Goal: Task Accomplishment & Management: Manage account settings

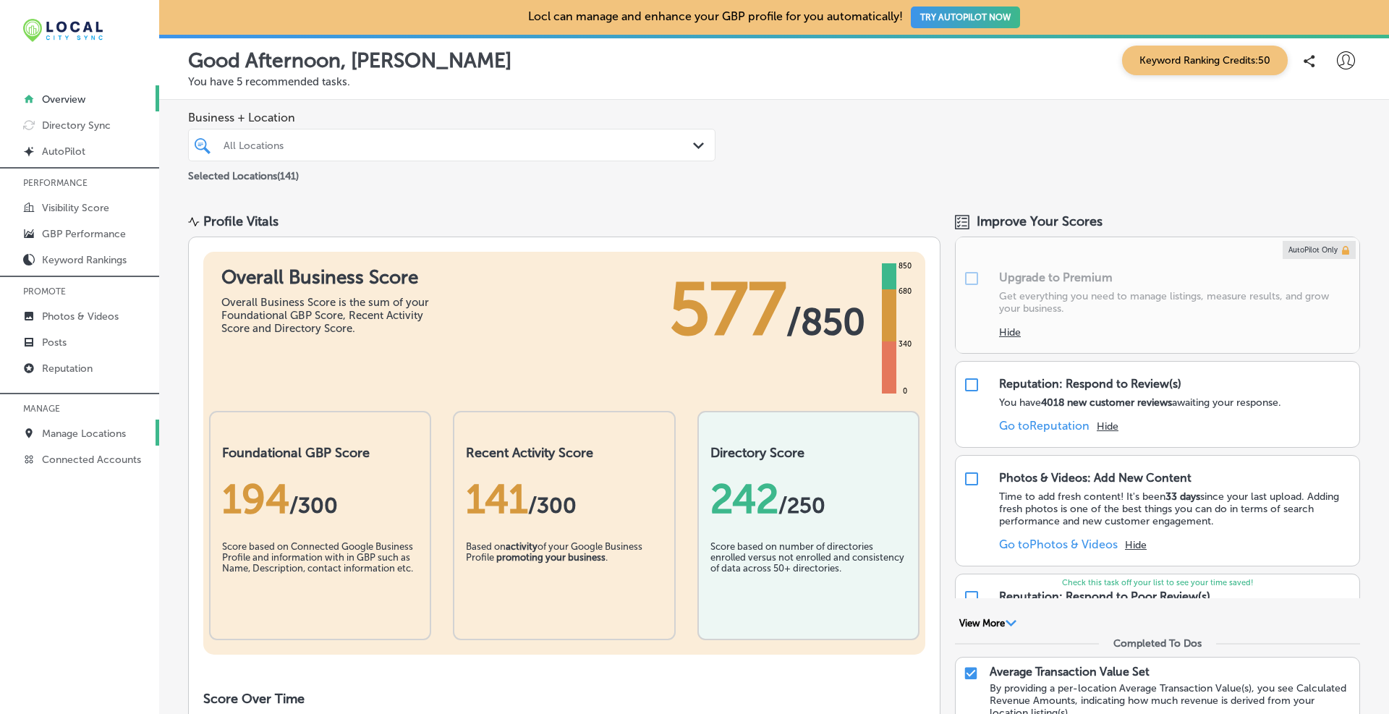
click at [83, 431] on p "Manage Locations" at bounding box center [84, 433] width 84 height 12
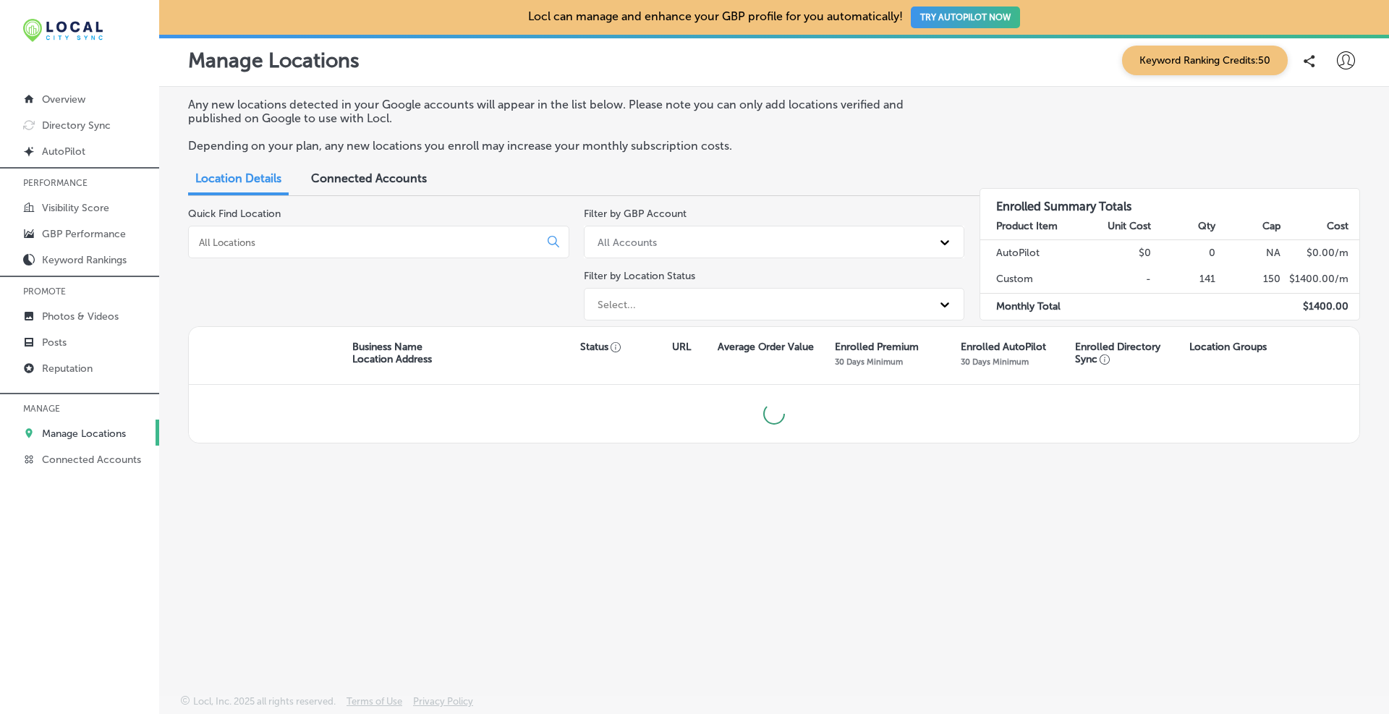
click at [289, 244] on input at bounding box center [366, 242] width 338 height 13
type input "[PERSON_NAME]"
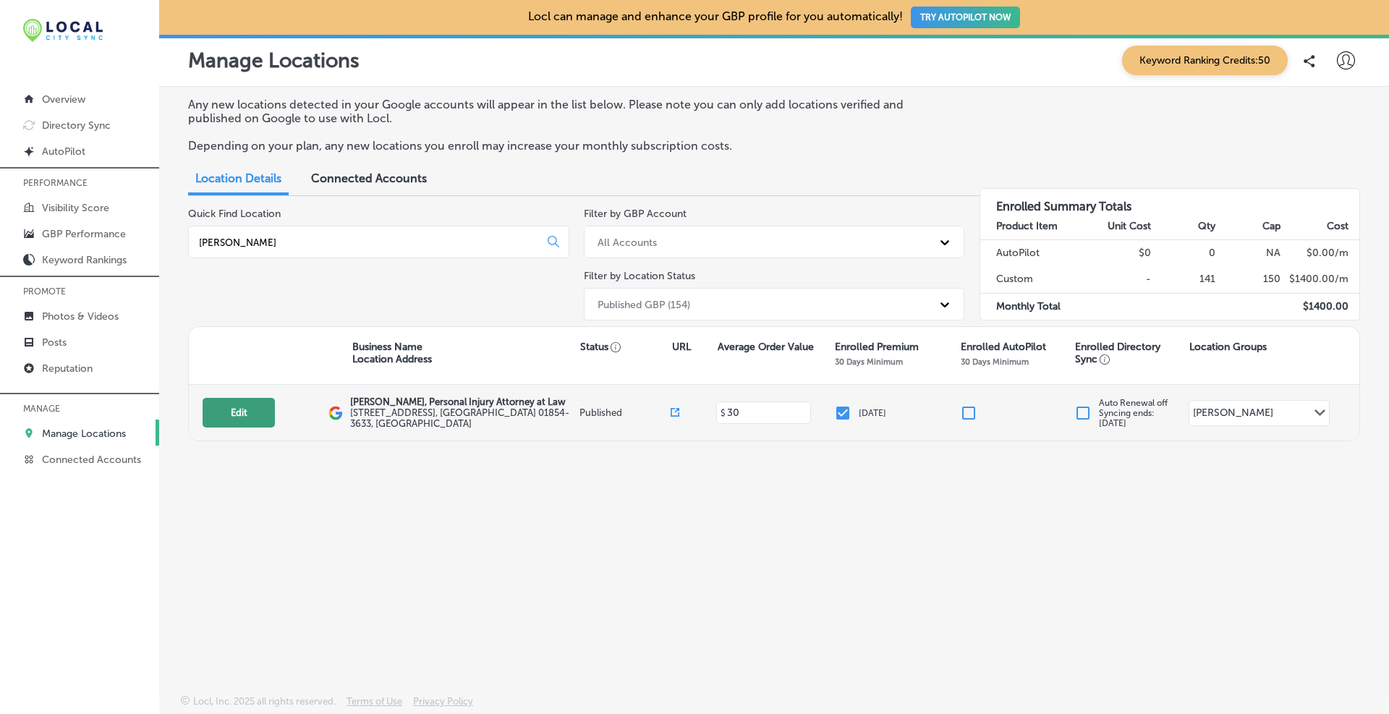
click at [241, 408] on button "Edit" at bounding box center [238, 413] width 72 height 30
select select "US"
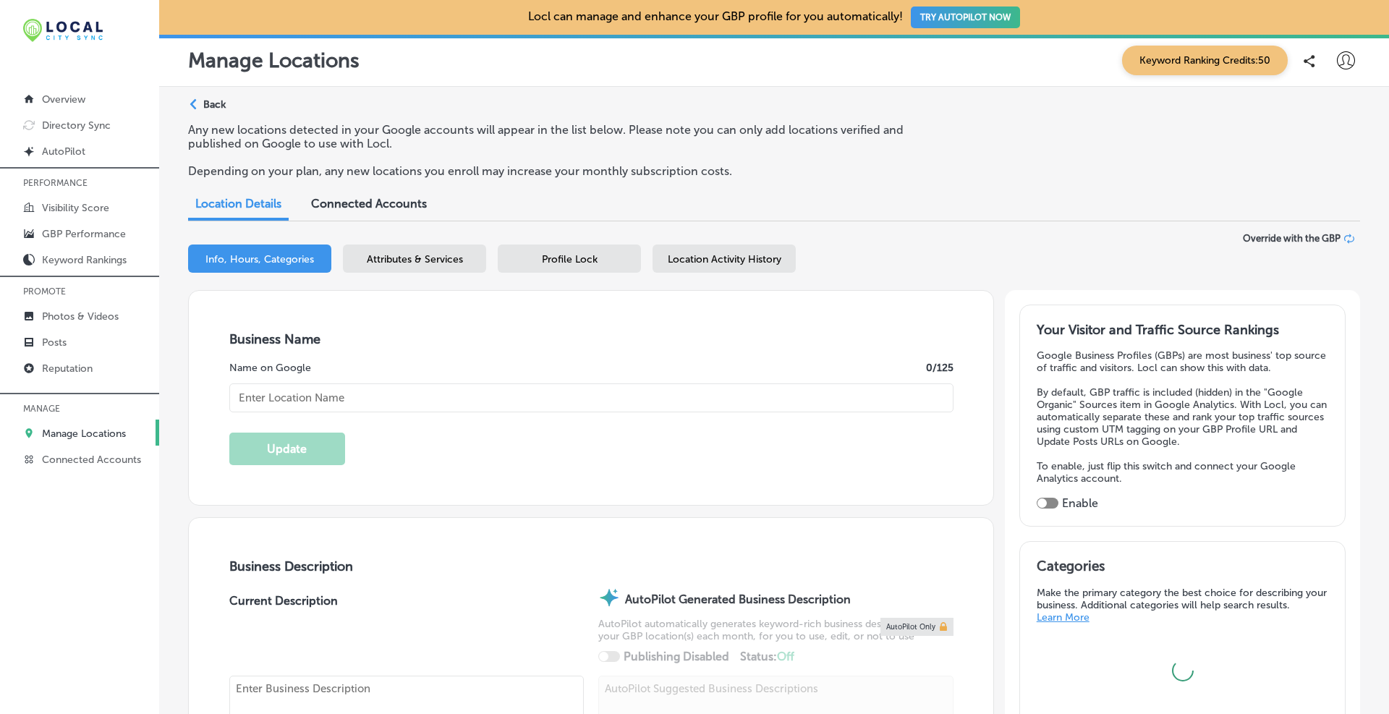
type input "[PERSON_NAME], Personal Injury Attorney at Law"
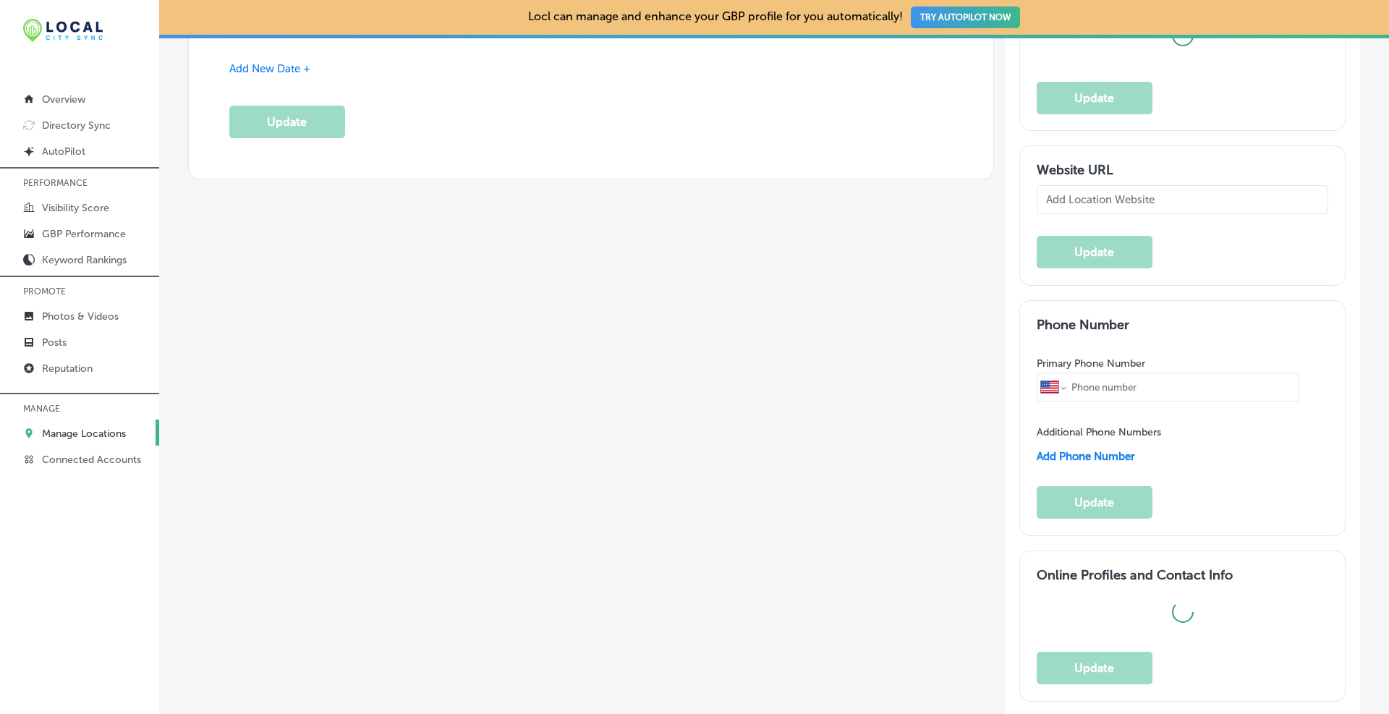
scroll to position [1446, 0]
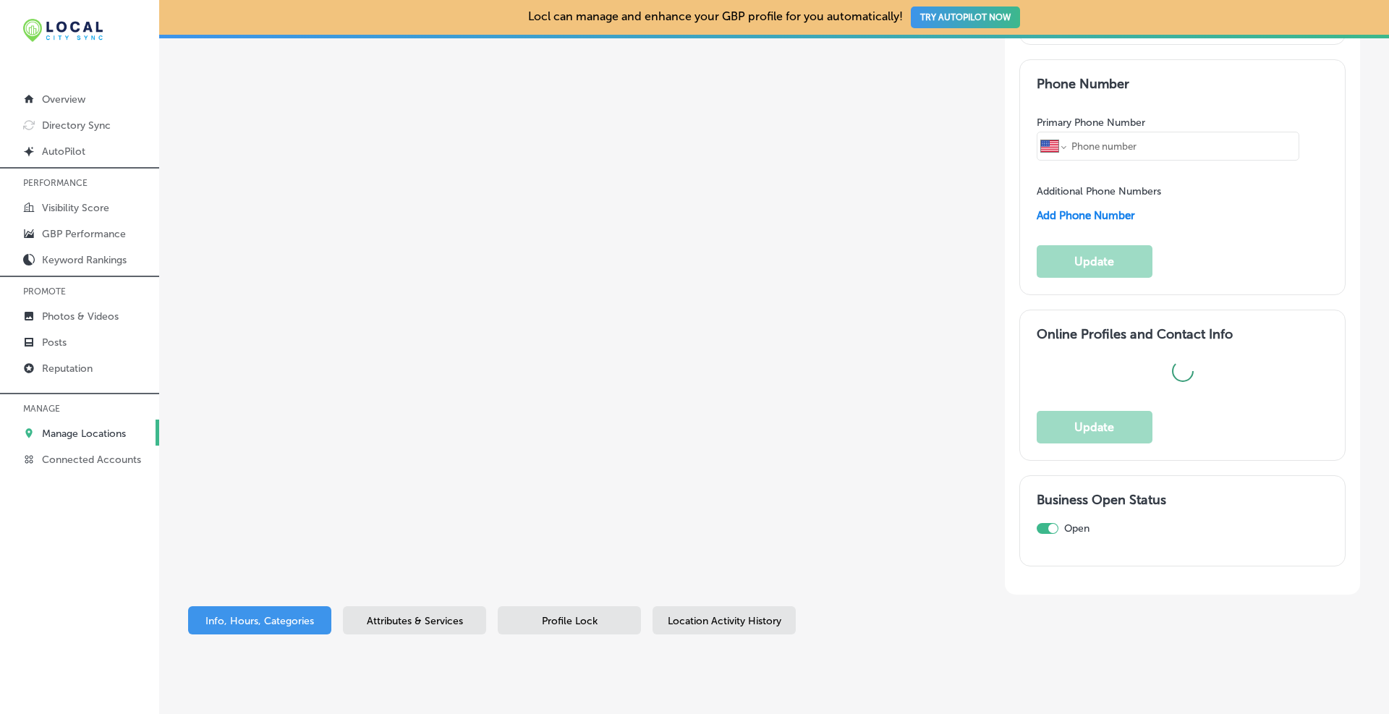
type input "[STREET_ADDRESS]"
type input "[PERSON_NAME]"
type input "01854-3633"
type input "US"
type input "[URL][DOMAIN_NAME][US_STATE][PERSON_NAME]"
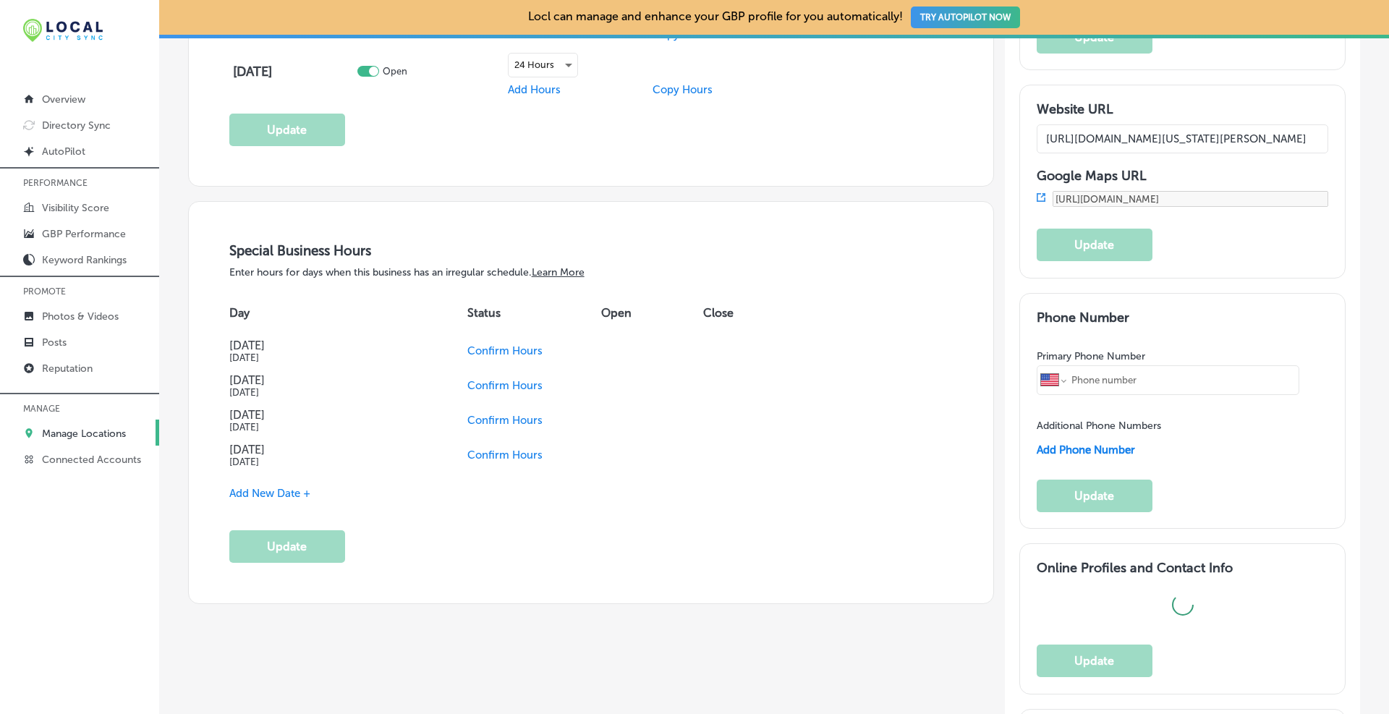
type textarea "At [PERSON_NAME], Attorney at Law, our [GEOGRAPHIC_DATA], [GEOGRAPHIC_DATA], pe…"
type input "[PHONE_NUMBER]"
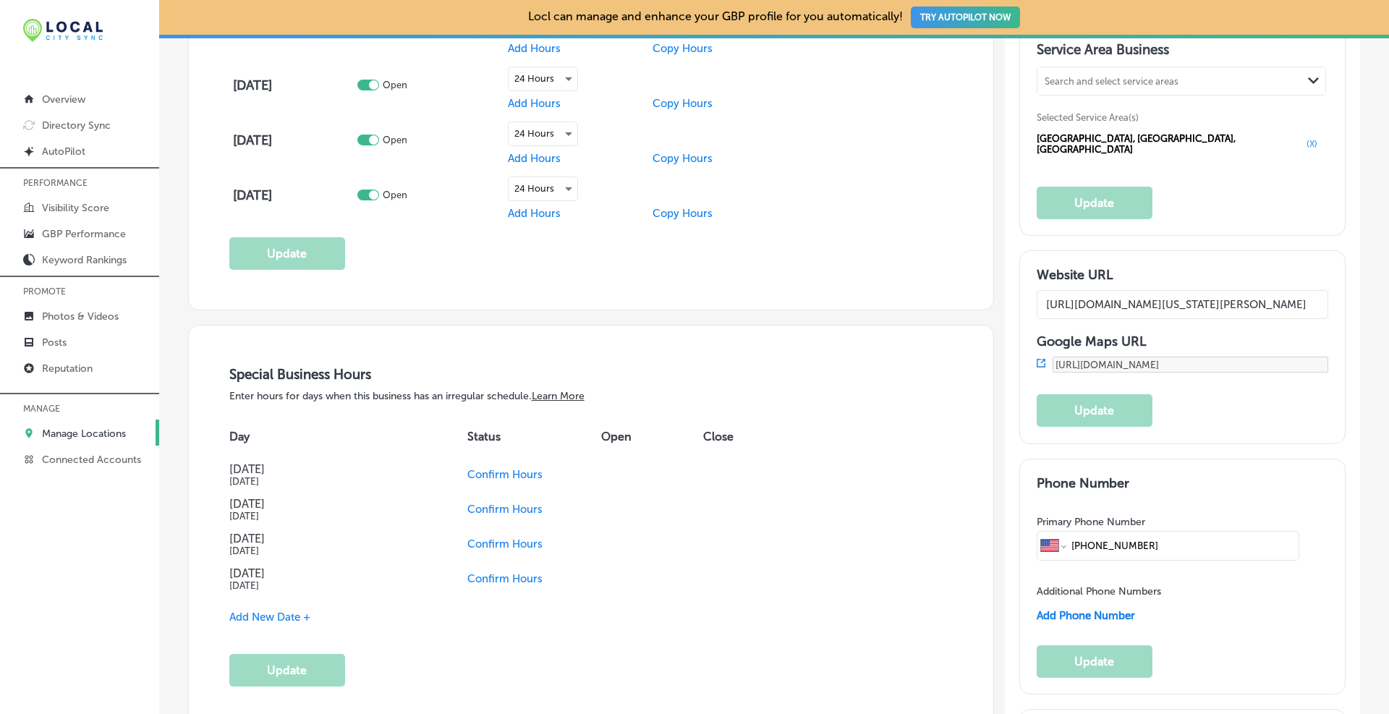
scroll to position [0, 148]
drag, startPoint x: 1167, startPoint y: 296, endPoint x: 1384, endPoint y: 290, distance: 216.3
click at [1384, 290] on div "Locl can manage and enhance your GBP profile for you automatically! TRY AUTOPIL…" at bounding box center [773, 357] width 1229 height 714
click at [1233, 295] on input "[URL][DOMAIN_NAME][US_STATE][PERSON_NAME]" at bounding box center [1182, 304] width 292 height 29
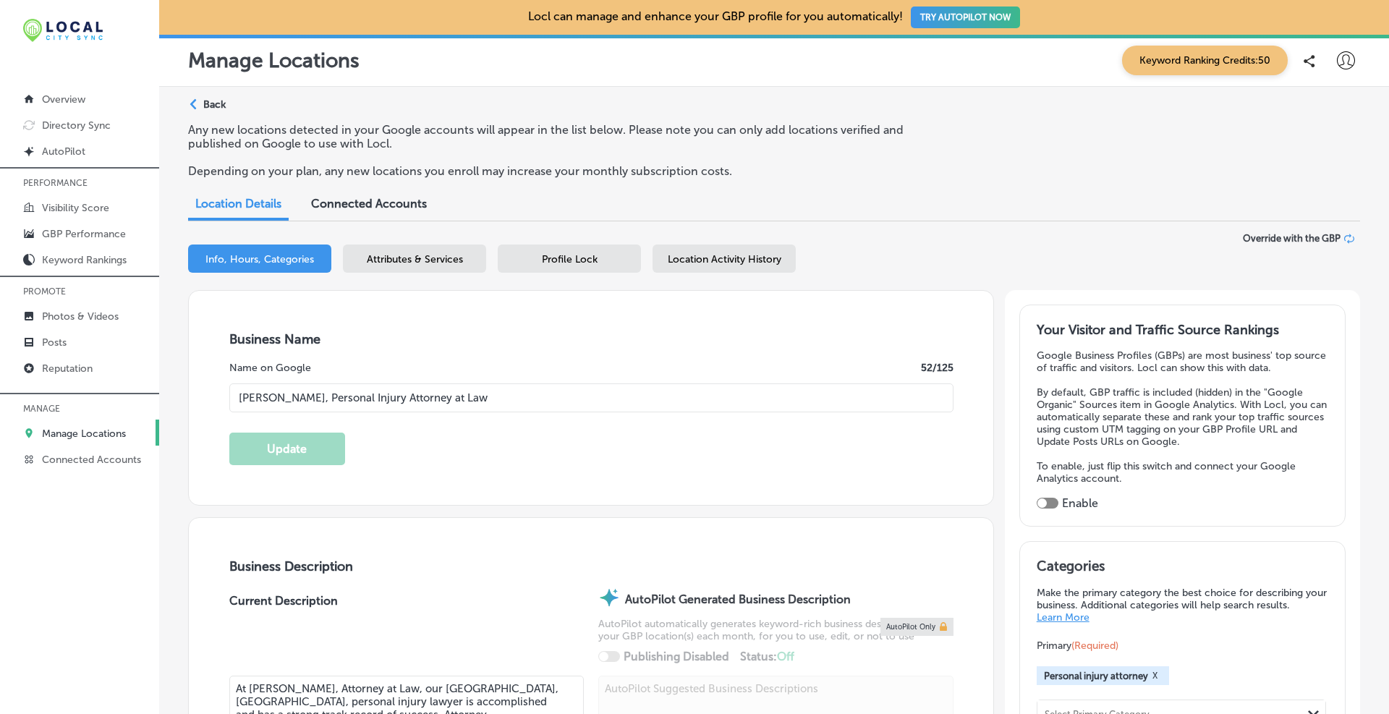
scroll to position [0, 0]
click at [1344, 236] on icon at bounding box center [1349, 239] width 10 height 10
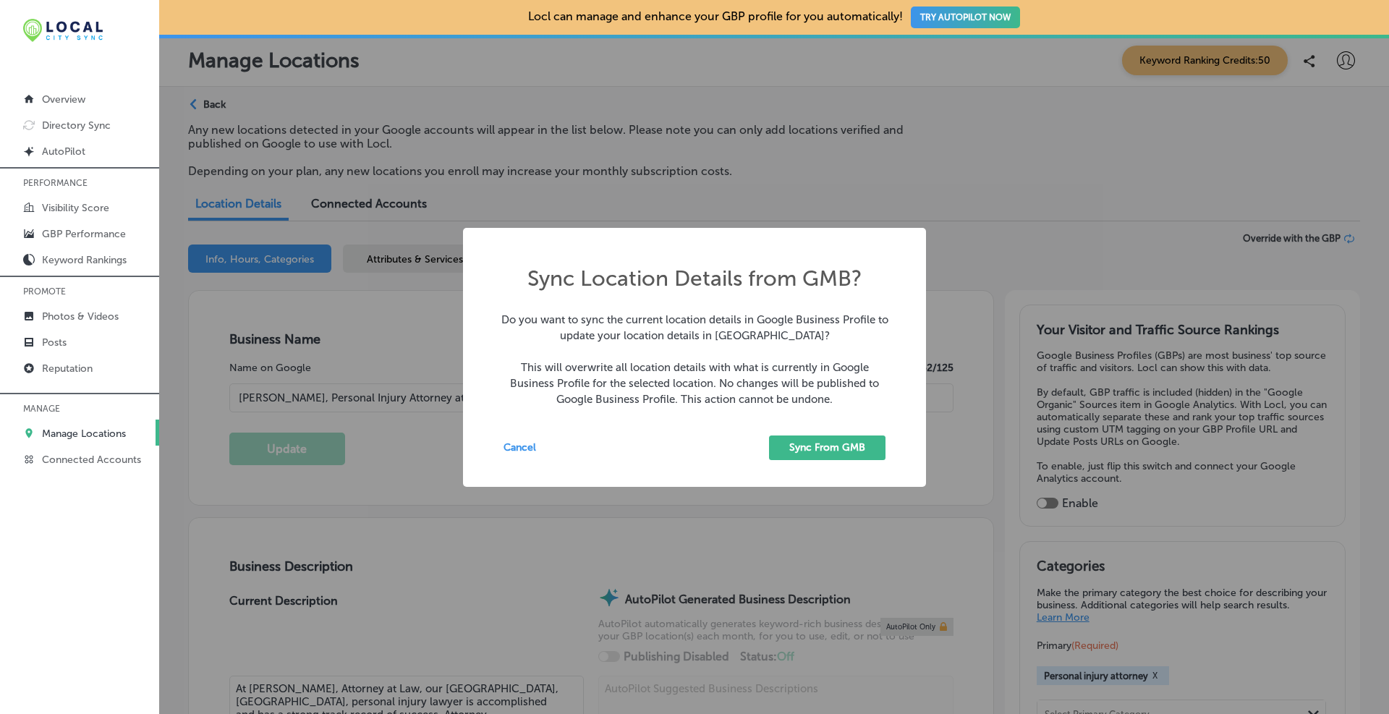
click at [814, 443] on button "Sync From GMB" at bounding box center [827, 447] width 116 height 25
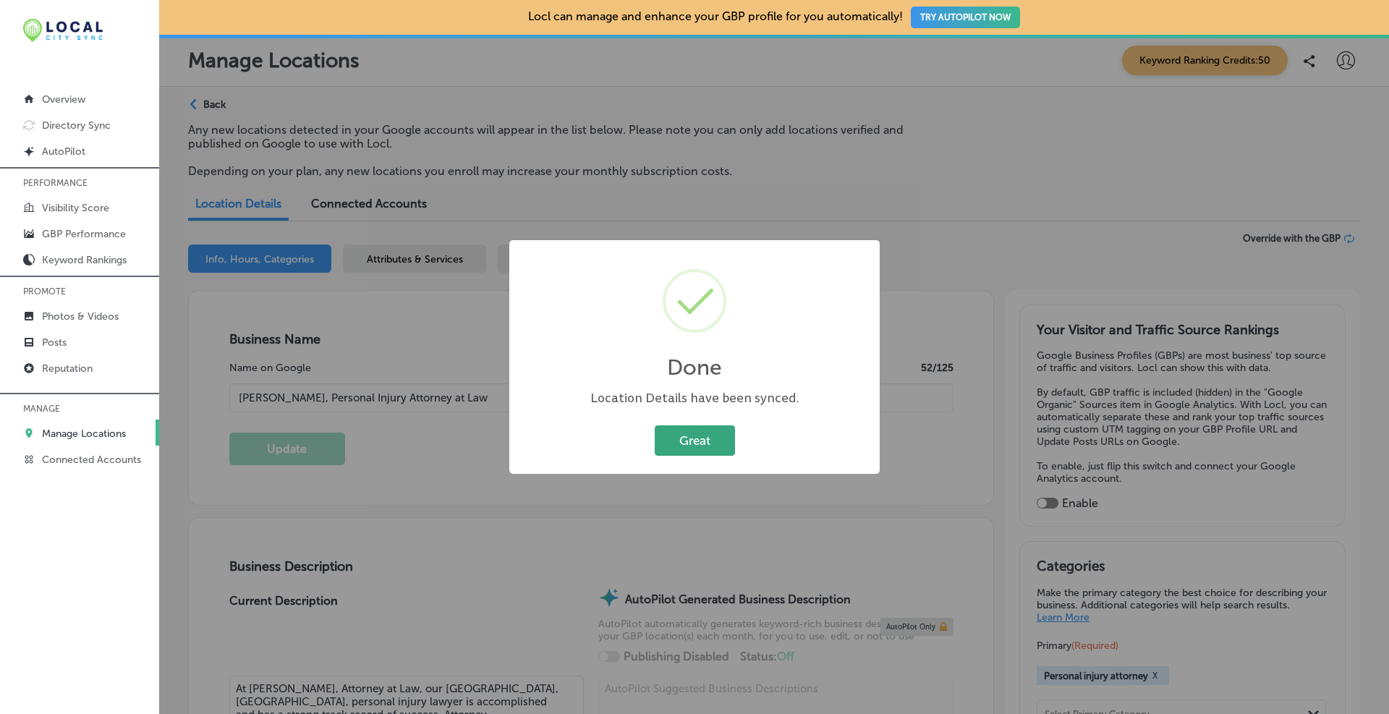
click at [702, 428] on button "Great" at bounding box center [695, 440] width 80 height 30
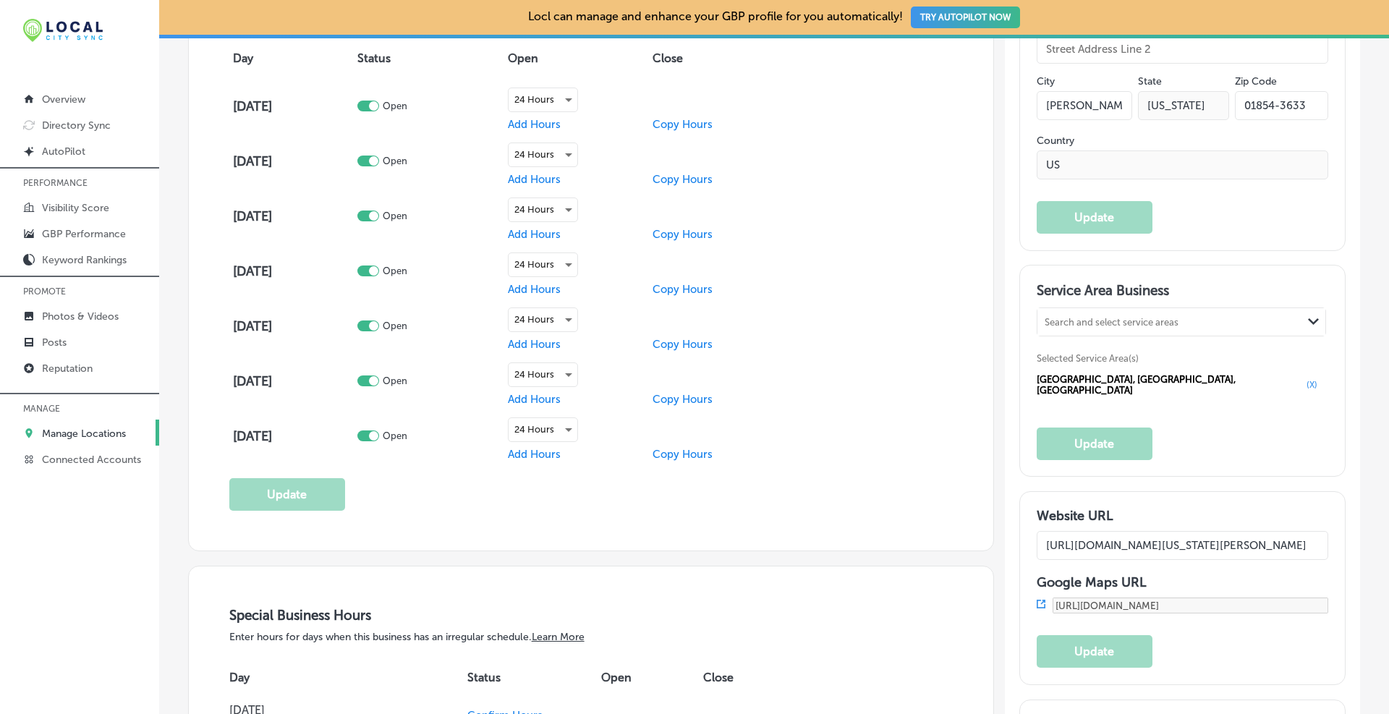
scroll to position [1446, 0]
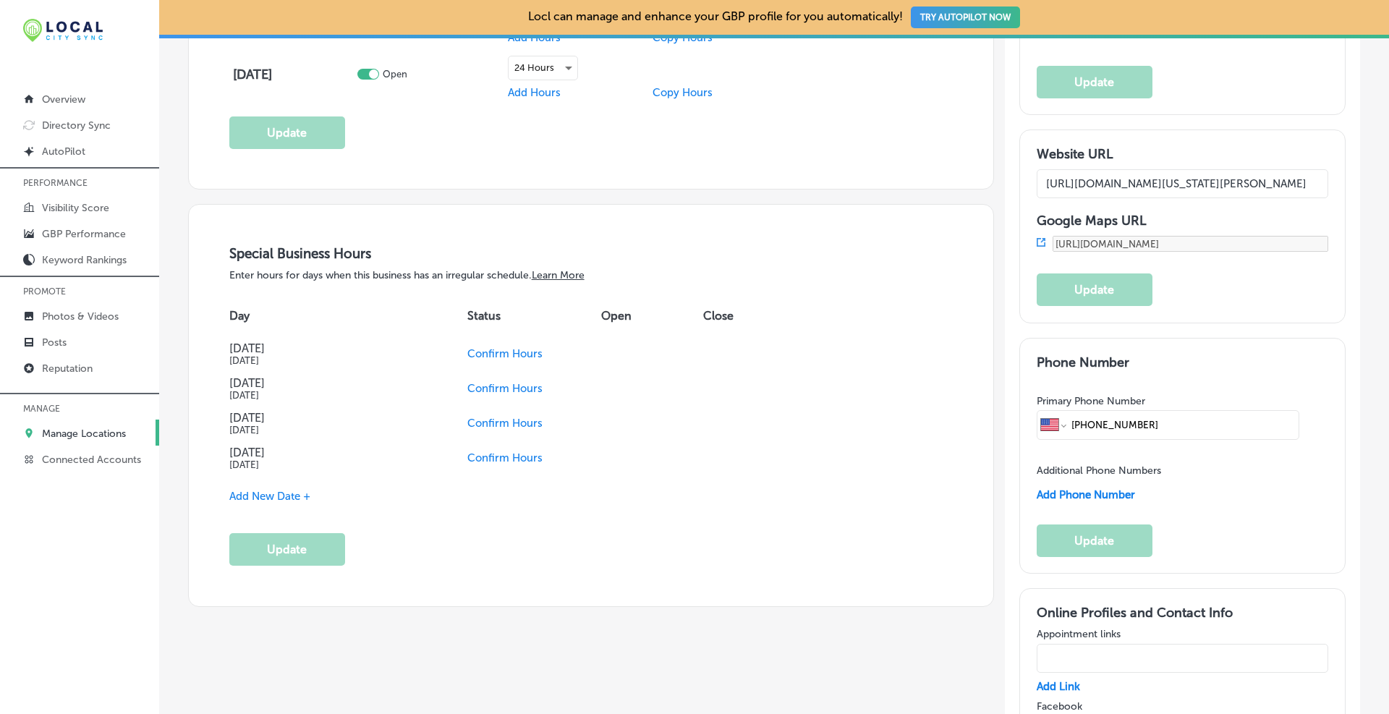
click at [1185, 169] on input "[URL][DOMAIN_NAME][US_STATE][PERSON_NAME]" at bounding box center [1182, 183] width 292 height 29
drag, startPoint x: 1179, startPoint y: 169, endPoint x: 1401, endPoint y: 150, distance: 222.9
click at [1388, 150] on html "iconmonstr-menu-thin copy Created with Sketch. Overview Directory Sync Created …" at bounding box center [694, 357] width 1389 height 714
click at [1216, 169] on input "[URL][DOMAIN_NAME][US_STATE][PERSON_NAME]" at bounding box center [1182, 183] width 292 height 29
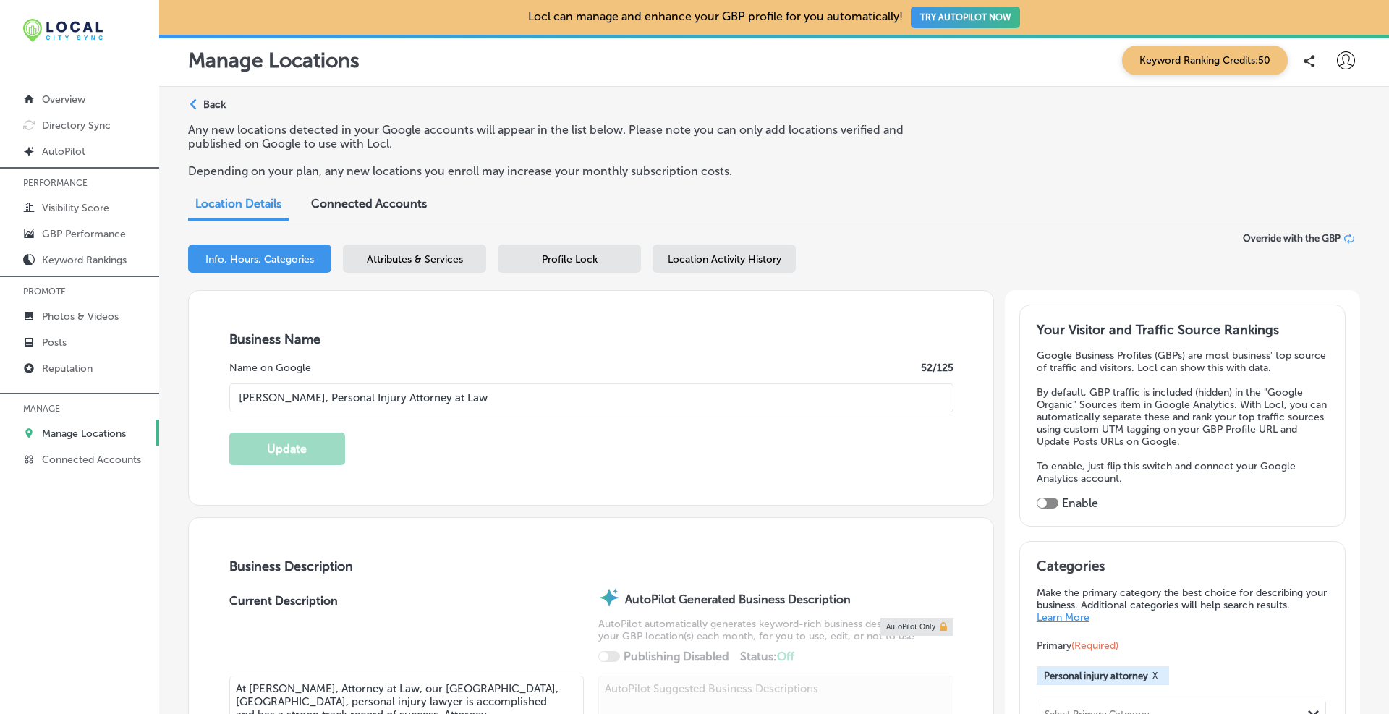
scroll to position [0, 0]
click at [738, 267] on div "Location Activity History" at bounding box center [723, 258] width 143 height 28
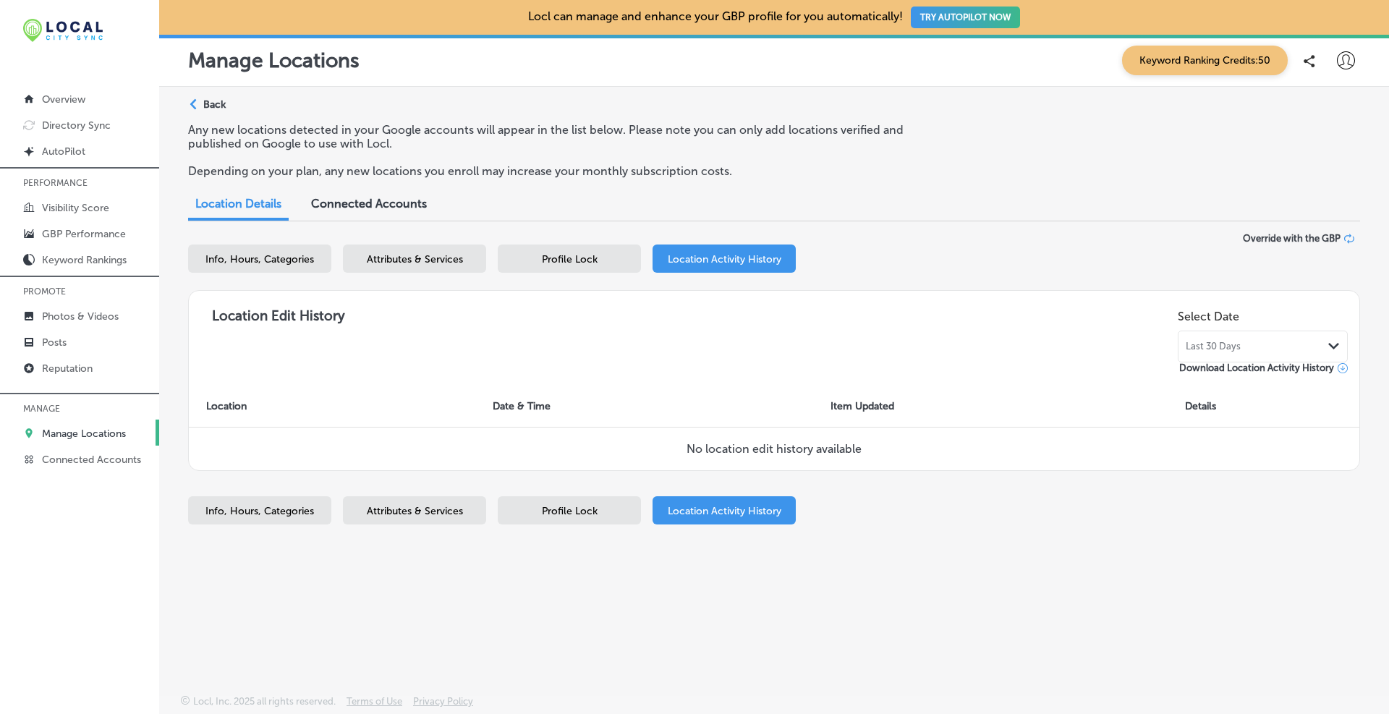
click at [532, 262] on div "Profile Lock" at bounding box center [569, 258] width 143 height 28
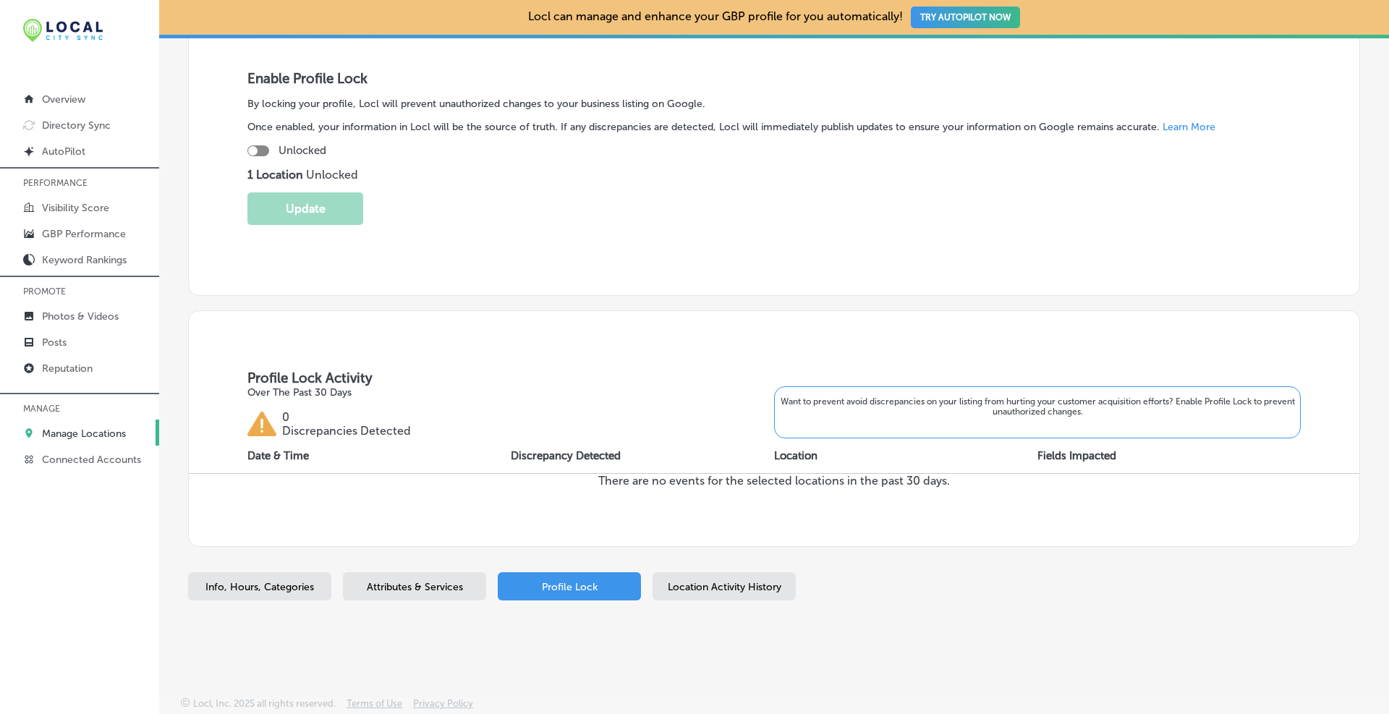
scroll to position [158, 0]
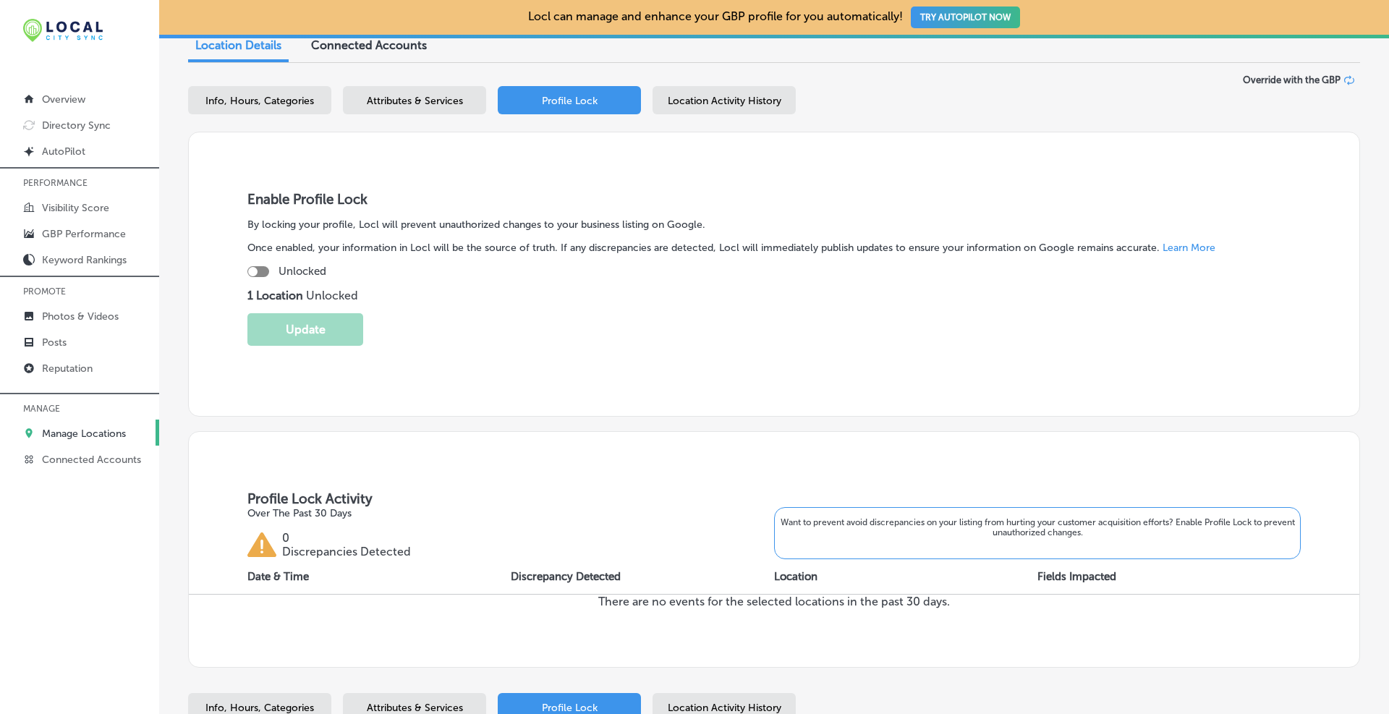
click at [284, 98] on span "Info, Hours, Categories" at bounding box center [259, 101] width 108 height 12
select select "US"
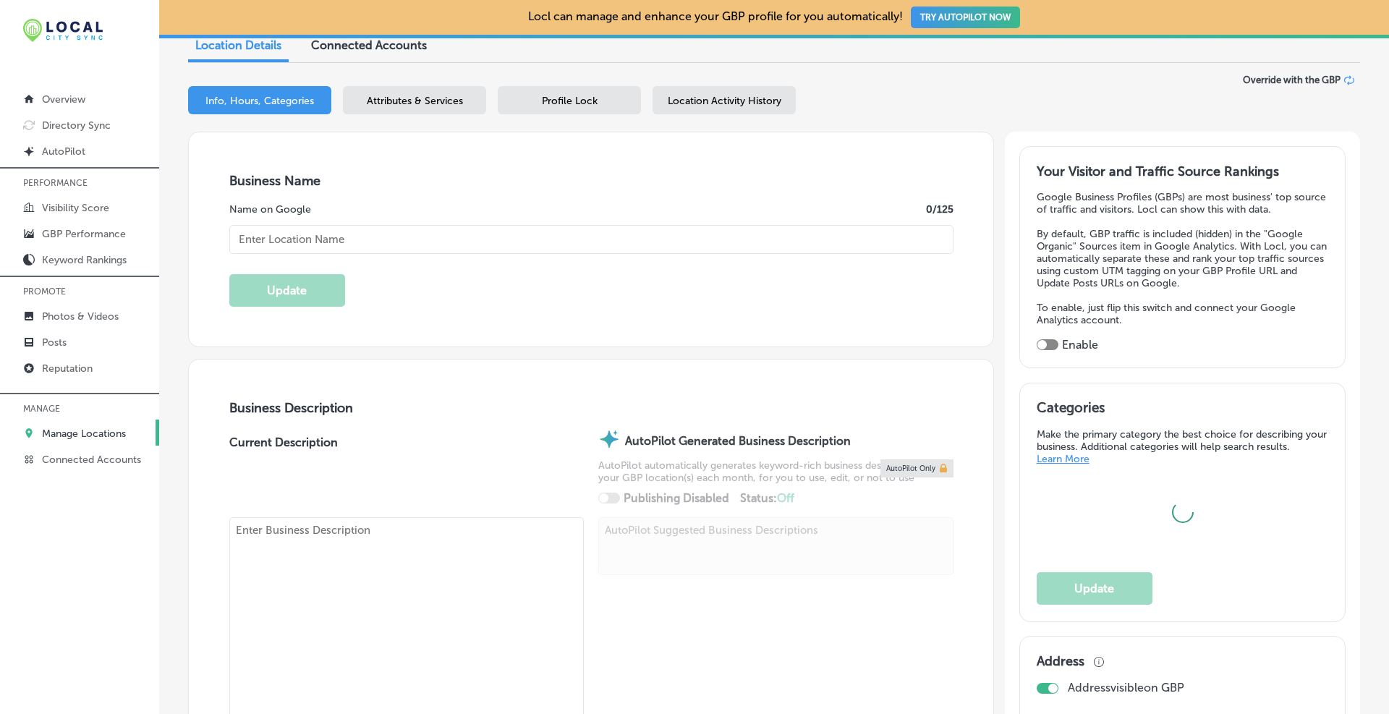
type input "[PERSON_NAME], Personal Injury Attorney at Law"
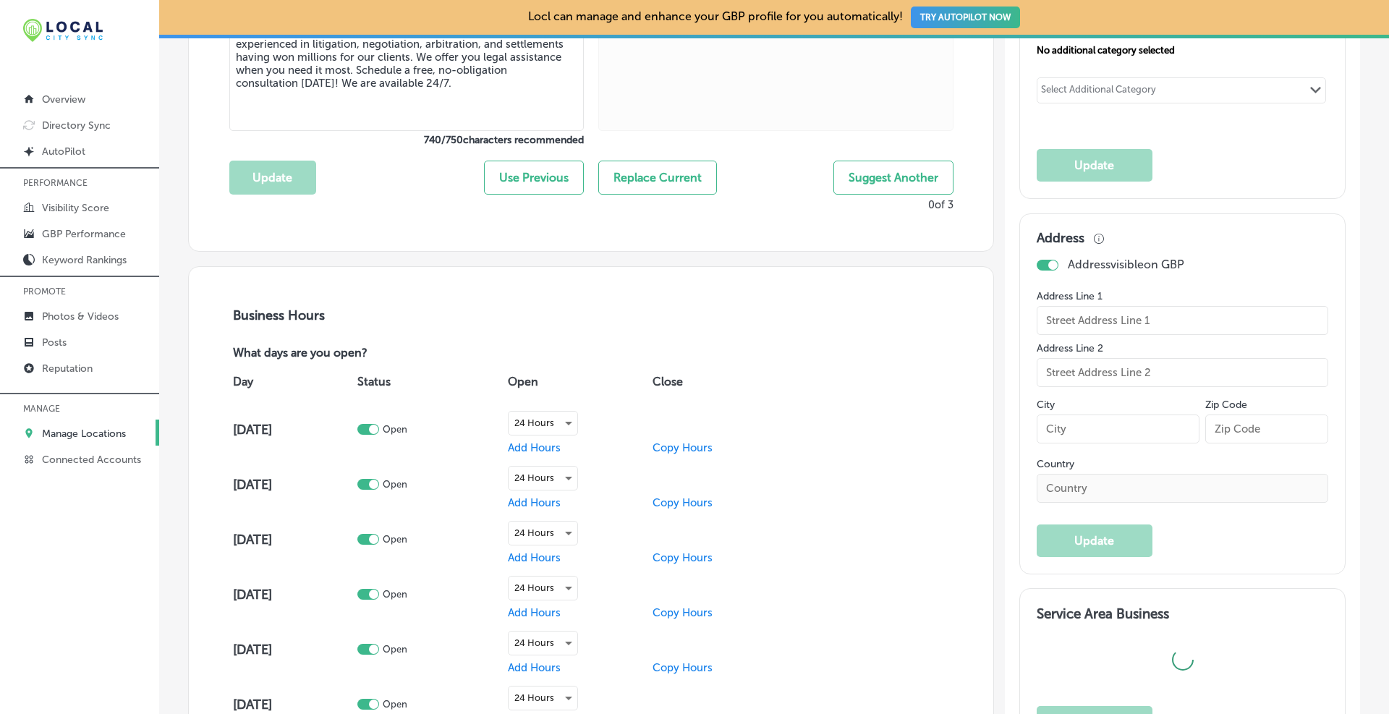
type textarea "At [PERSON_NAME], Attorney at Law, our [GEOGRAPHIC_DATA], [GEOGRAPHIC_DATA], pe…"
type input "[STREET_ADDRESS]"
type input "[PERSON_NAME]"
type input "01854-3633"
type input "US"
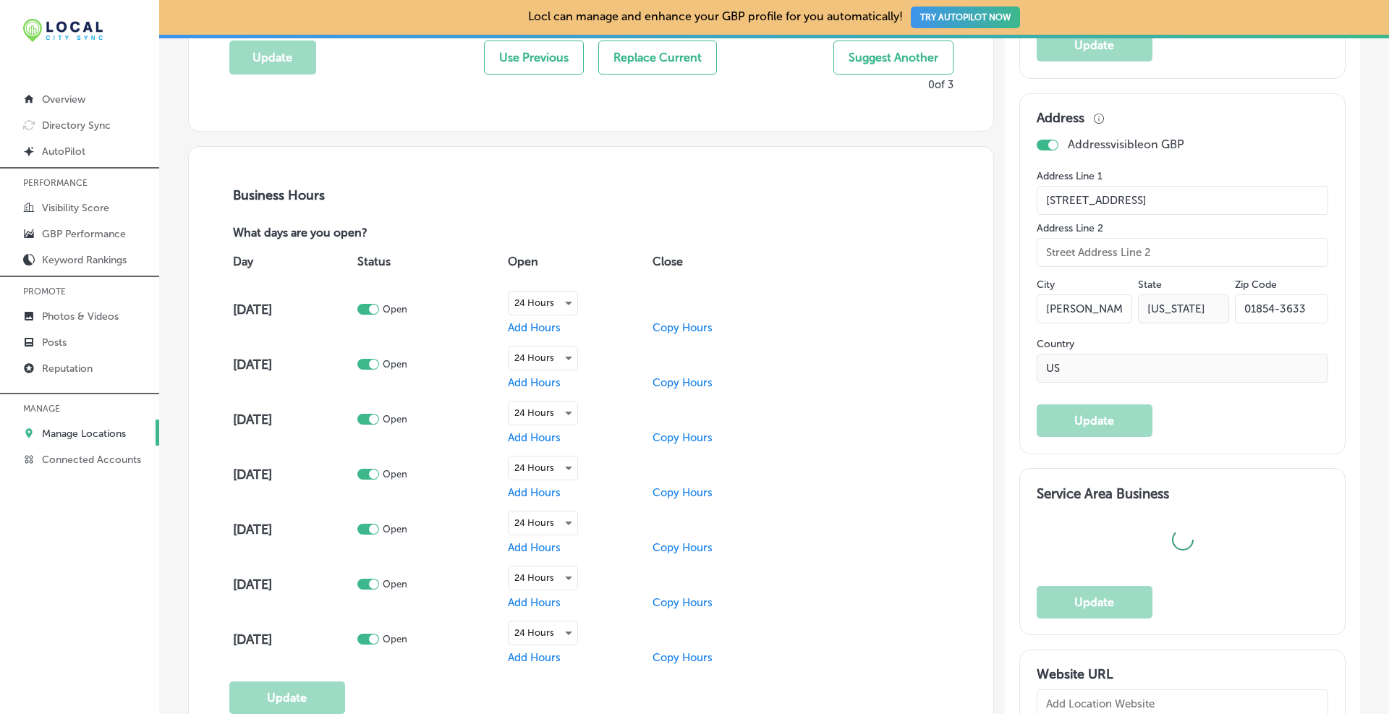
type input "[URL][DOMAIN_NAME][US_STATE][PERSON_NAME]"
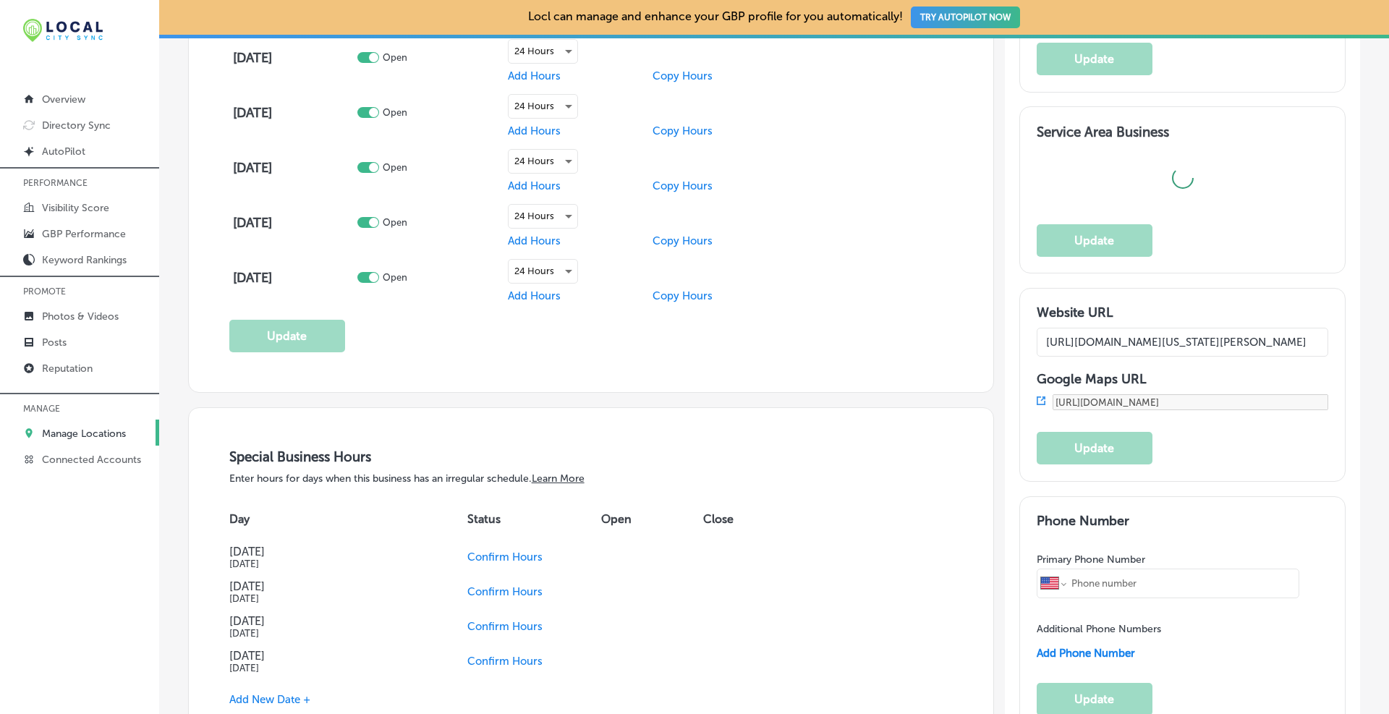
type input "[PHONE_NUMBER]"
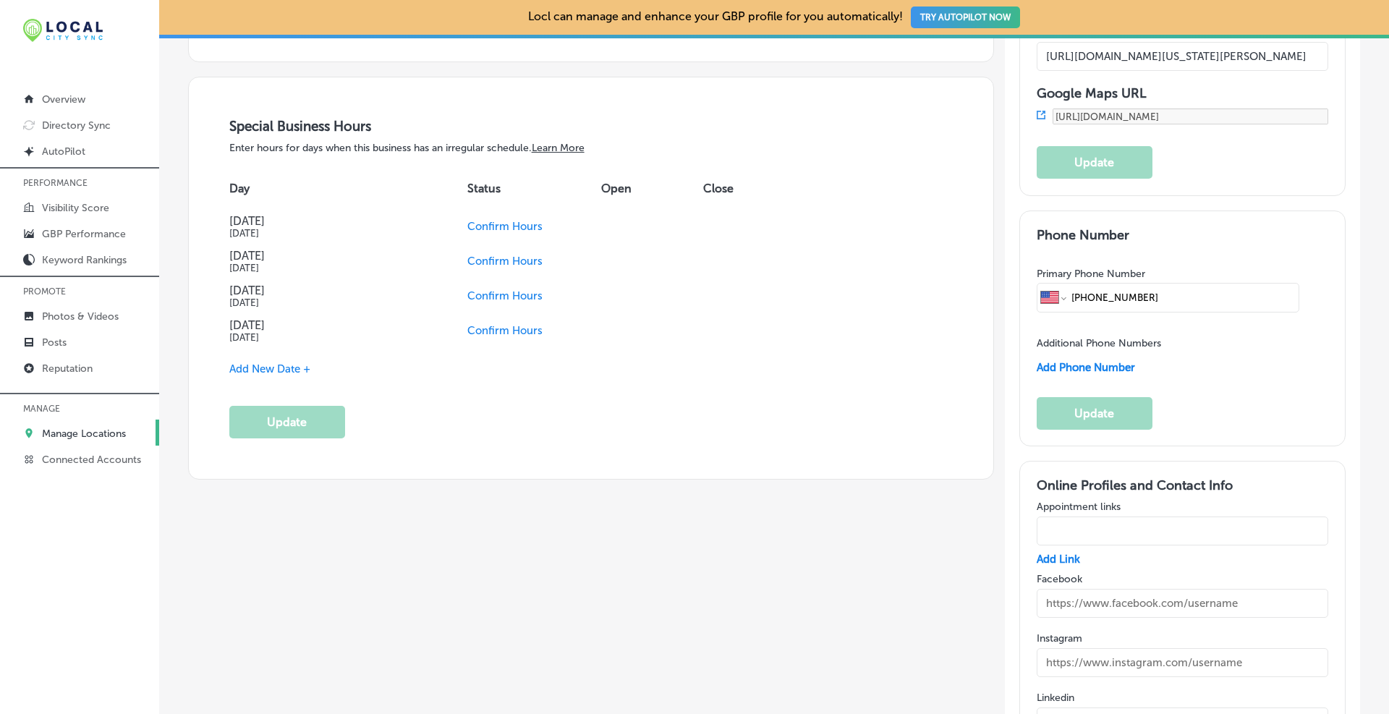
scroll to position [1333, 0]
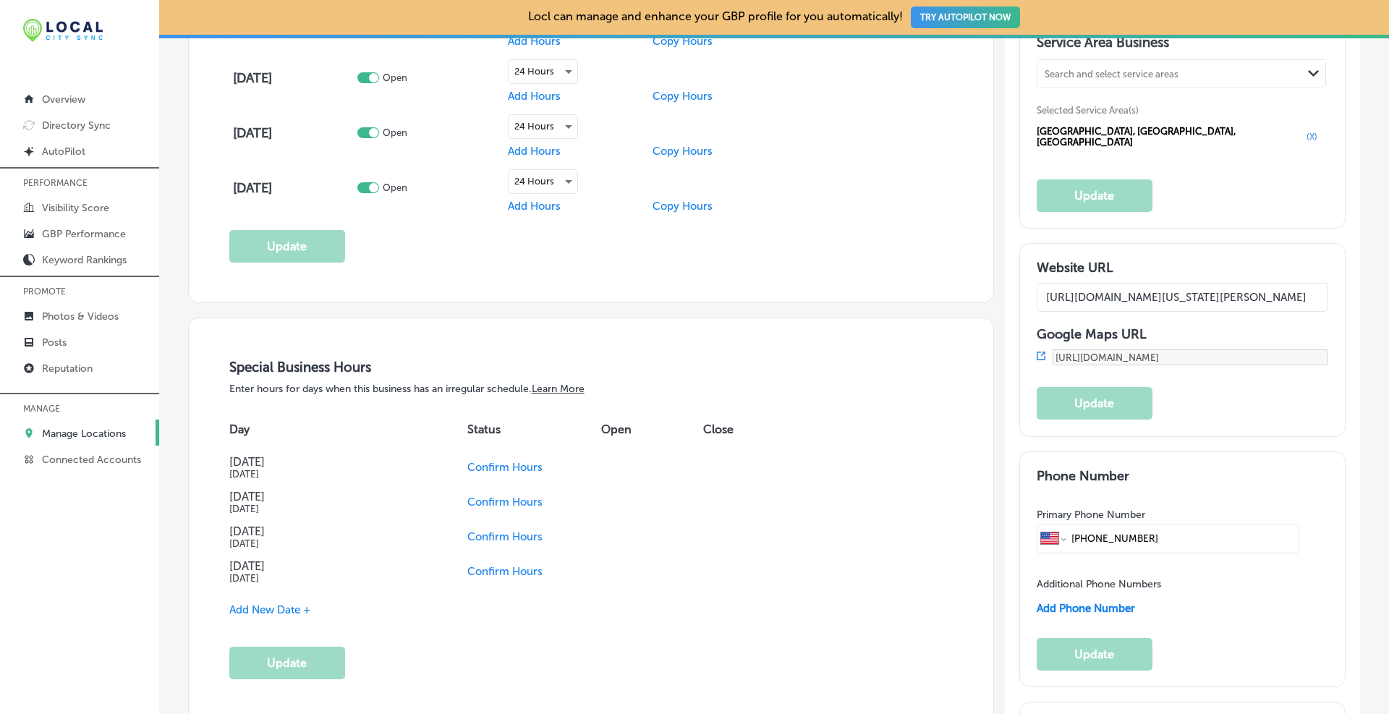
click at [1036, 351] on icon at bounding box center [1040, 355] width 9 height 9
click at [69, 435] on p "Manage Locations" at bounding box center [84, 433] width 84 height 12
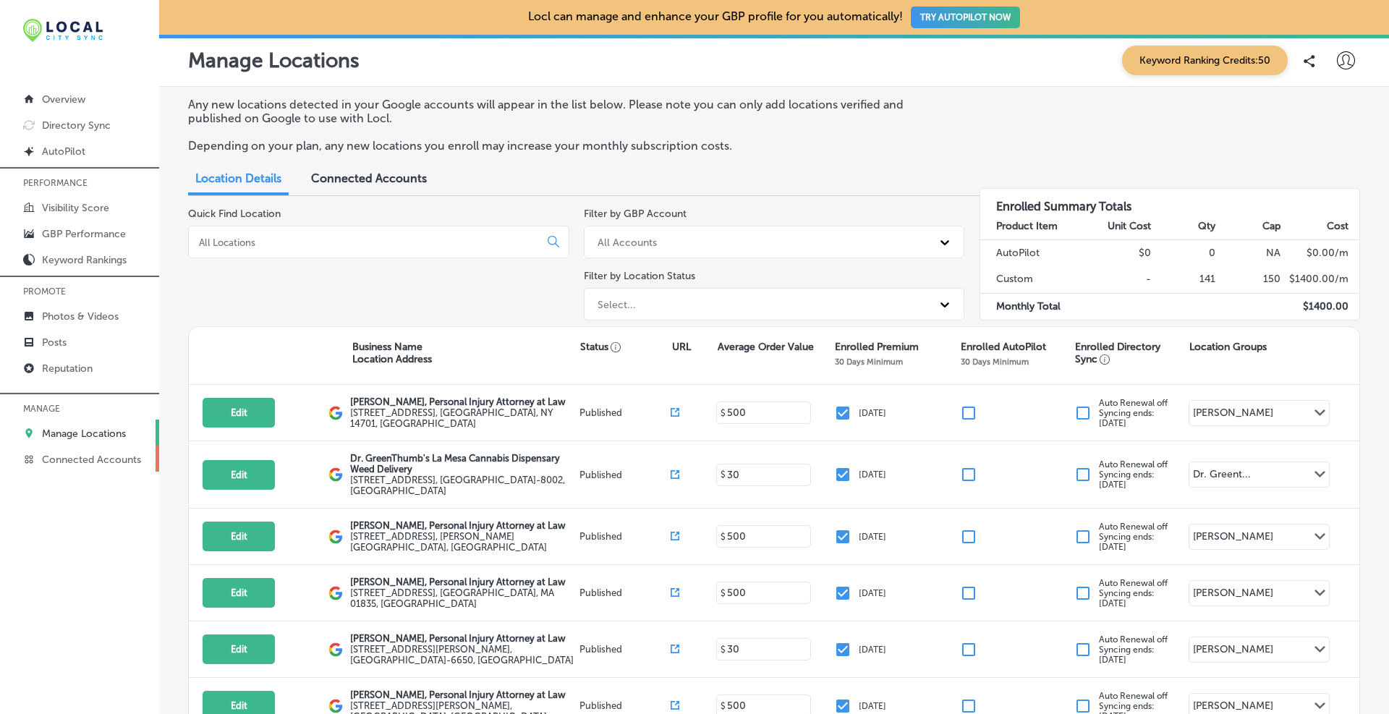
click at [91, 455] on p "Connected Accounts" at bounding box center [91, 459] width 99 height 12
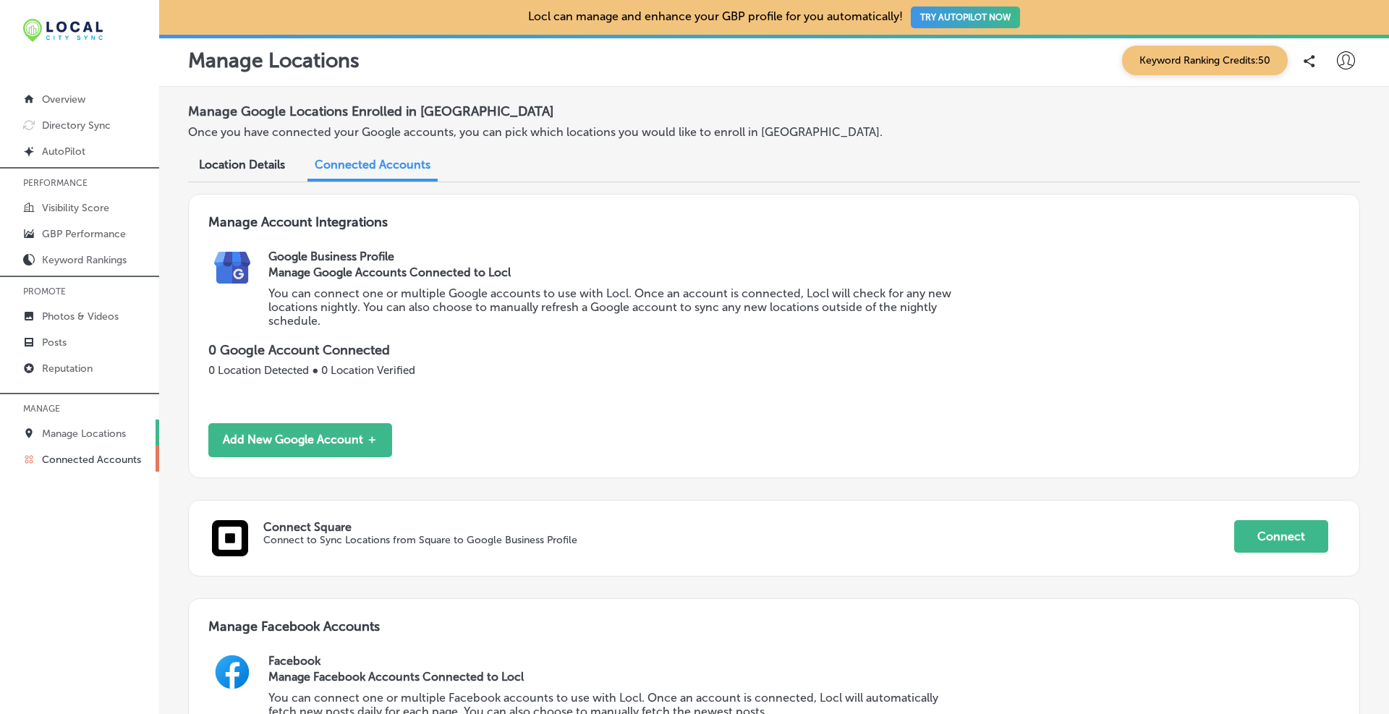
click at [90, 437] on p "Manage Locations" at bounding box center [84, 433] width 84 height 12
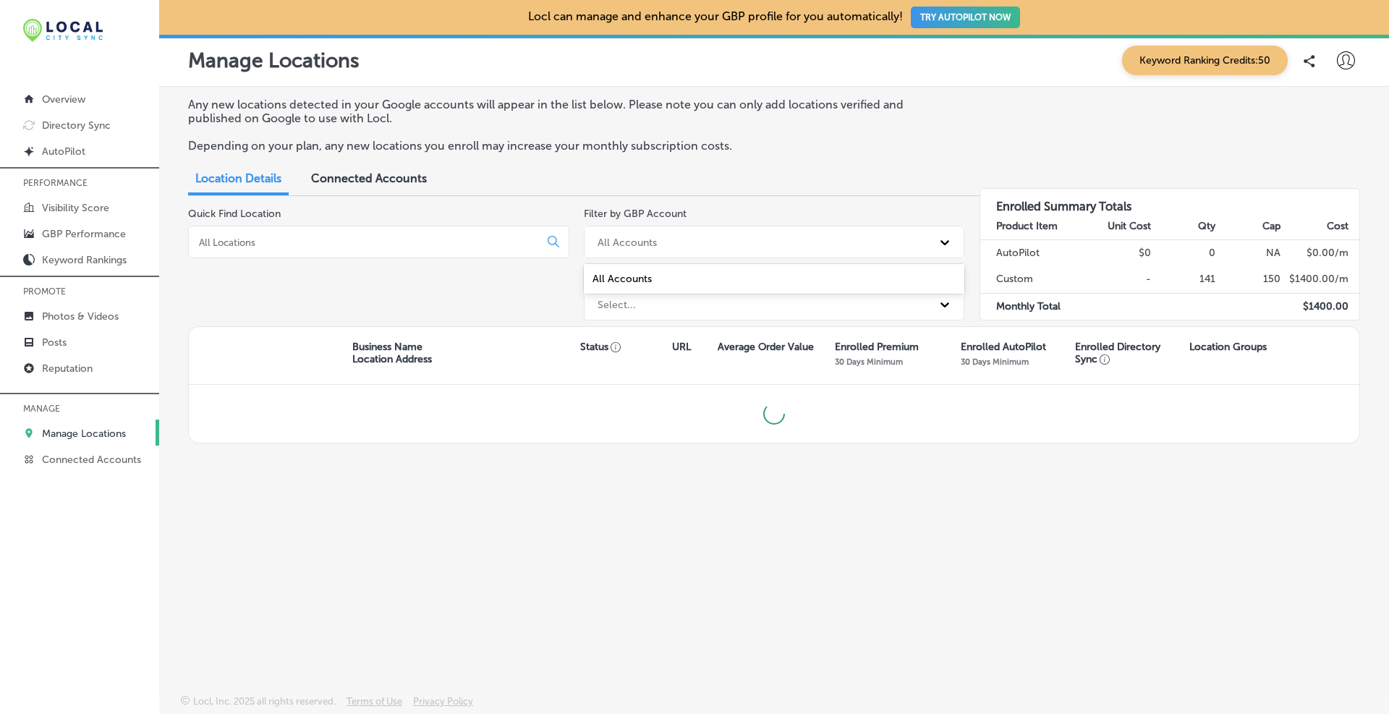
click at [696, 242] on div "All Accounts" at bounding box center [761, 242] width 342 height 24
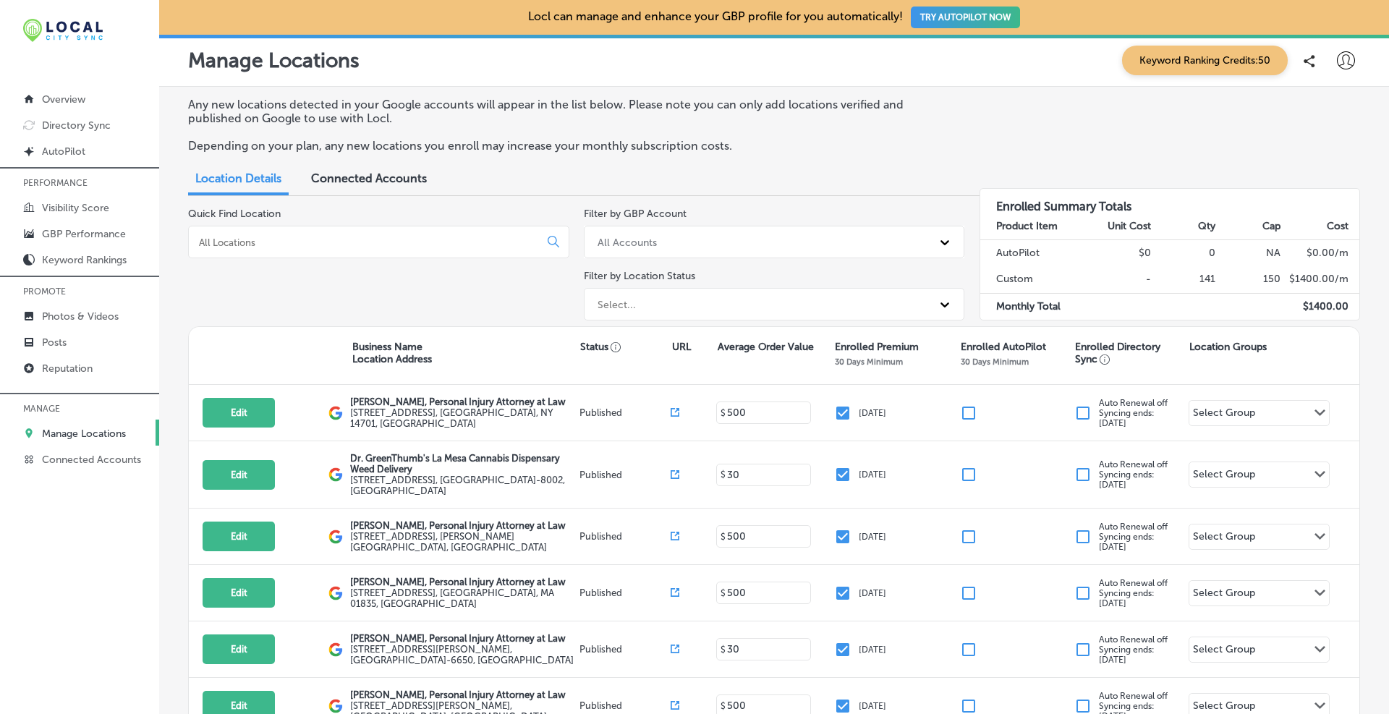
click at [698, 202] on div "Any new locations detected in your Google accounts will appear in the list belo…" at bounding box center [773, 527] width 1229 height 881
click at [699, 236] on div "All Accounts" at bounding box center [761, 242] width 342 height 24
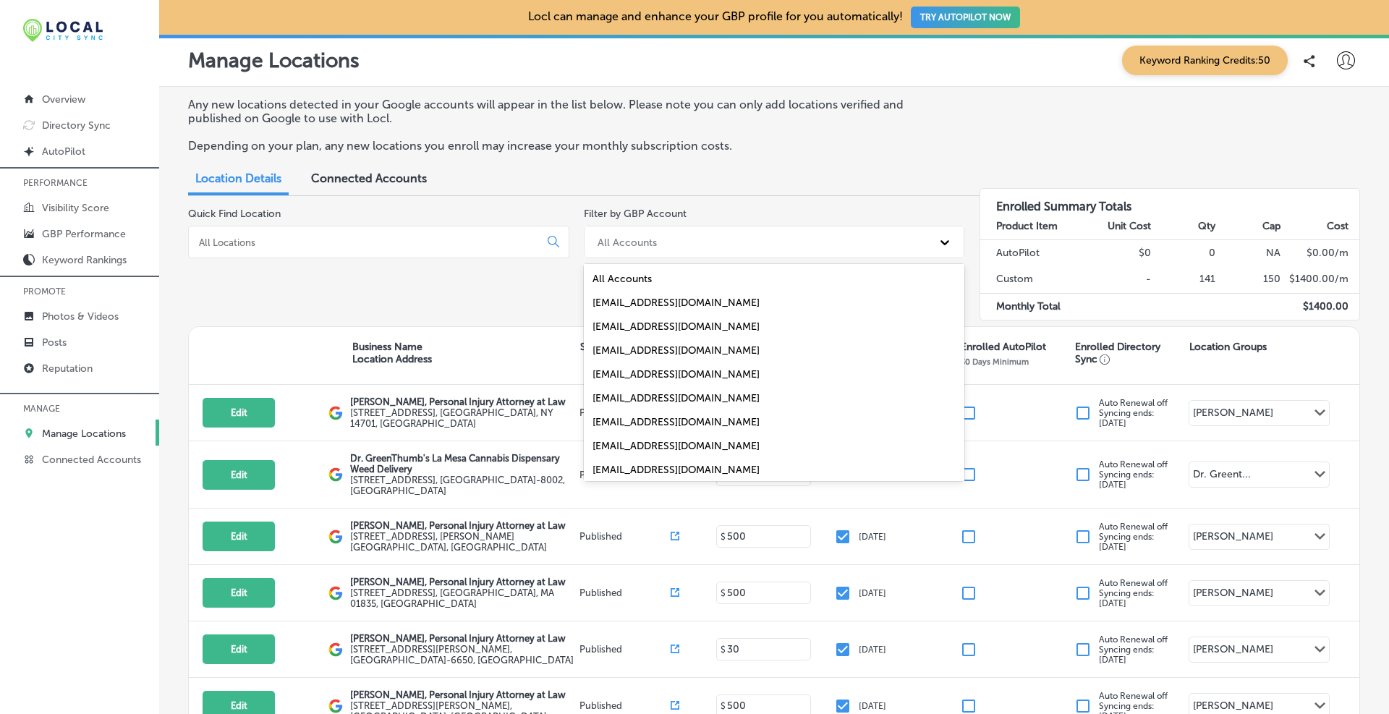
click at [654, 421] on div "[EMAIL_ADDRESS][DOMAIN_NAME]" at bounding box center [774, 422] width 381 height 24
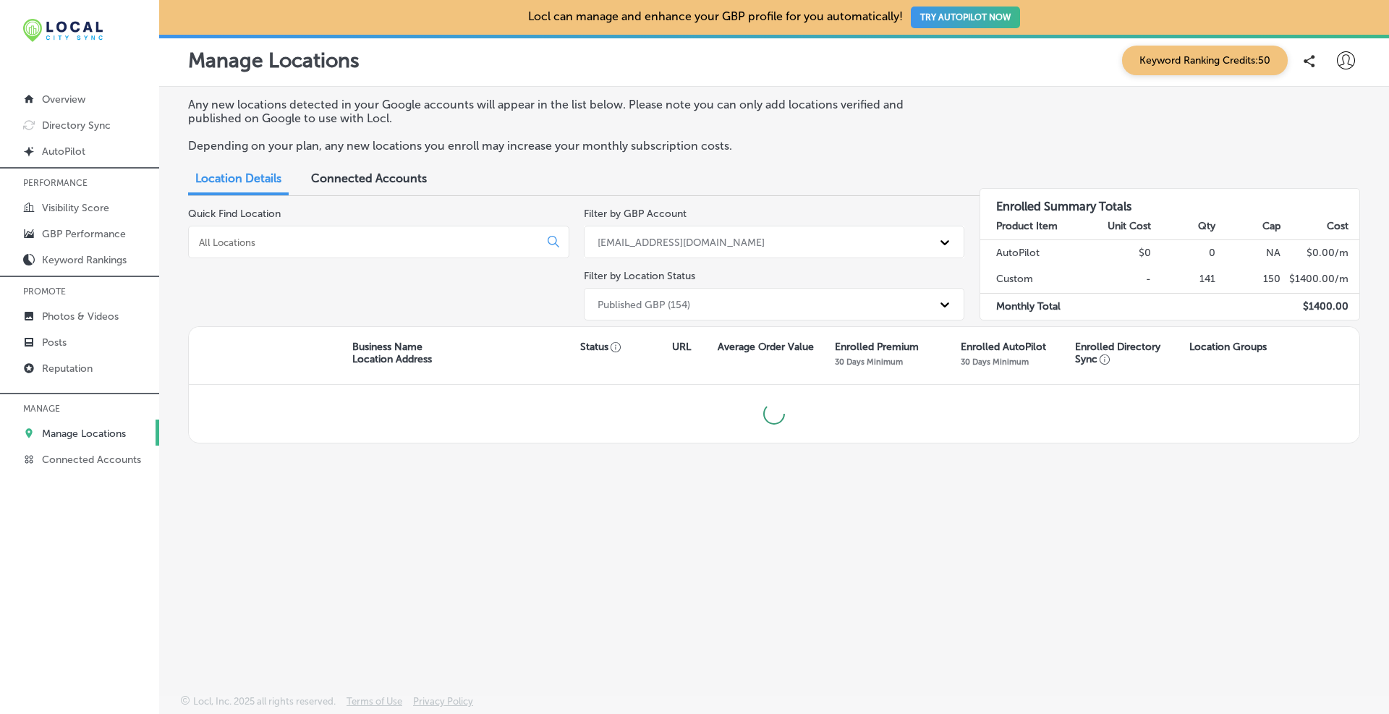
click at [673, 281] on label "Filter by Location Status" at bounding box center [639, 276] width 111 height 12
click at [673, 301] on div "Published GBP (154)" at bounding box center [643, 304] width 93 height 12
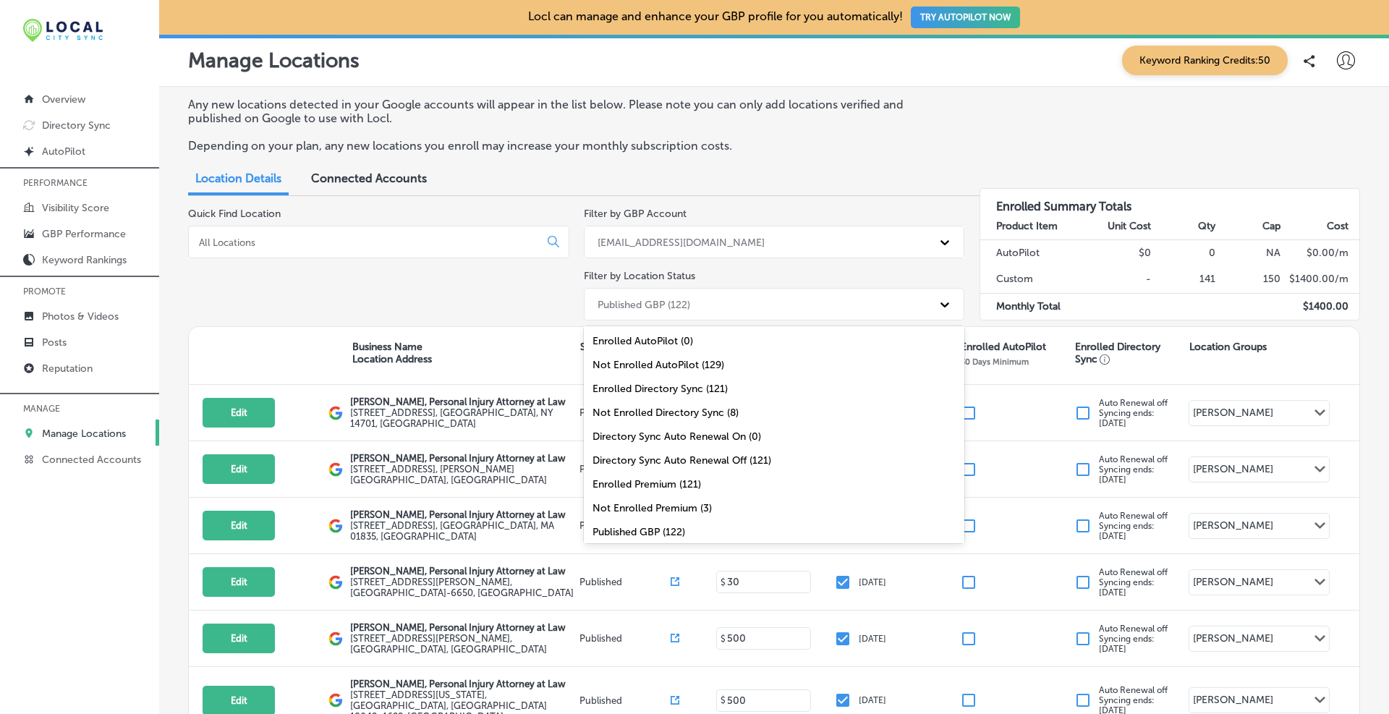
click at [647, 509] on div "Not Enrolled Premium (3)" at bounding box center [774, 508] width 381 height 24
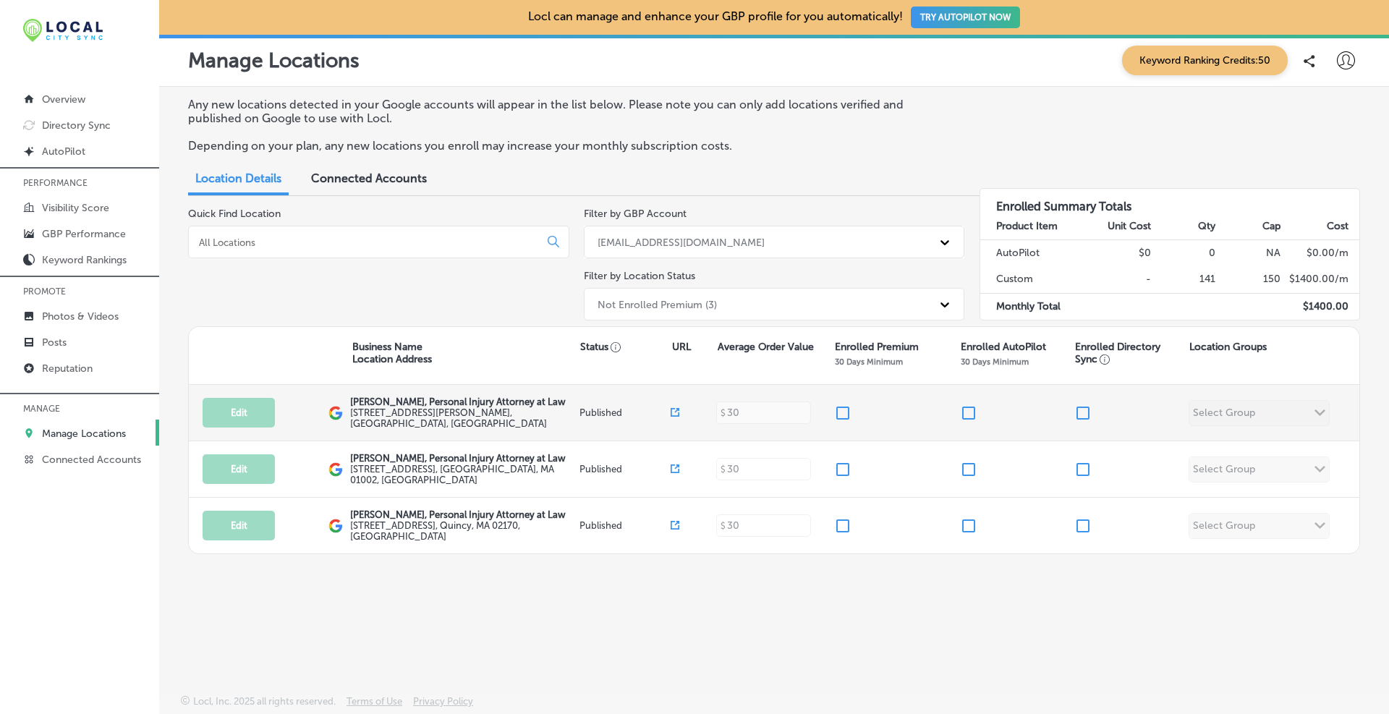
click at [846, 416] on input "checkbox" at bounding box center [842, 412] width 17 height 17
checkbox input "true"
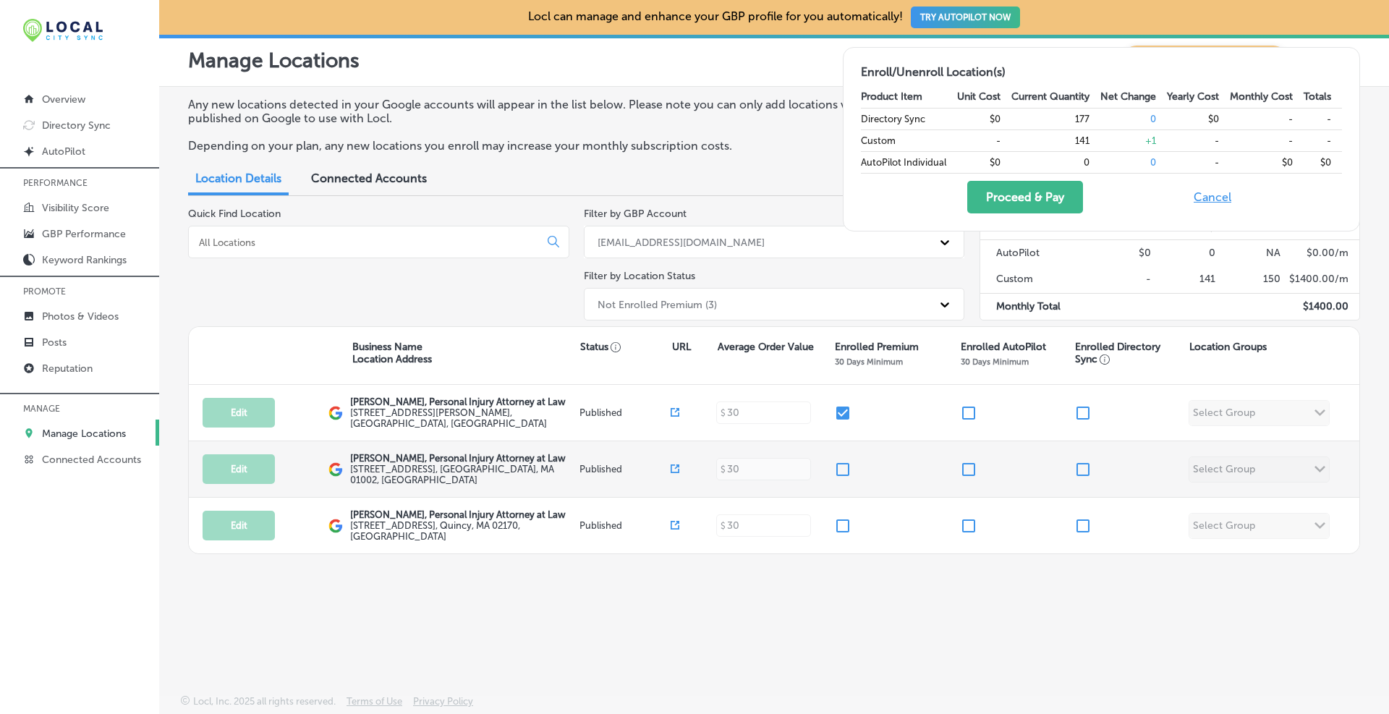
click at [843, 462] on input "checkbox" at bounding box center [842, 469] width 17 height 17
checkbox input "true"
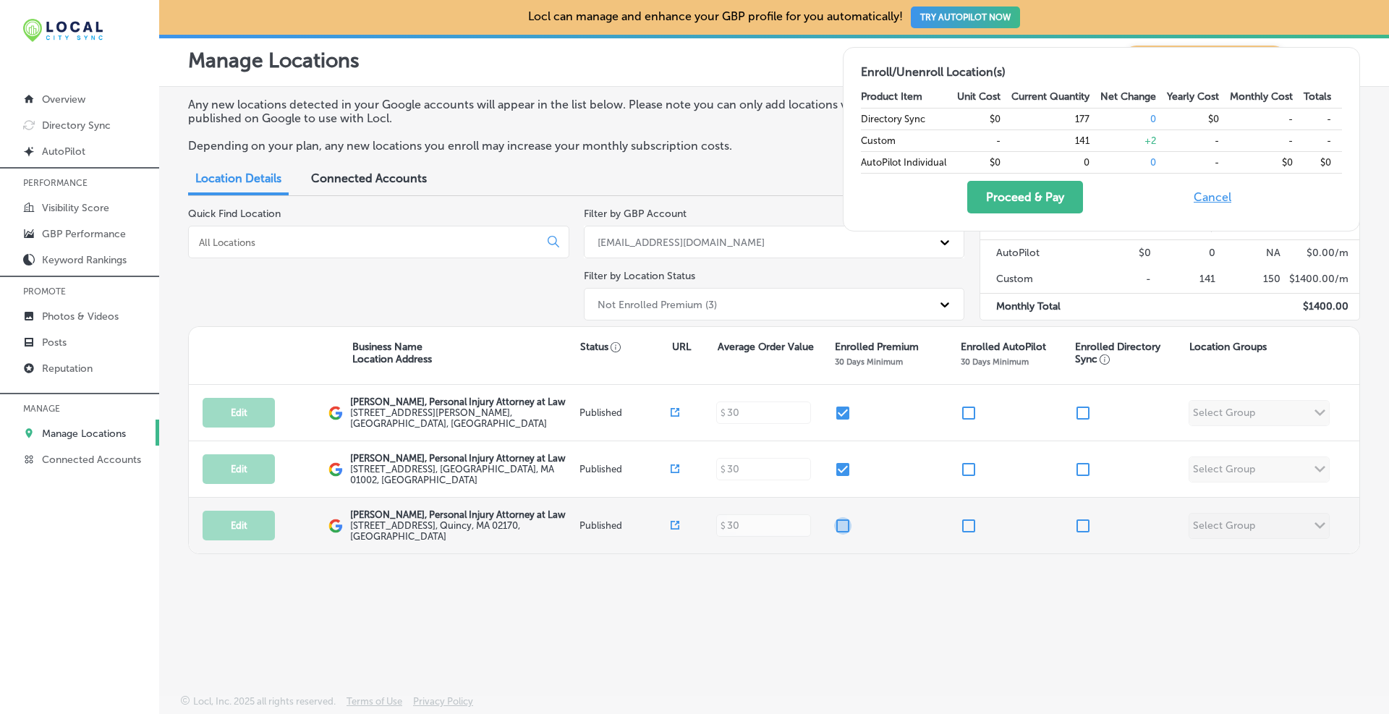
click at [843, 525] on input "checkbox" at bounding box center [842, 525] width 17 height 17
checkbox input "true"
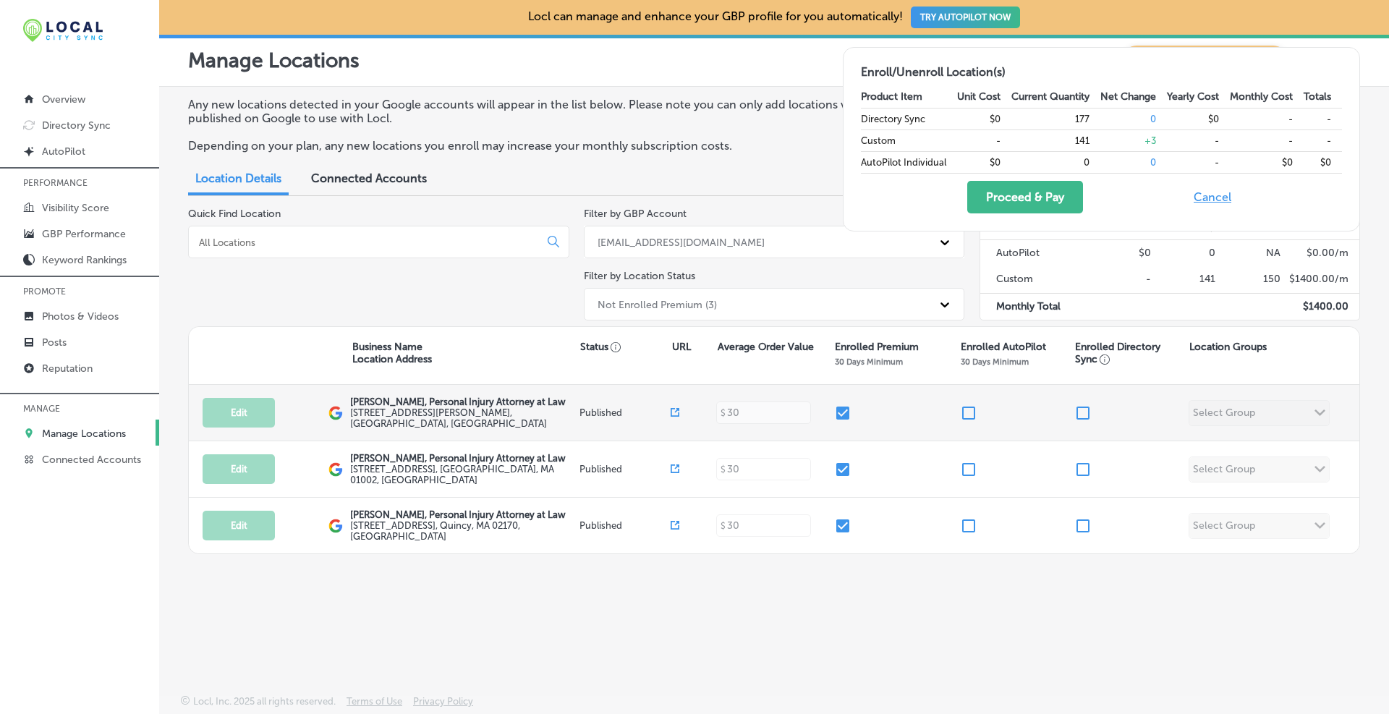
click at [1087, 418] on input "checkbox" at bounding box center [1082, 412] width 17 height 17
checkbox input "true"
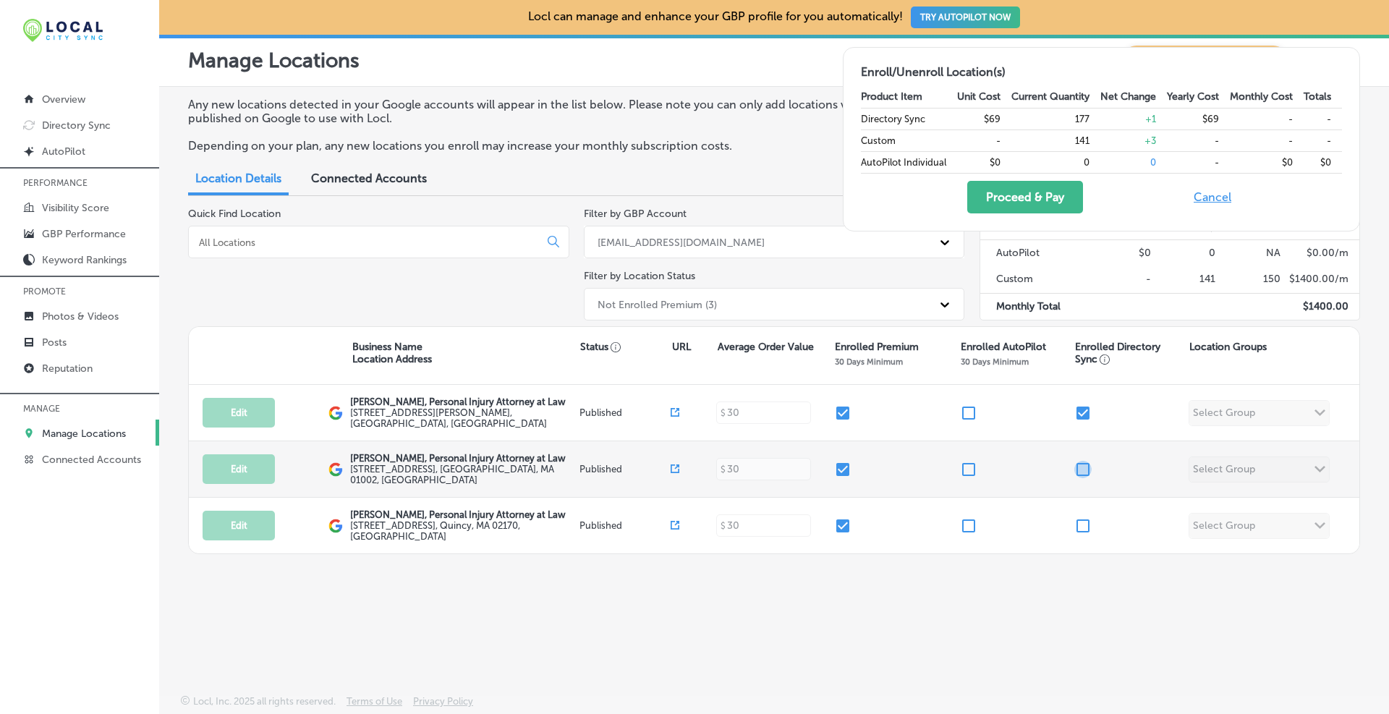
click at [1085, 474] on input "checkbox" at bounding box center [1082, 469] width 17 height 17
checkbox input "true"
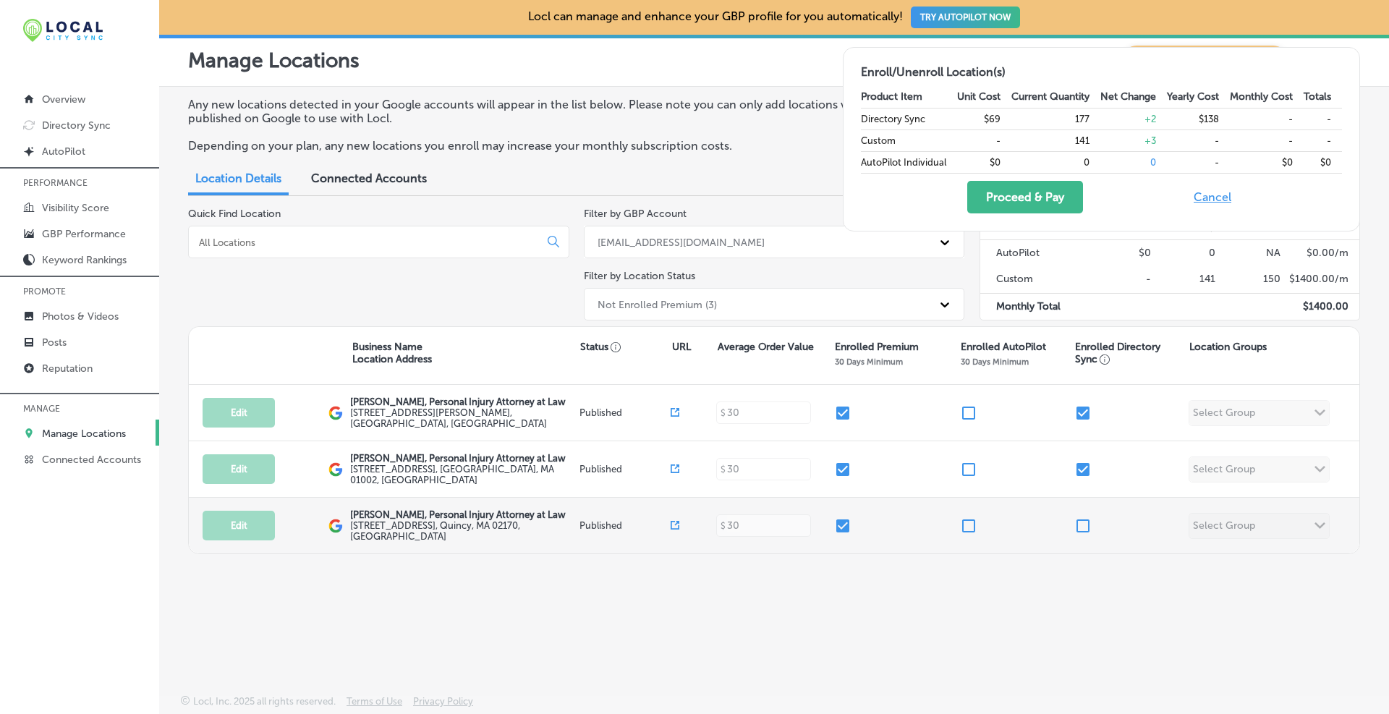
click at [1087, 521] on input "checkbox" at bounding box center [1082, 525] width 17 height 17
checkbox input "true"
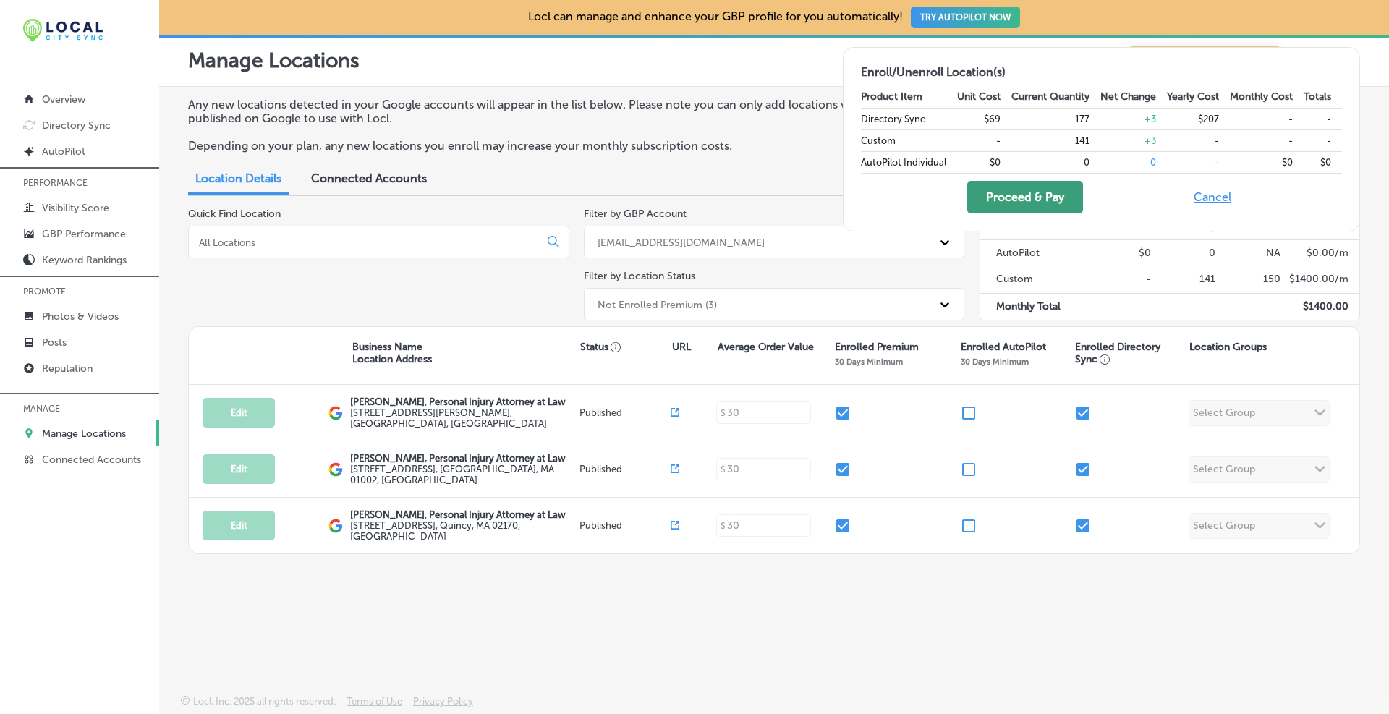
click at [1026, 187] on button "Proceed & Pay" at bounding box center [1025, 197] width 116 height 33
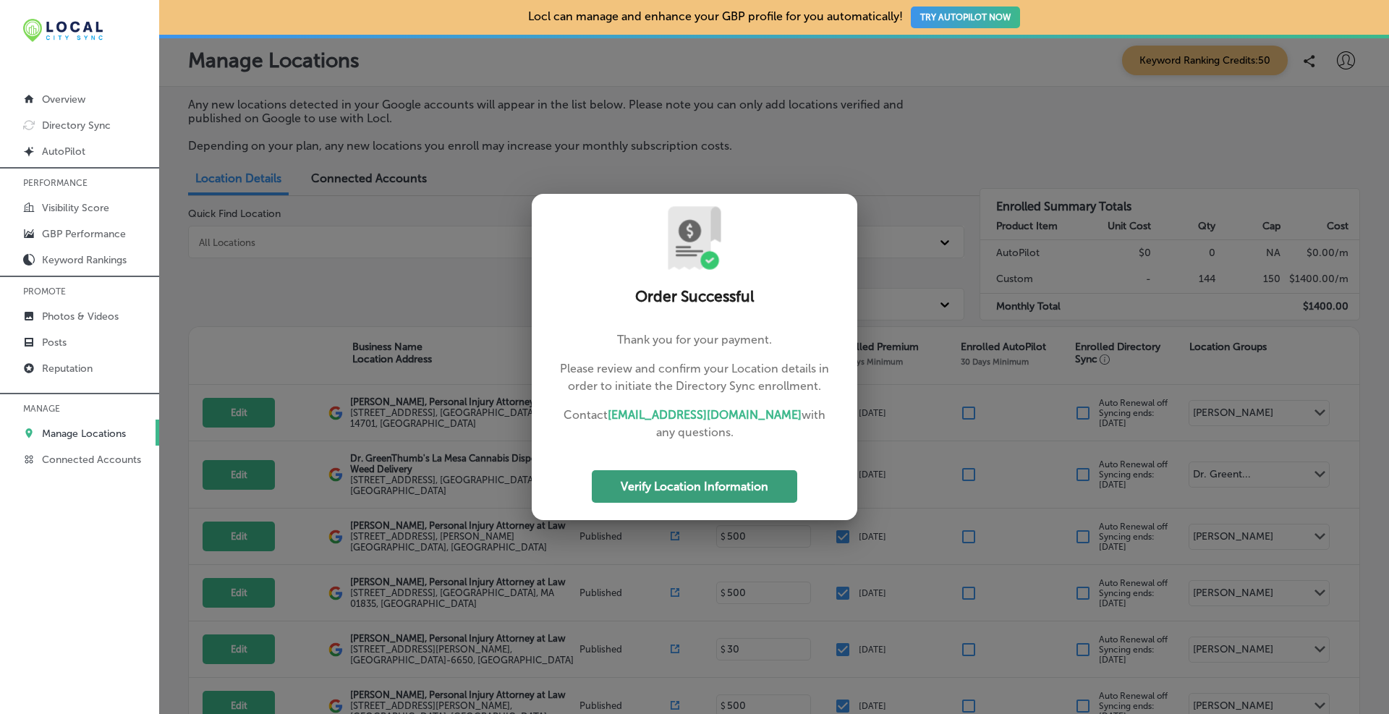
click at [746, 488] on button "Verify Location Information" at bounding box center [694, 486] width 205 height 33
select select "US"
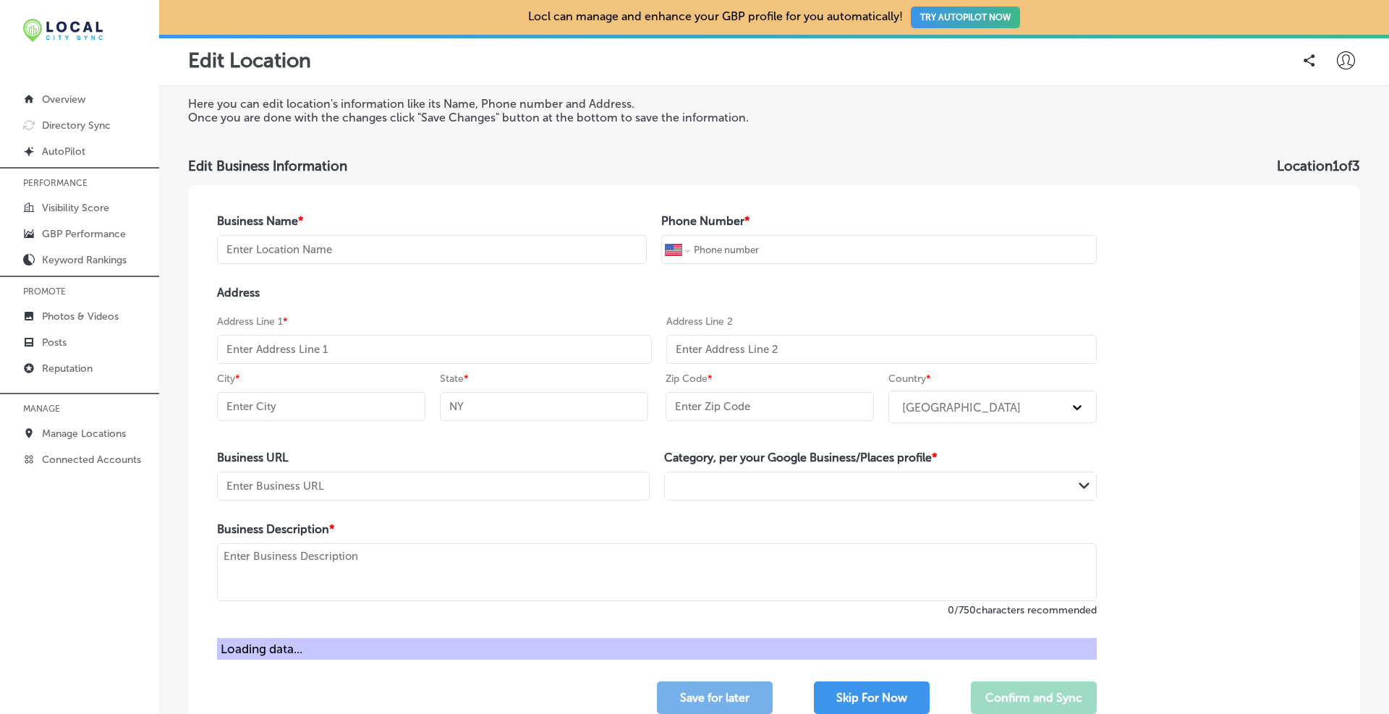
type input "[PERSON_NAME], Personal Injury Attorney at Law"
type input "[PHONE_NUMBER]"
type input "[STREET_ADDRESS][PERSON_NAME]"
type input "[GEOGRAPHIC_DATA]"
type input "PA"
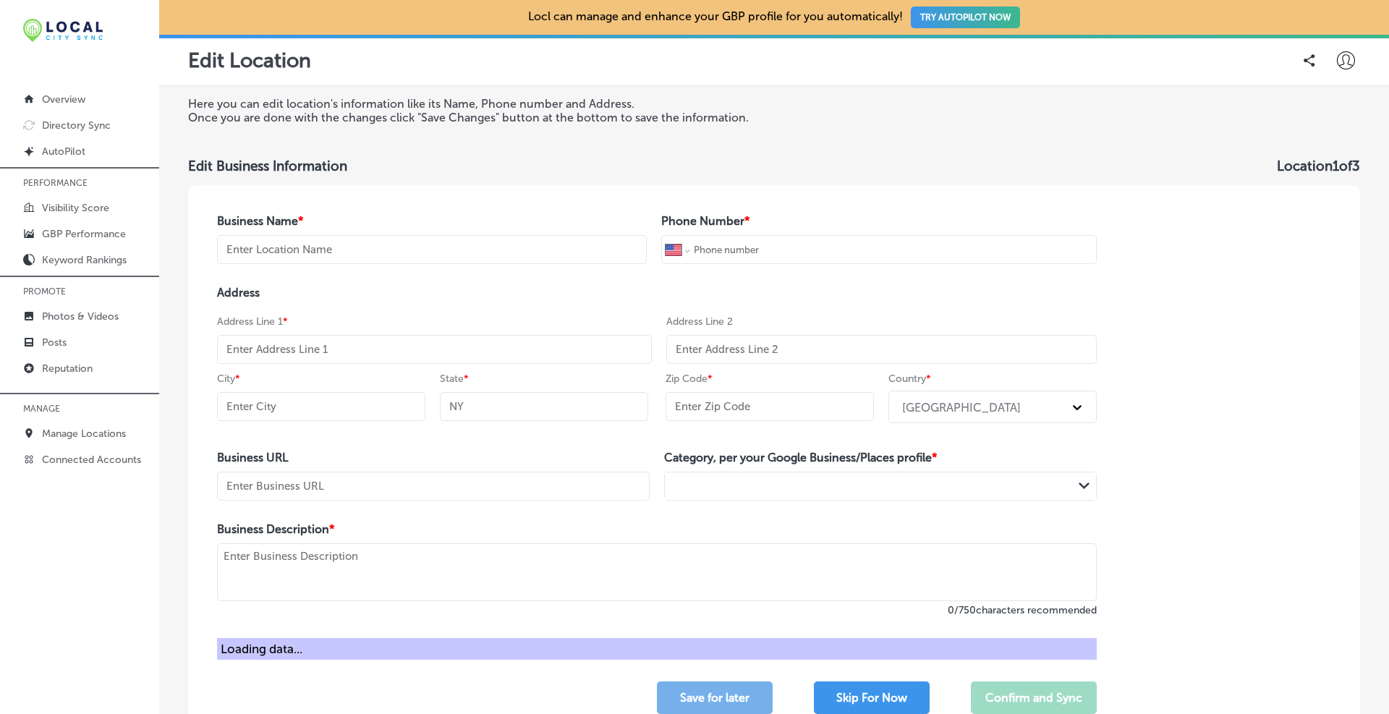
type input "17013"
type input "[URL][DOMAIN_NAME][US_STATE]"
type textarea "At [PERSON_NAME], Personal Injury Attorney at Law, our Carlisle, [GEOGRAPHIC_DA…"
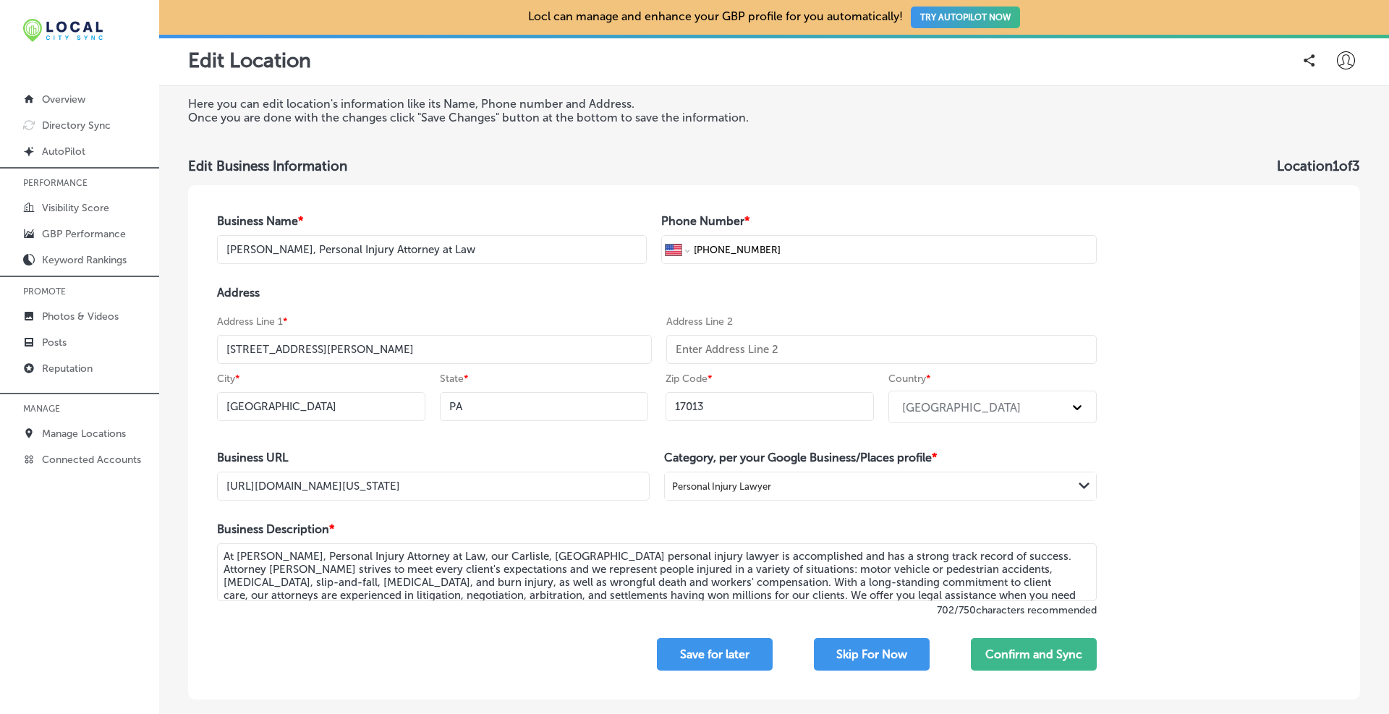
scroll to position [0, 116]
drag, startPoint x: 509, startPoint y: 494, endPoint x: 743, endPoint y: 509, distance: 234.8
click at [743, 509] on div "Business Name * [PERSON_NAME], Personal Injury Attorney at Law Phone Number * I…" at bounding box center [656, 442] width 937 height 514
click at [1065, 662] on button "Confirm and Sync" at bounding box center [1034, 654] width 126 height 33
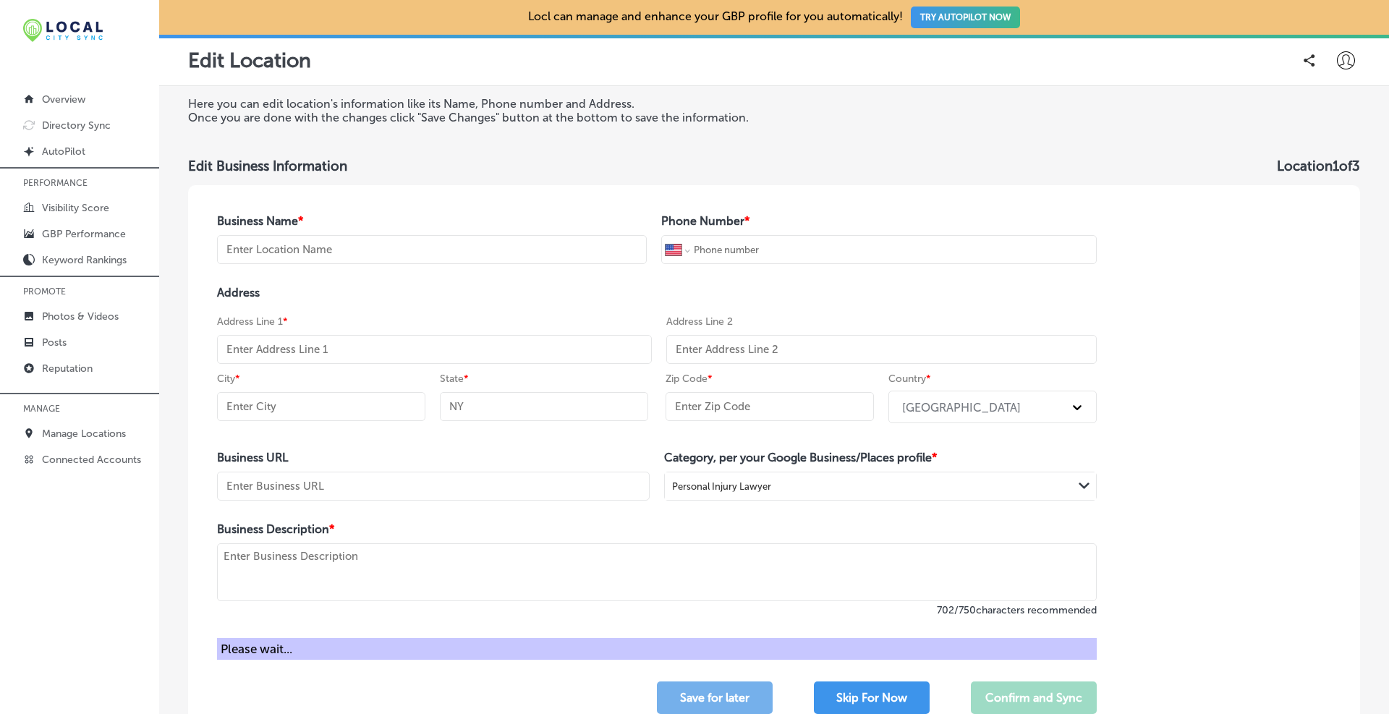
type input "[PERSON_NAME], Personal Injury Attorney at Law"
type input "[PHONE_NUMBER]"
type input "[STREET_ADDRESS]"
type input "Amherst"
type input "MA"
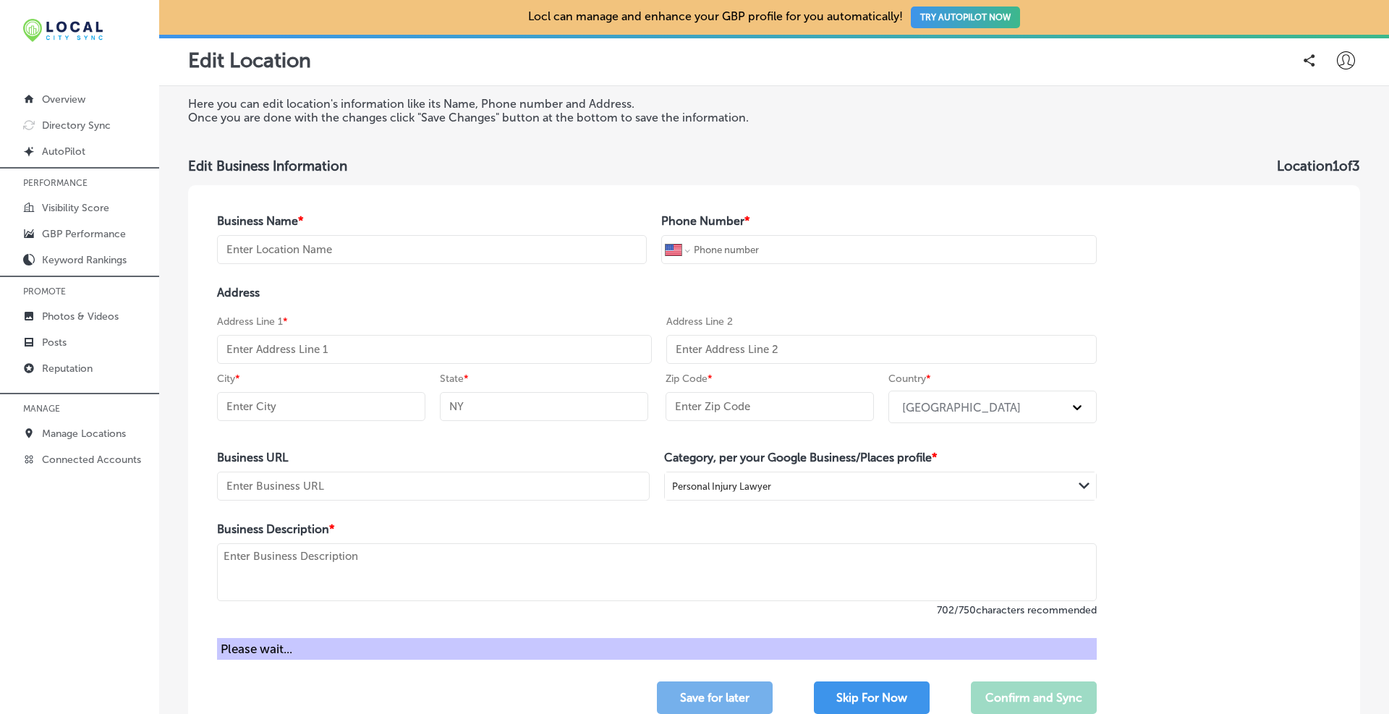
type input "01002"
type input "[URL][DOMAIN_NAME][US_STATE]"
type textarea "At [PERSON_NAME], Personal Injury Attorney at Law, our [GEOGRAPHIC_DATA], [GEOG…"
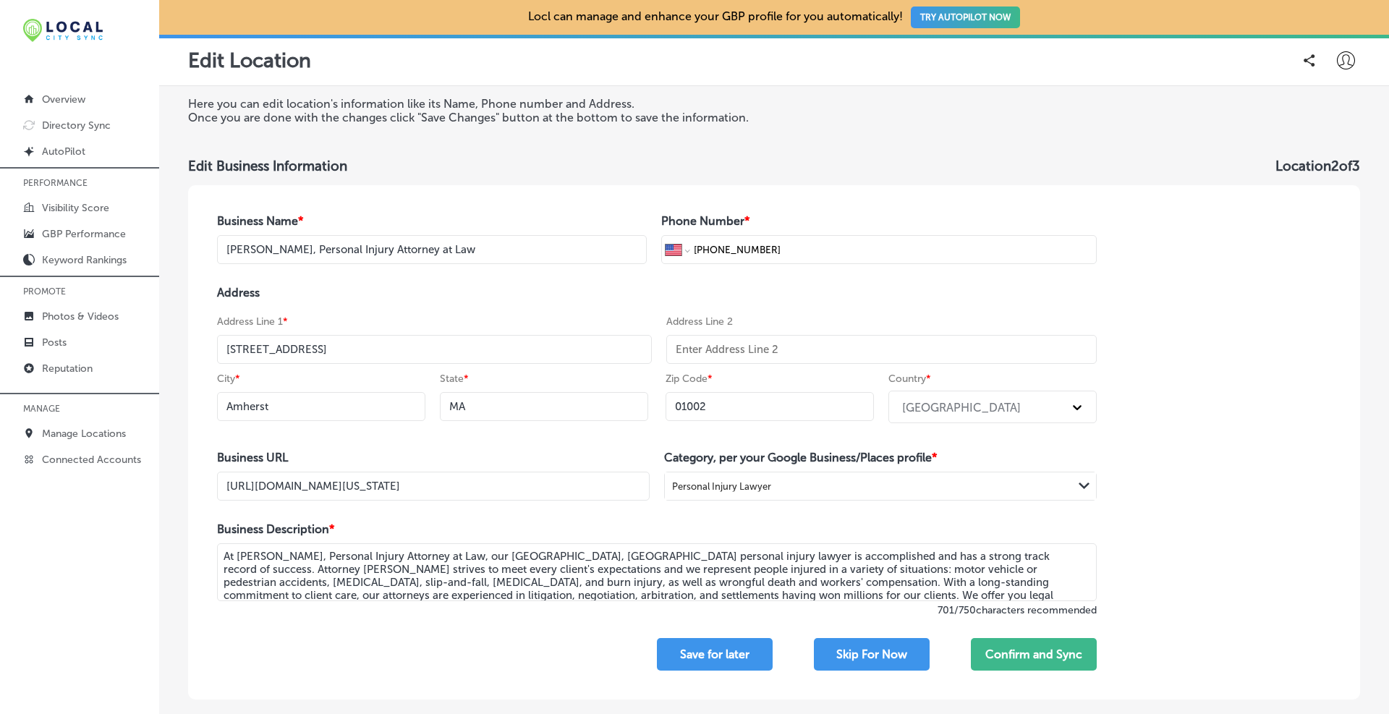
scroll to position [0, 131]
drag, startPoint x: 477, startPoint y: 476, endPoint x: 821, endPoint y: 492, distance: 344.6
click at [821, 492] on div "Business URL [URL][DOMAIN_NAME][US_STATE] Category, per your Google Business/Pl…" at bounding box center [656, 476] width 879 height 50
click at [1036, 648] on button "Confirm and Sync" at bounding box center [1034, 654] width 126 height 33
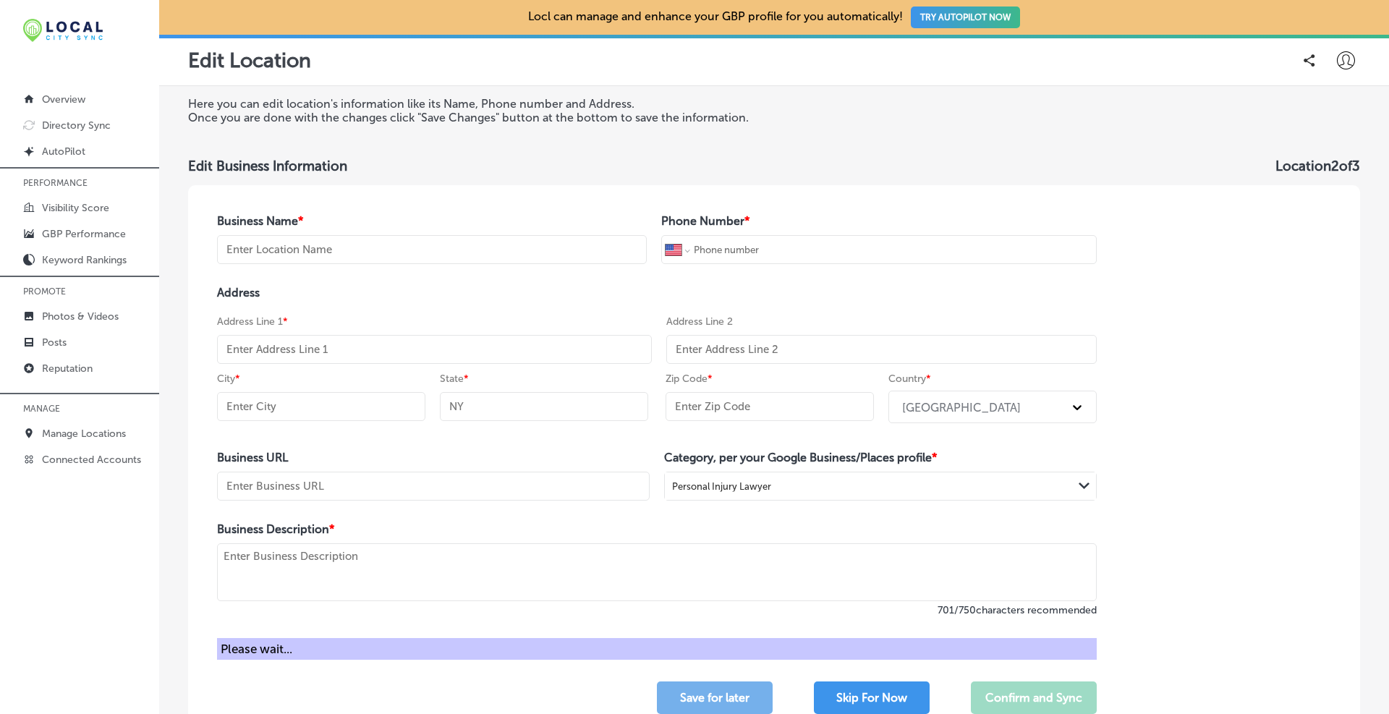
type input "[PERSON_NAME], Personal Injury Attorney at Law"
type input "[PHONE_NUMBER]"
type input "[STREET_ADDRESS]"
type input "Quincy"
type input "MA"
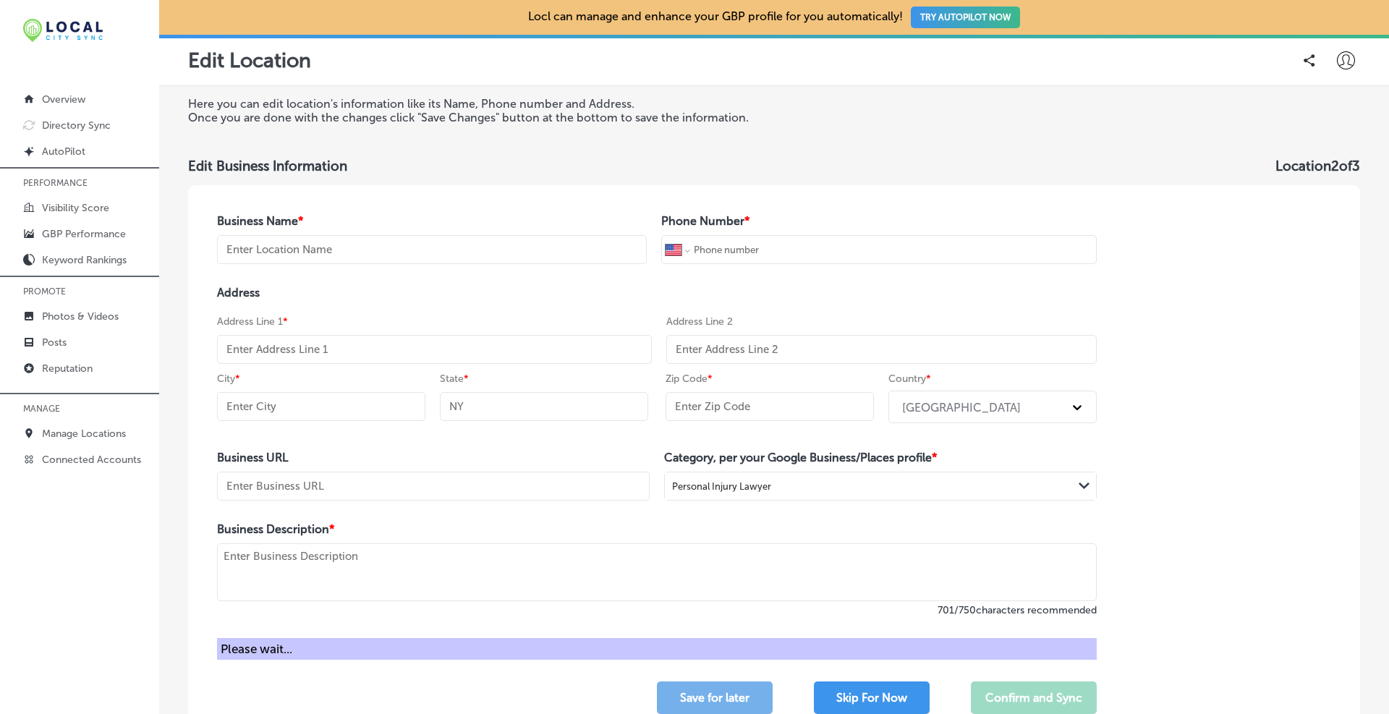
type input "02170"
type input "[URL][DOMAIN_NAME][US_STATE]"
type textarea "At [PERSON_NAME], Personal Injury Attorney at Law, our Quincy, [GEOGRAPHIC_DATA…"
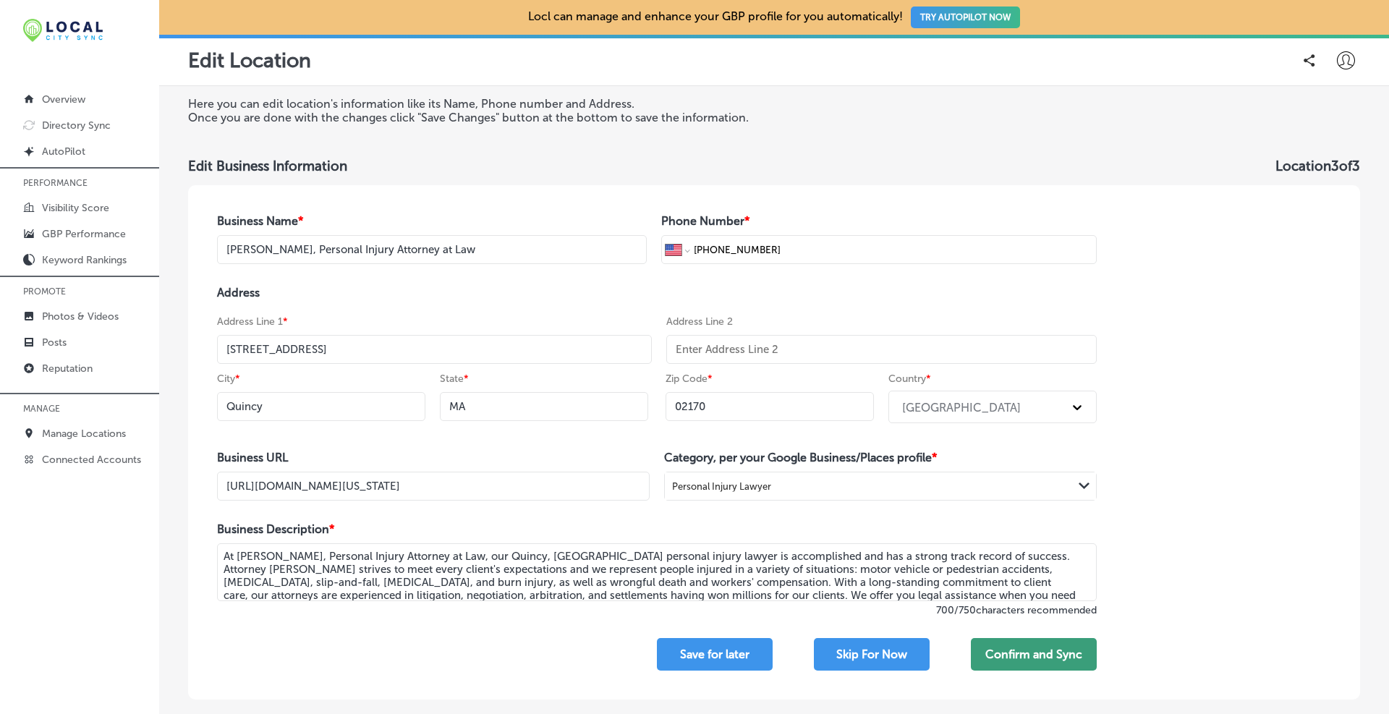
click at [1052, 660] on button "Confirm and Sync" at bounding box center [1034, 654] width 126 height 33
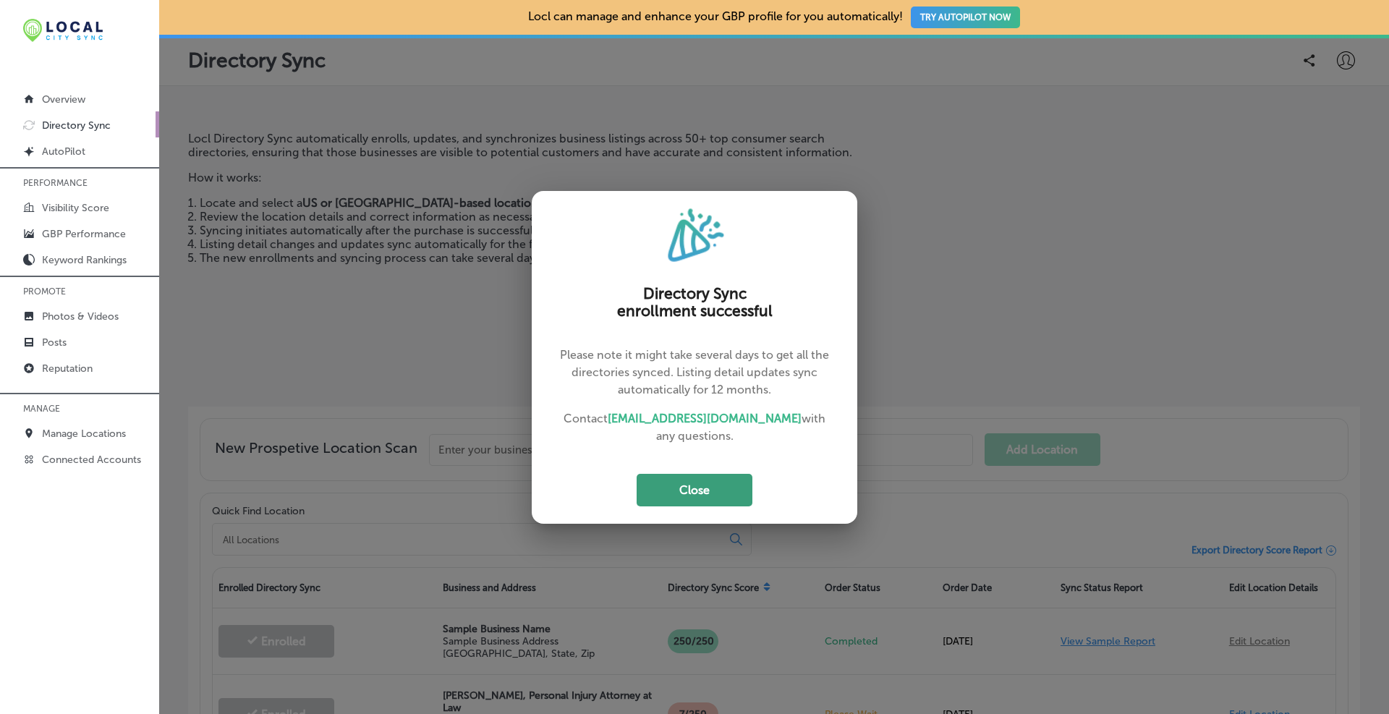
click at [733, 484] on button "Close" at bounding box center [694, 490] width 116 height 33
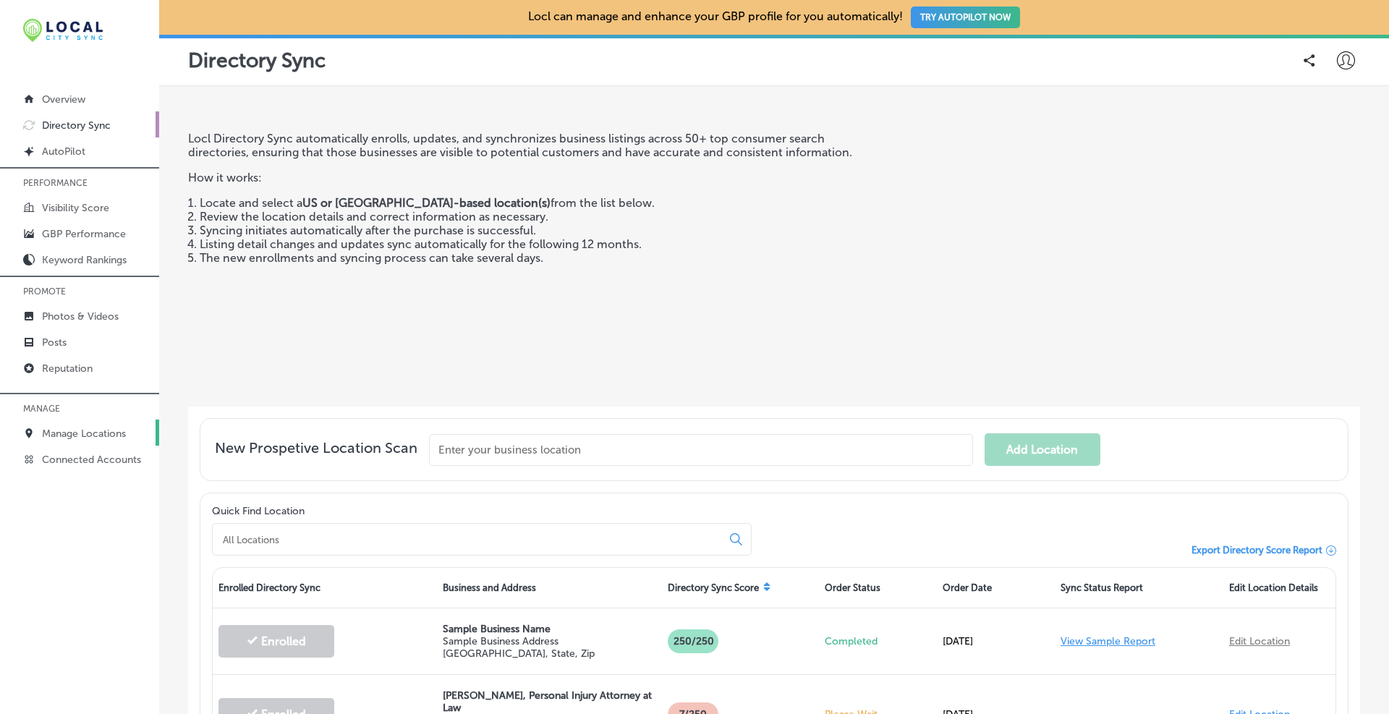
click at [72, 431] on p "Manage Locations" at bounding box center [84, 433] width 84 height 12
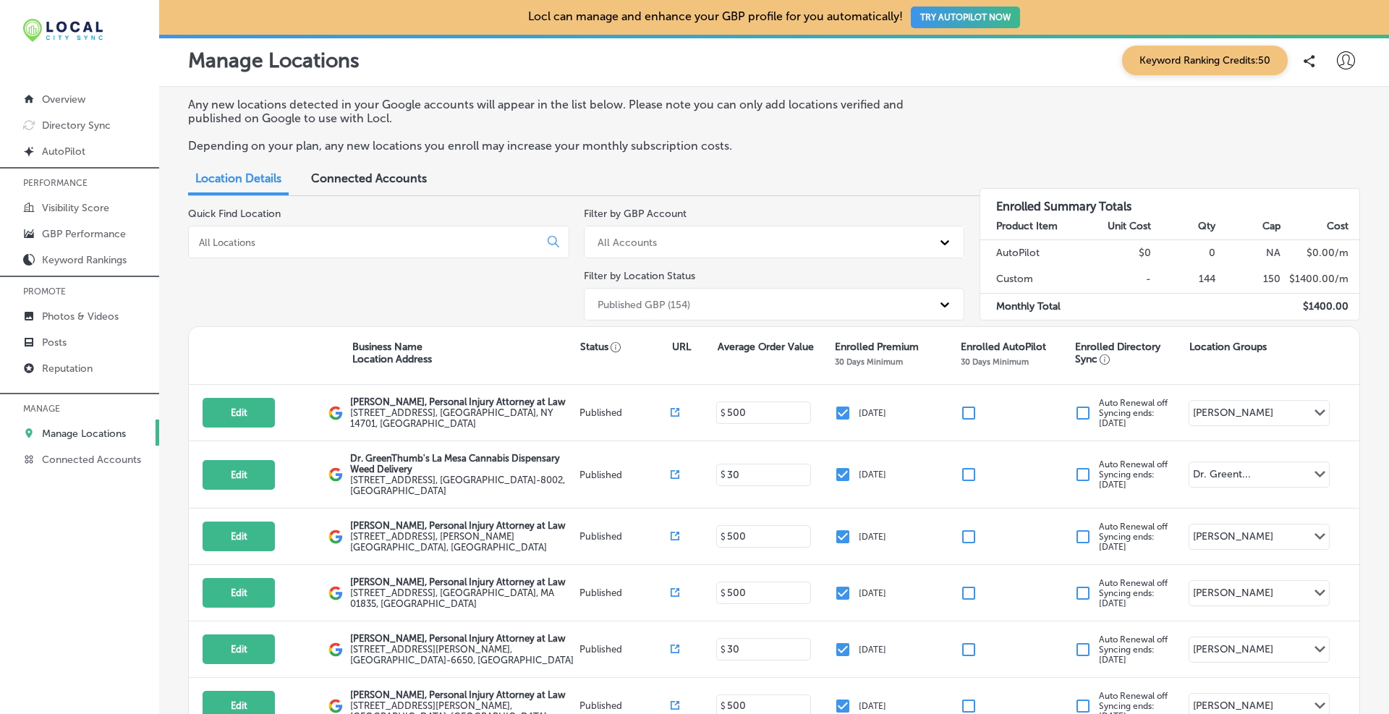
click at [263, 242] on input at bounding box center [366, 242] width 338 height 13
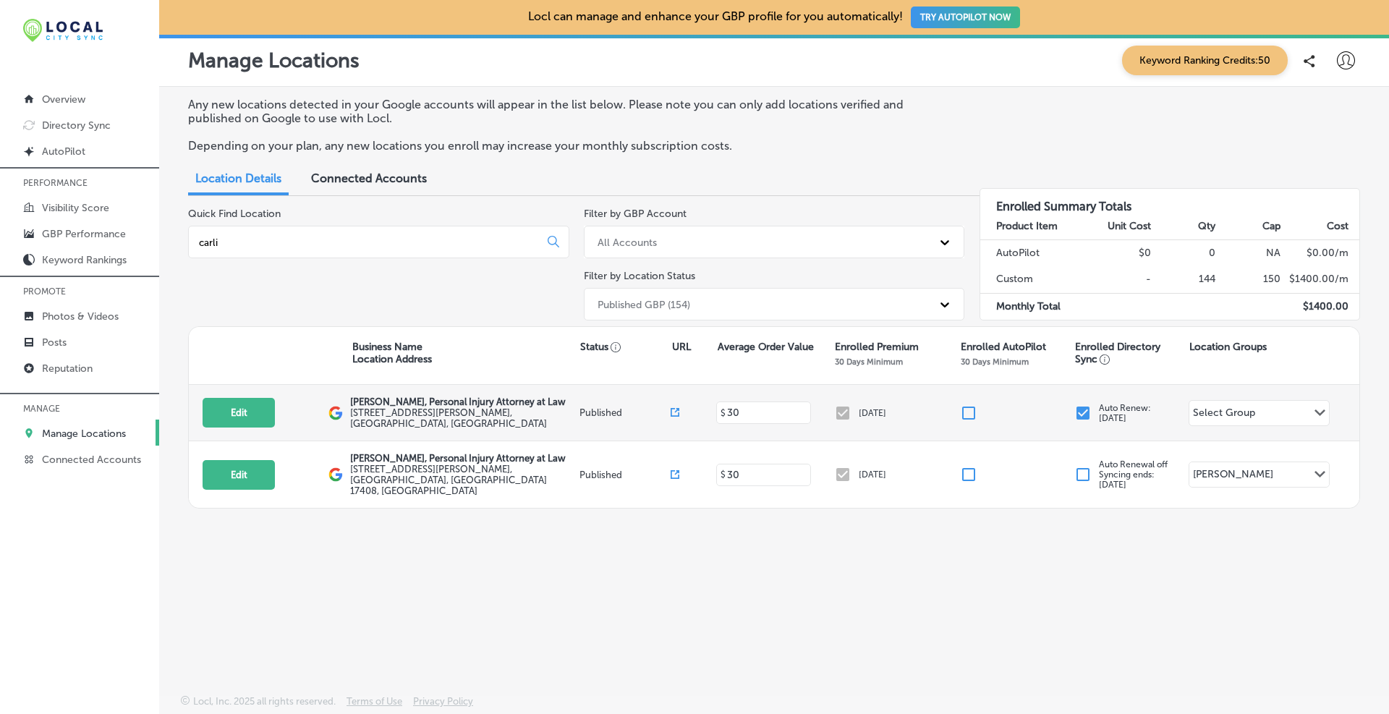
type input "carli"
click at [1082, 416] on input "checkbox" at bounding box center [1082, 412] width 17 height 17
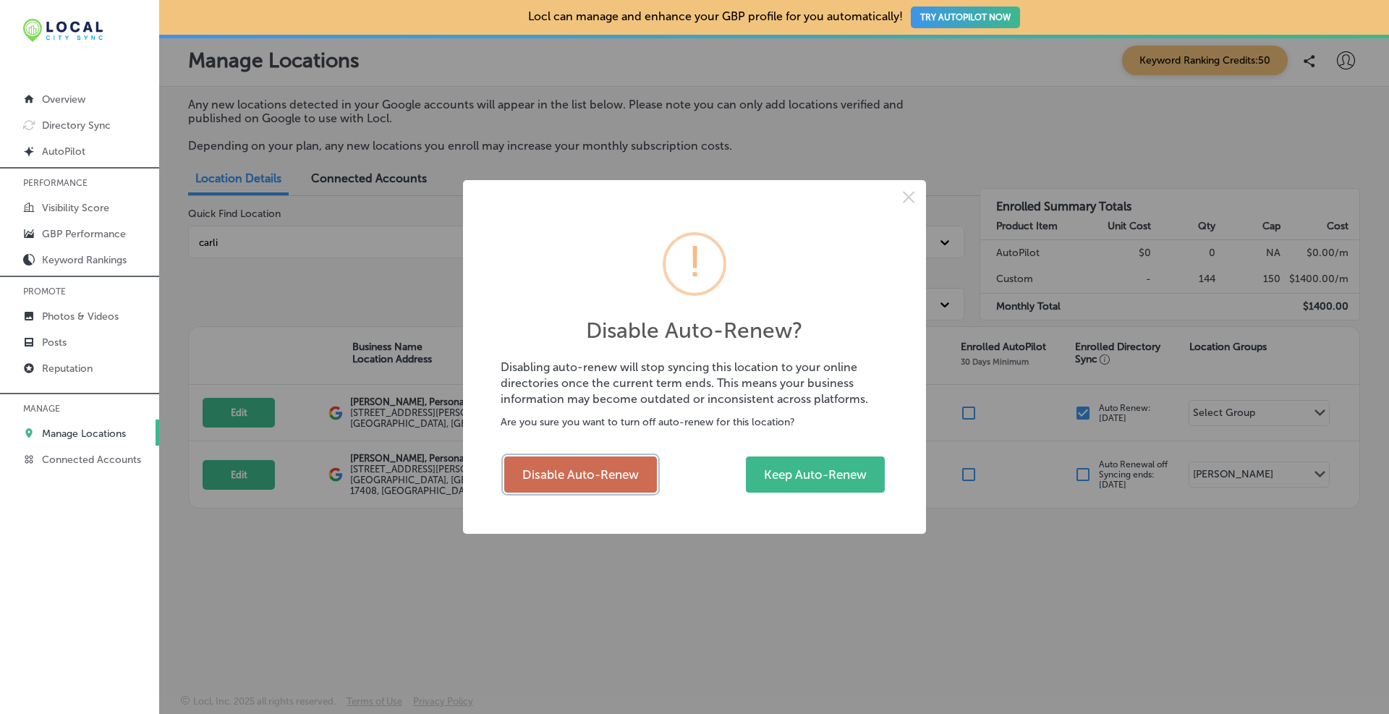
click at [621, 477] on button "Disable Auto-Renew" at bounding box center [580, 474] width 153 height 36
checkbox input "false"
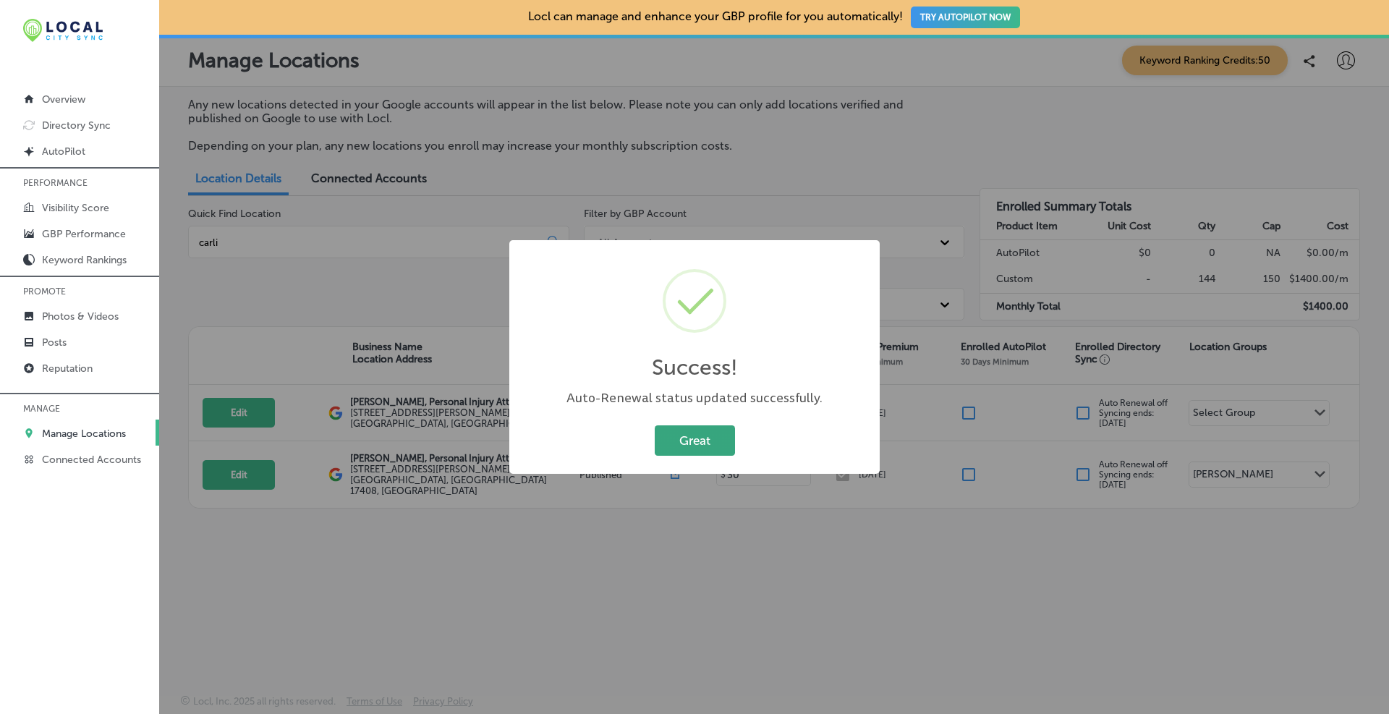
click at [707, 435] on button "Great" at bounding box center [695, 440] width 80 height 30
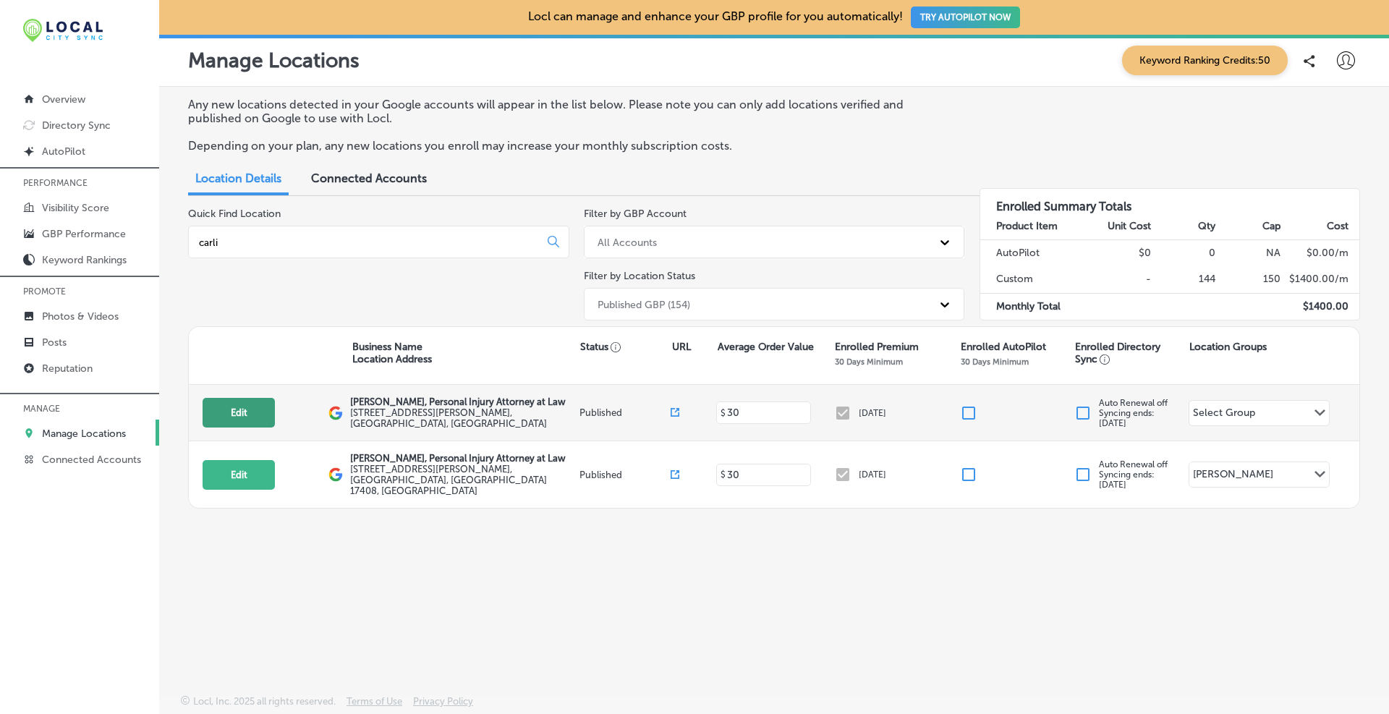
click at [258, 412] on button "Edit" at bounding box center [238, 413] width 72 height 30
select select "US"
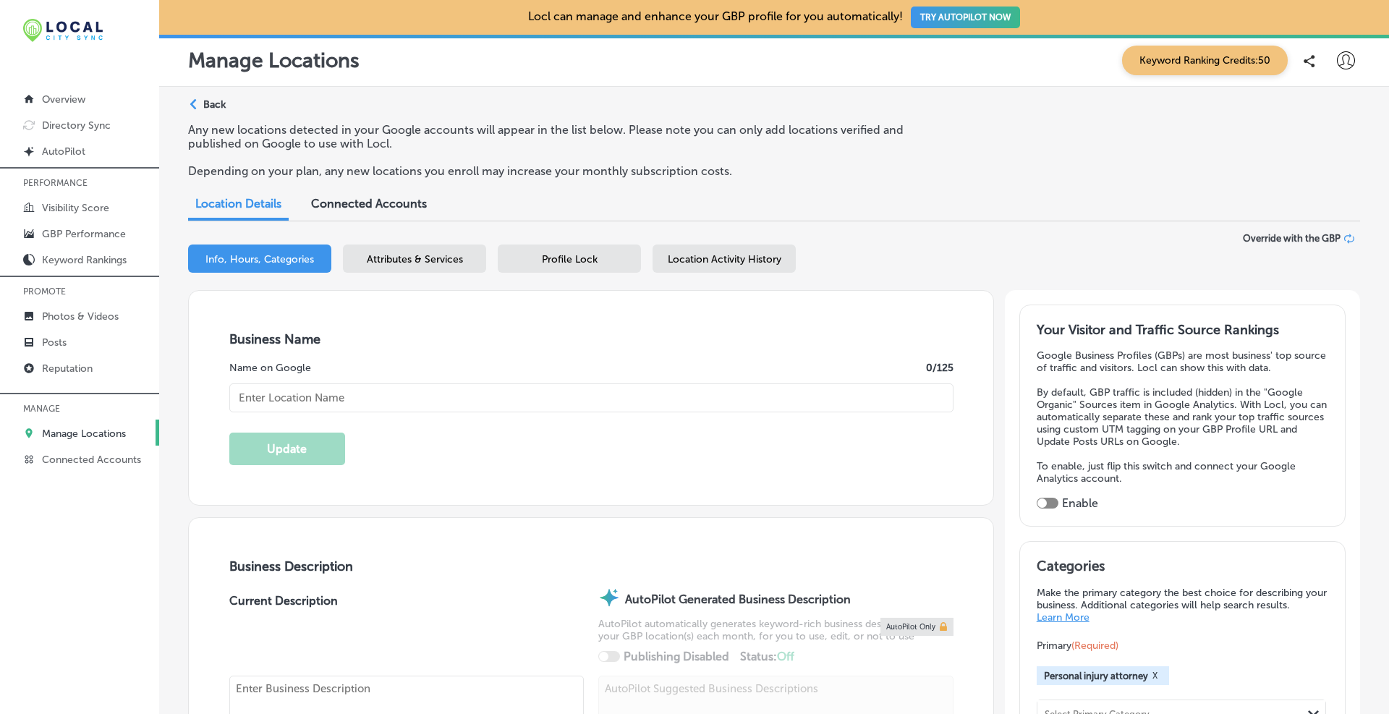
type textarea "At [PERSON_NAME], Personal Injury Attorney at Law, our Carlisle, [GEOGRAPHIC_DA…"
type input "[STREET_ADDRESS][PERSON_NAME]"
type input "[GEOGRAPHIC_DATA]"
type input "17013"
type input "US"
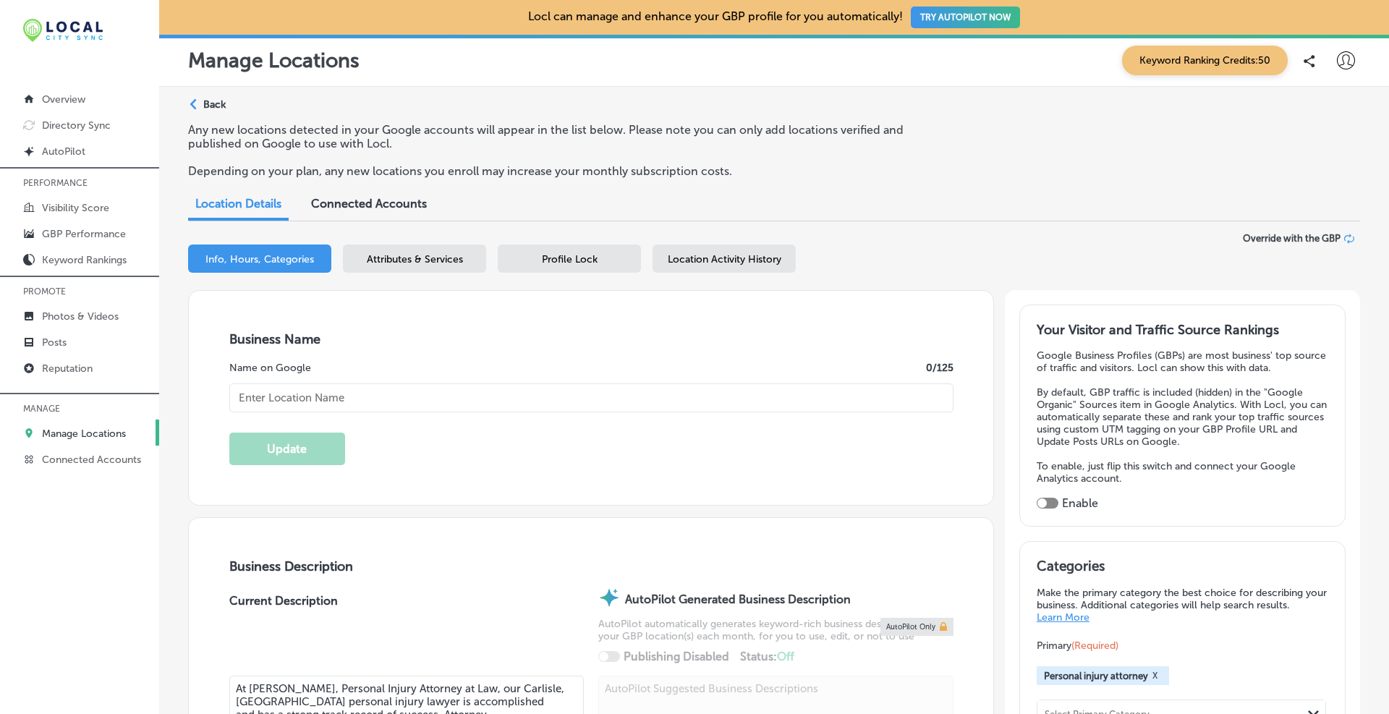
type input "[URL][DOMAIN_NAME][US_STATE]"
type input "[PERSON_NAME], Personal Injury Attorney at Law"
type input "[PHONE_NUMBER]"
click at [607, 253] on div "Profile Lock" at bounding box center [569, 258] width 143 height 28
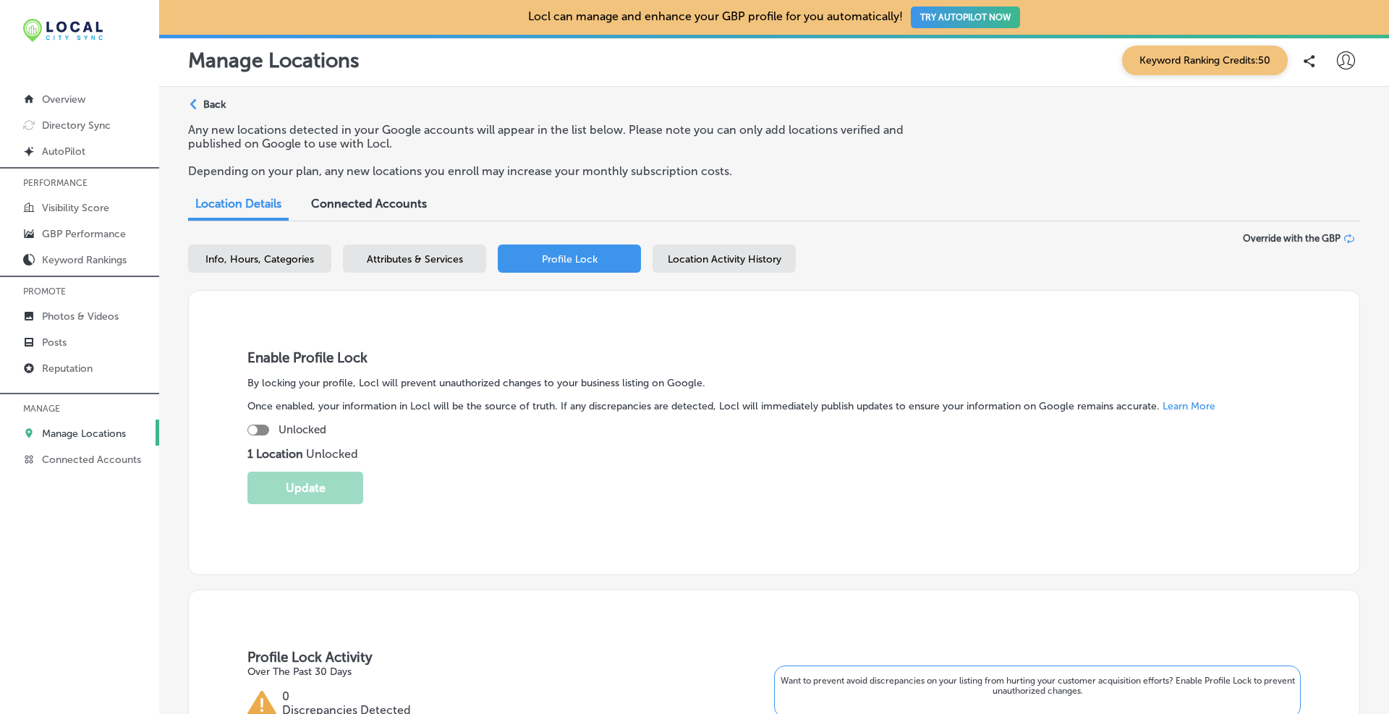
click at [252, 433] on div at bounding box center [252, 429] width 9 height 9
checkbox input "true"
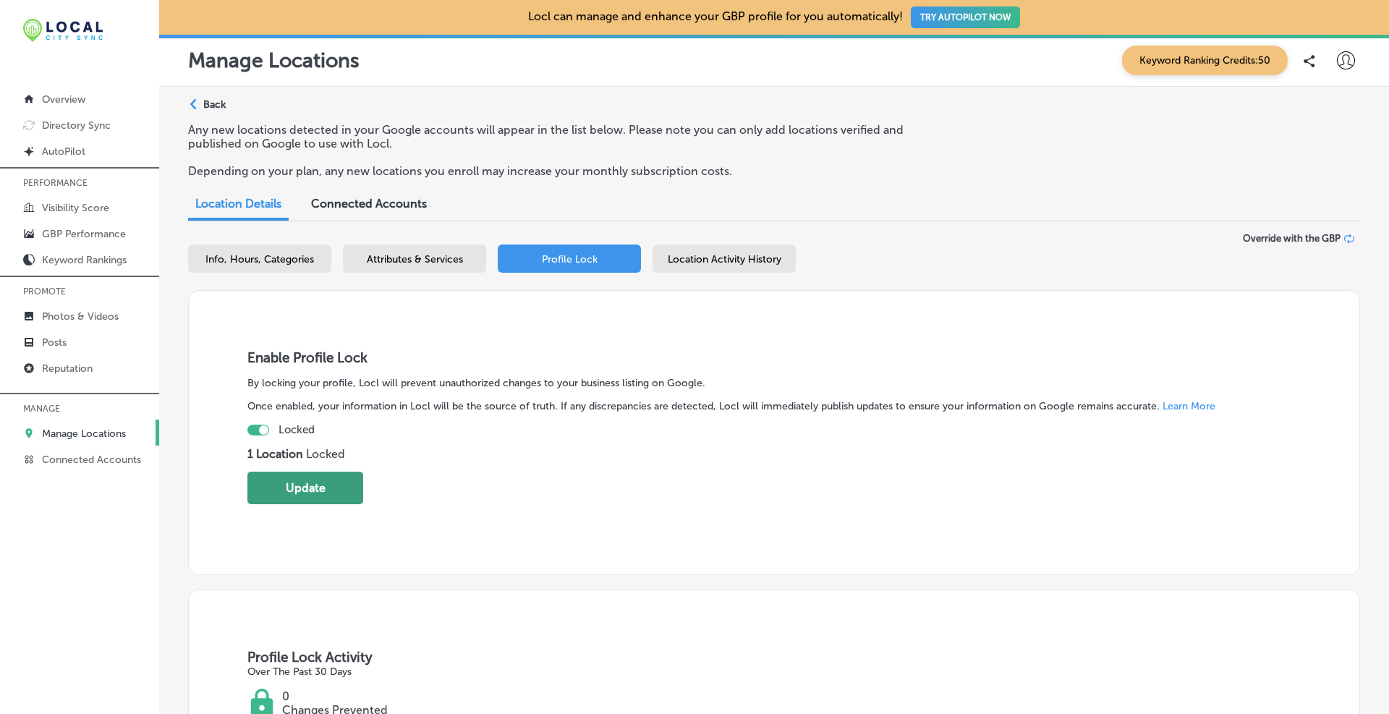
click at [275, 481] on button "Update" at bounding box center [305, 488] width 116 height 33
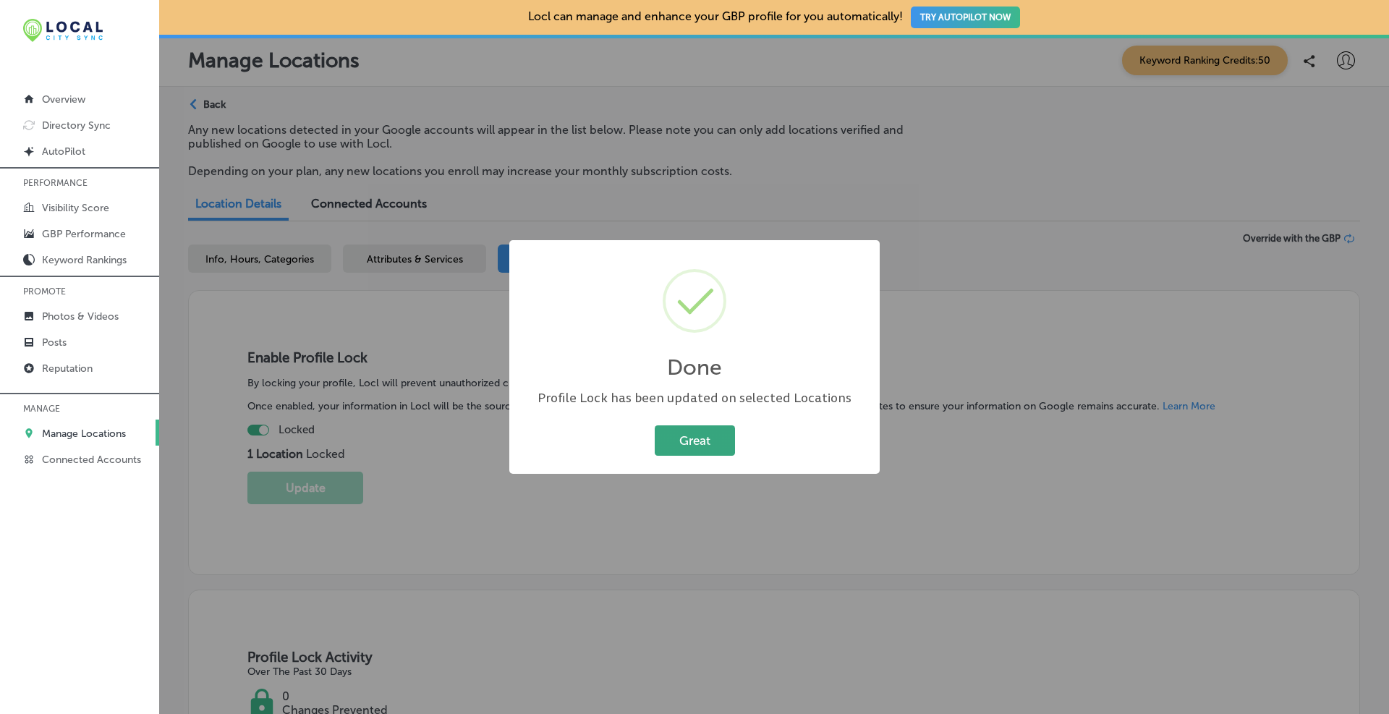
click at [665, 433] on button "Great" at bounding box center [695, 440] width 80 height 30
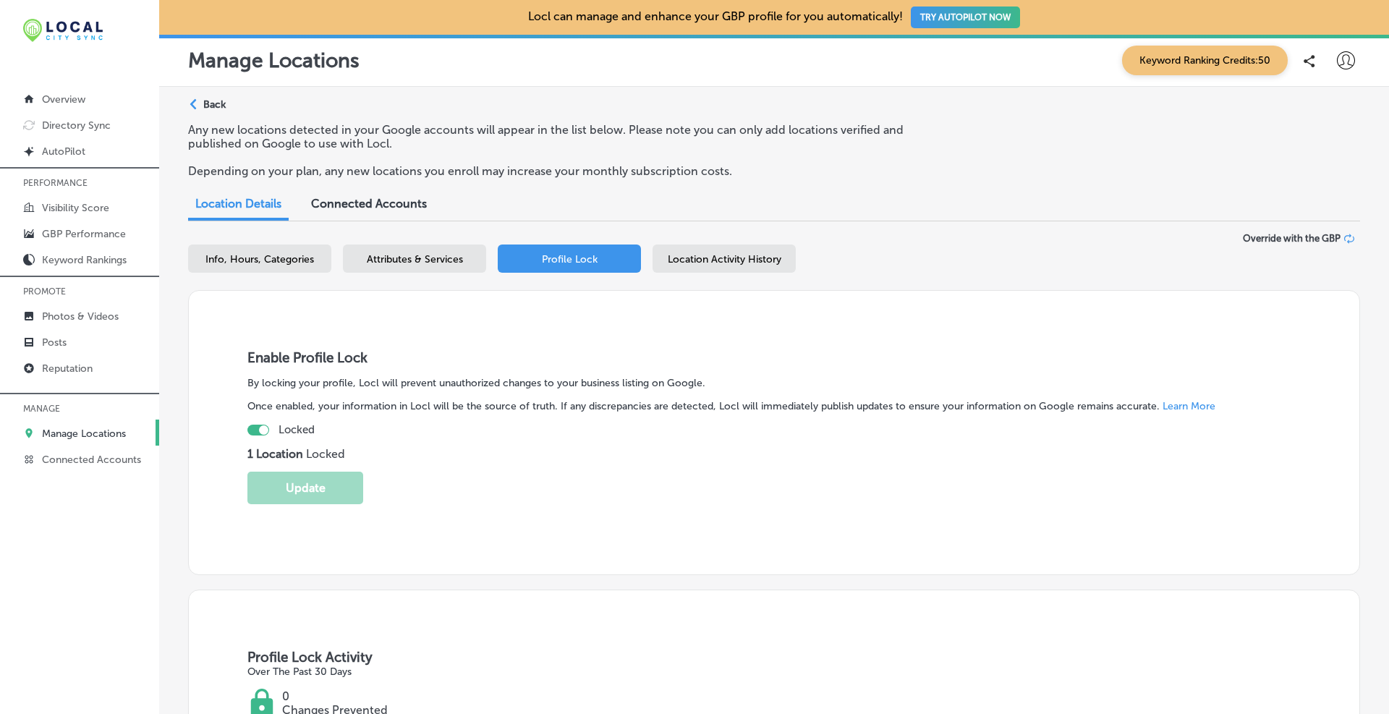
click at [91, 430] on p "Manage Locations" at bounding box center [84, 433] width 84 height 12
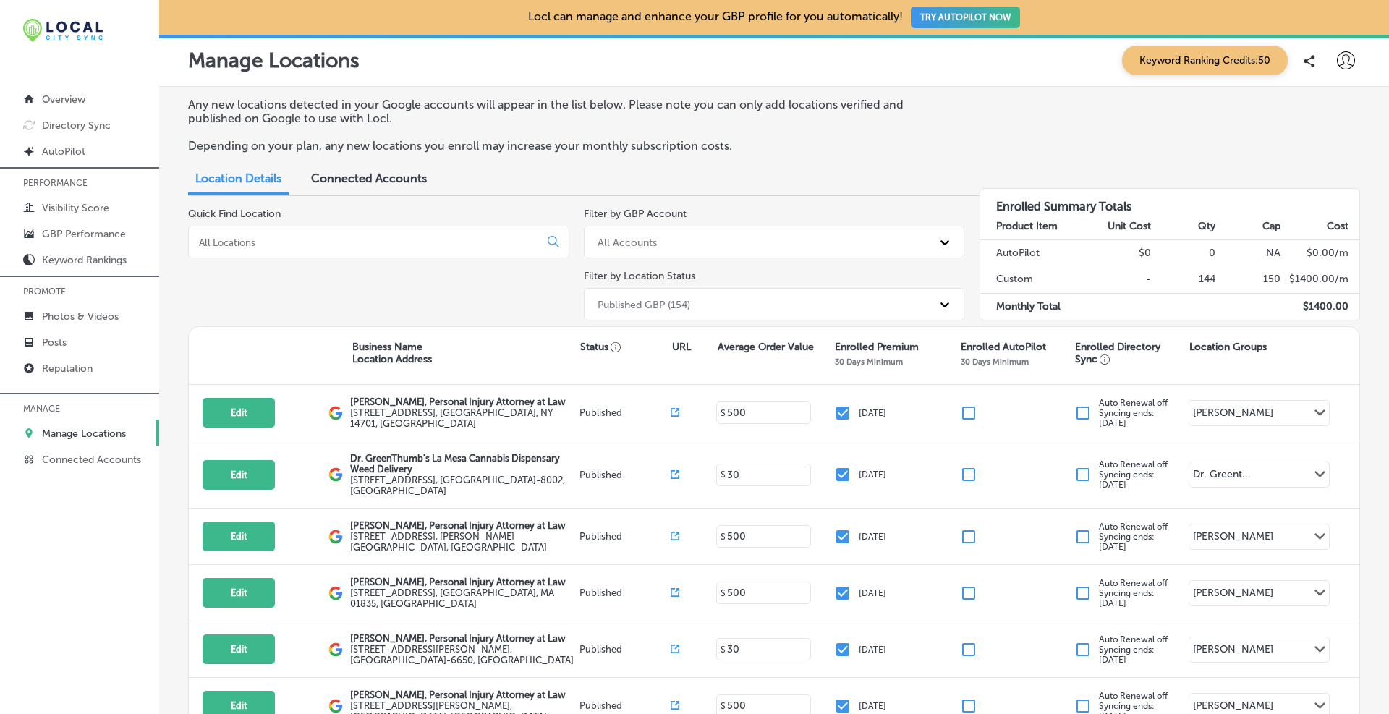
click at [325, 255] on div at bounding box center [378, 242] width 381 height 33
click at [320, 247] on input at bounding box center [366, 242] width 338 height 13
type input "l"
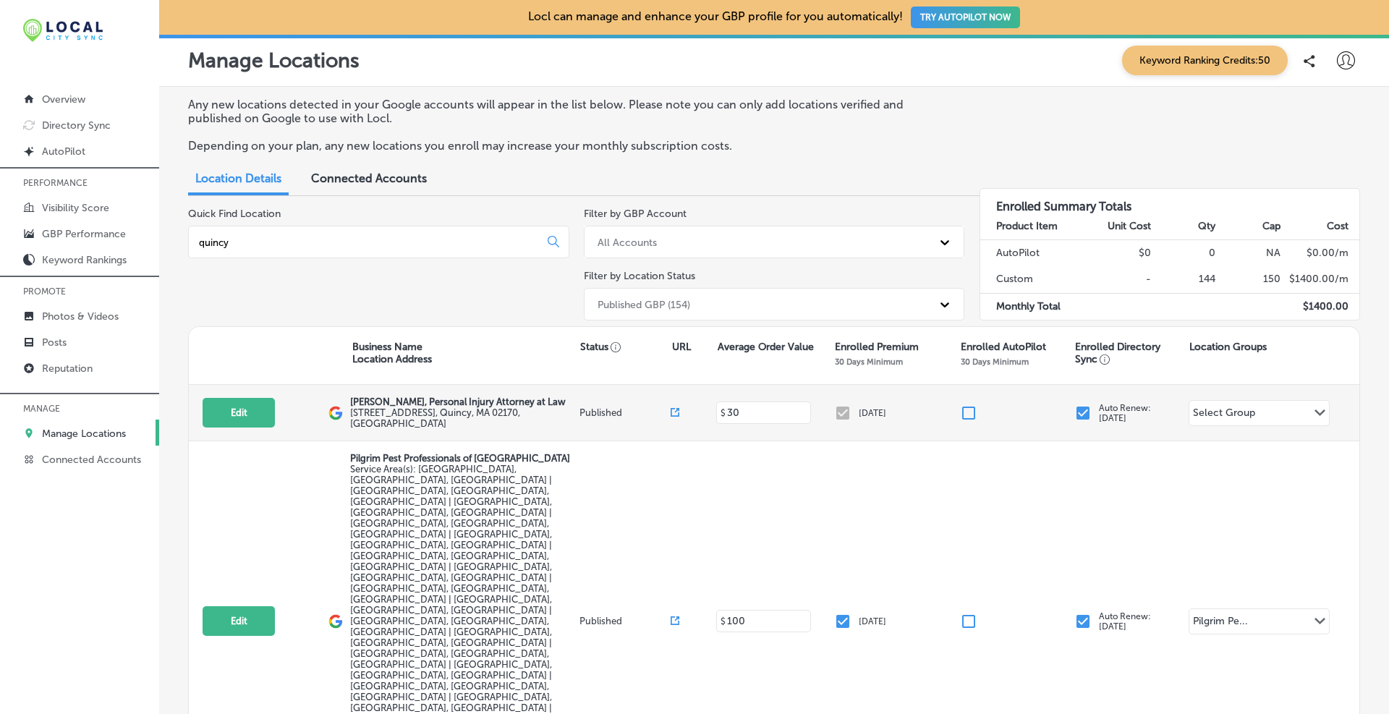
type input "quincy"
click at [1079, 414] on input "checkbox" at bounding box center [1082, 412] width 17 height 17
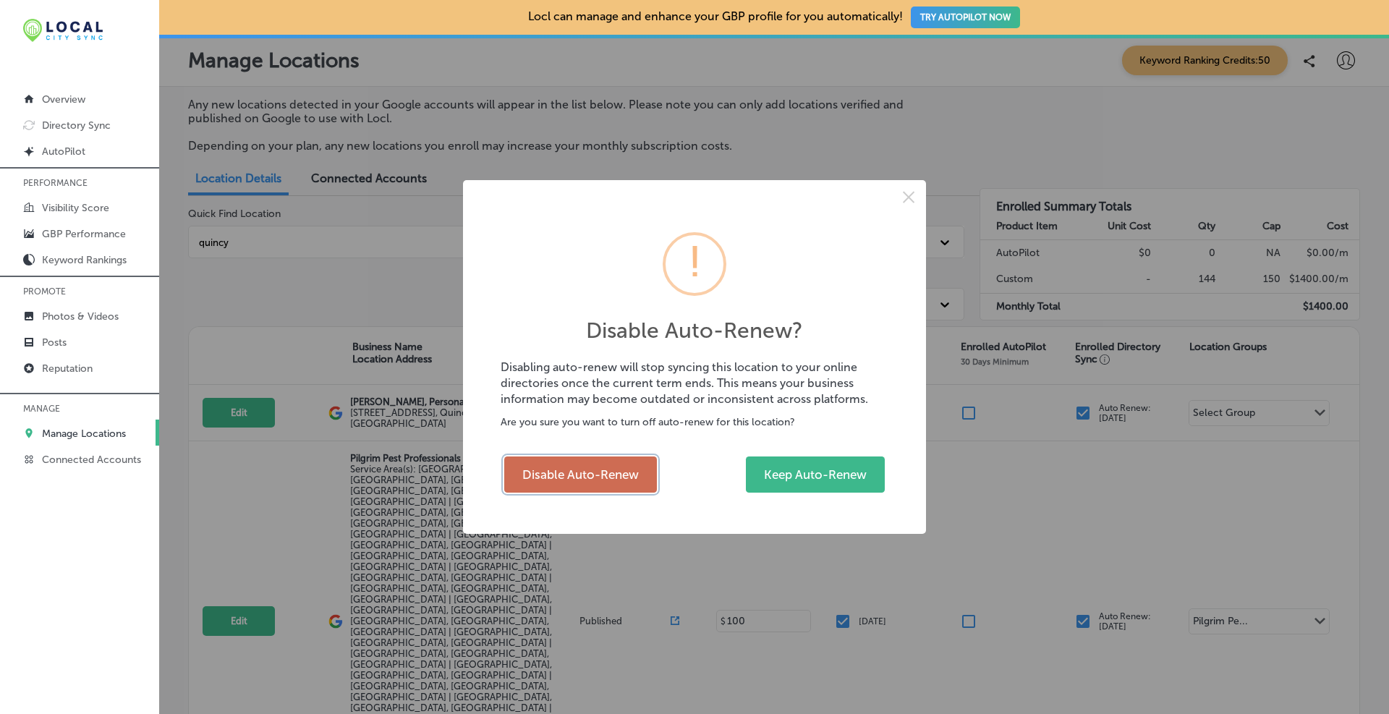
click at [605, 477] on button "Disable Auto-Renew" at bounding box center [580, 474] width 153 height 36
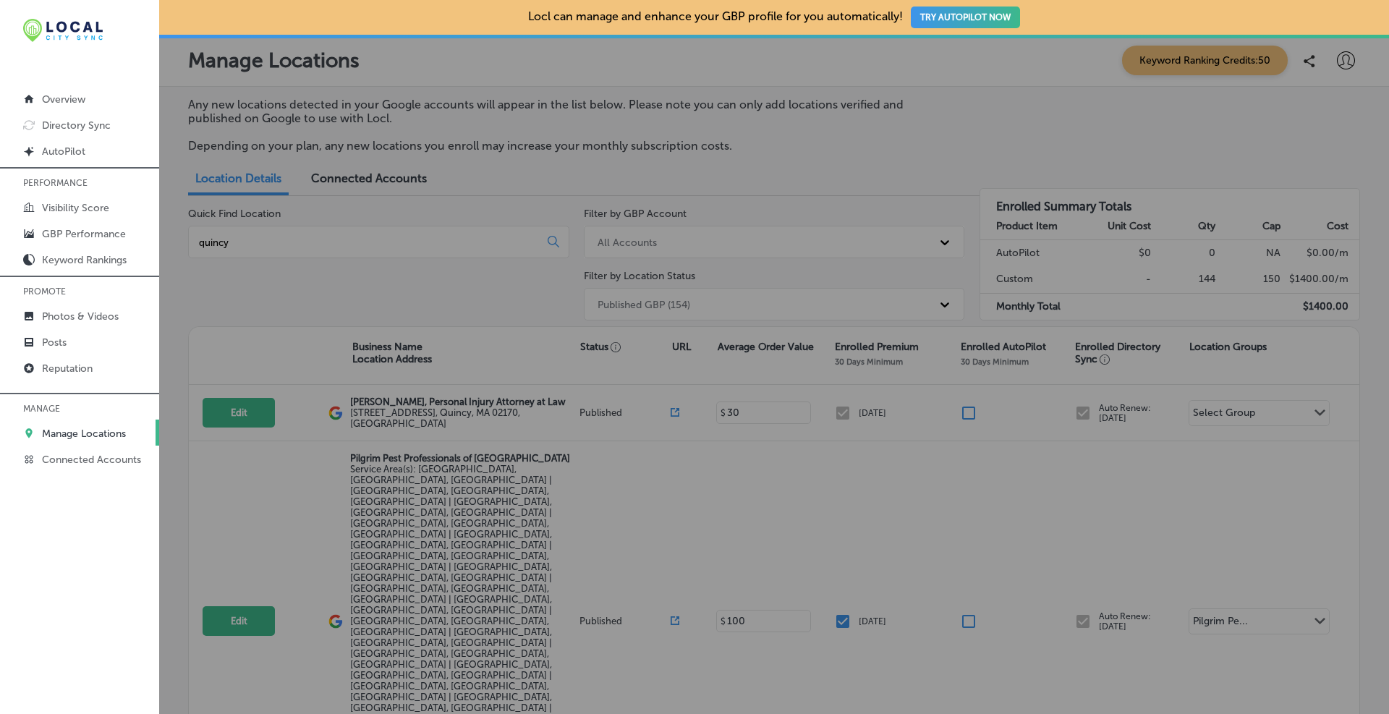
checkbox input "false"
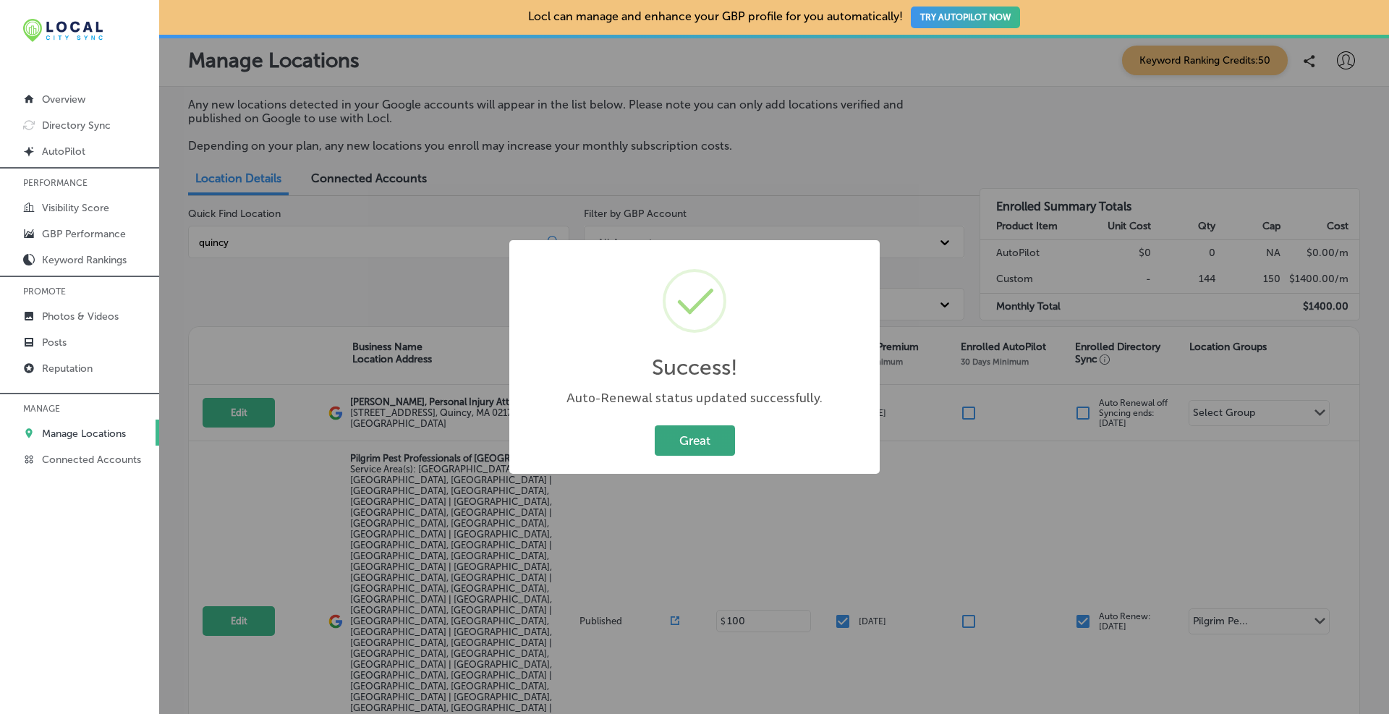
click at [670, 446] on button "Great" at bounding box center [695, 440] width 80 height 30
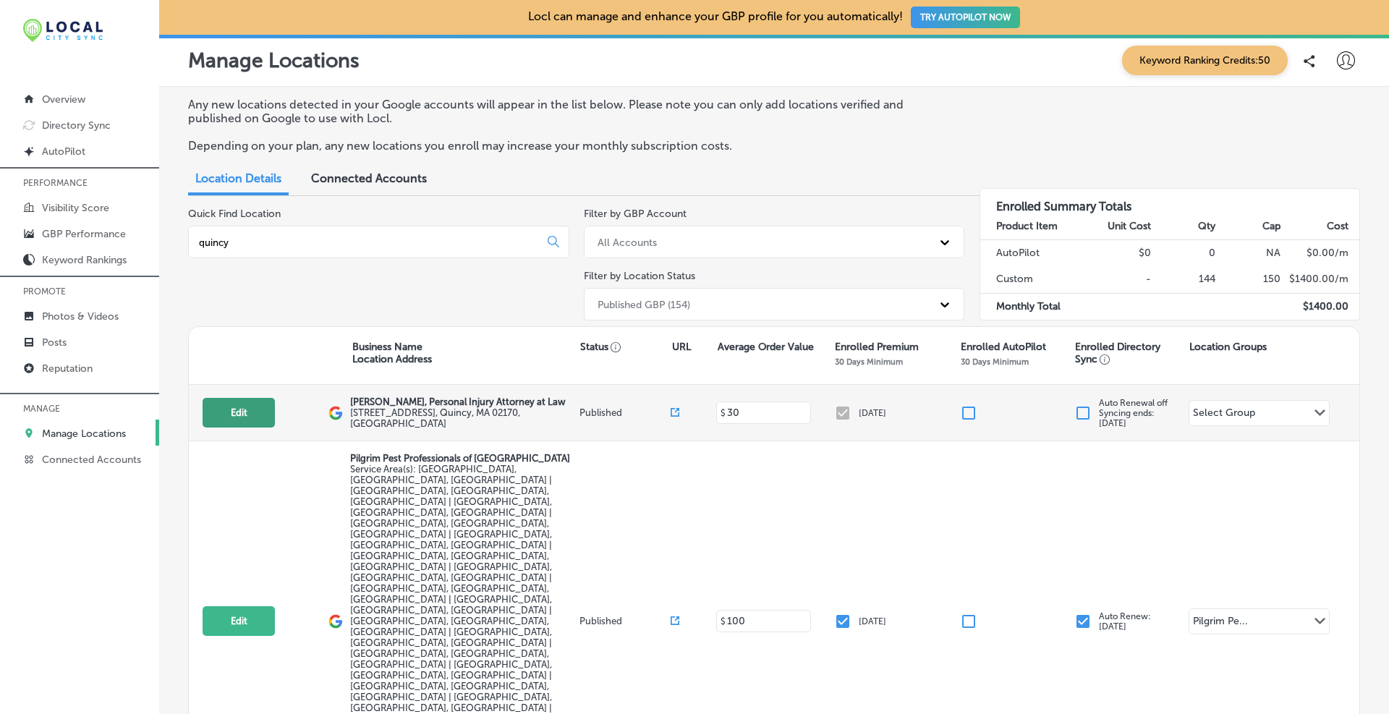
click at [223, 408] on button "Edit" at bounding box center [238, 413] width 72 height 30
select select "US"
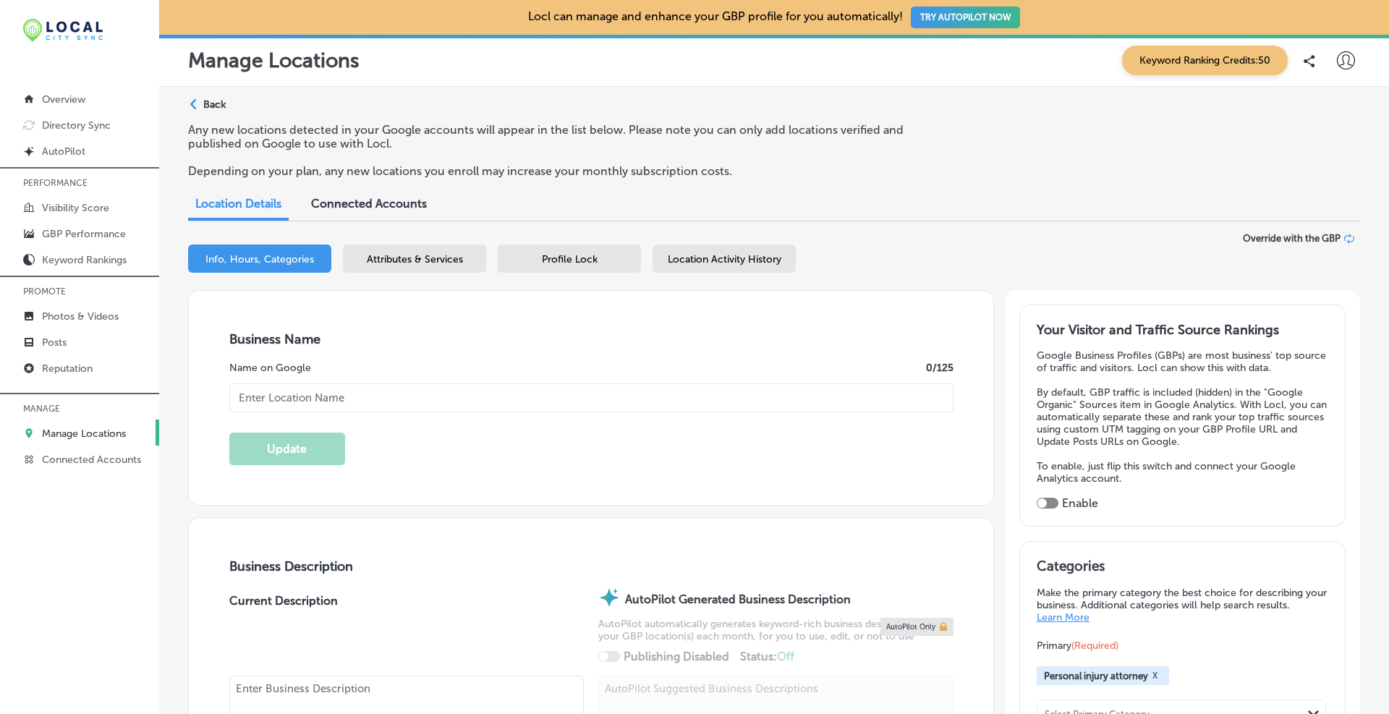
type textarea "At [PERSON_NAME], Personal Injury Attorney at Law, our Quincy, [GEOGRAPHIC_DATA…"
type input "[STREET_ADDRESS]"
type input "Quincy"
type input "02170"
type input "US"
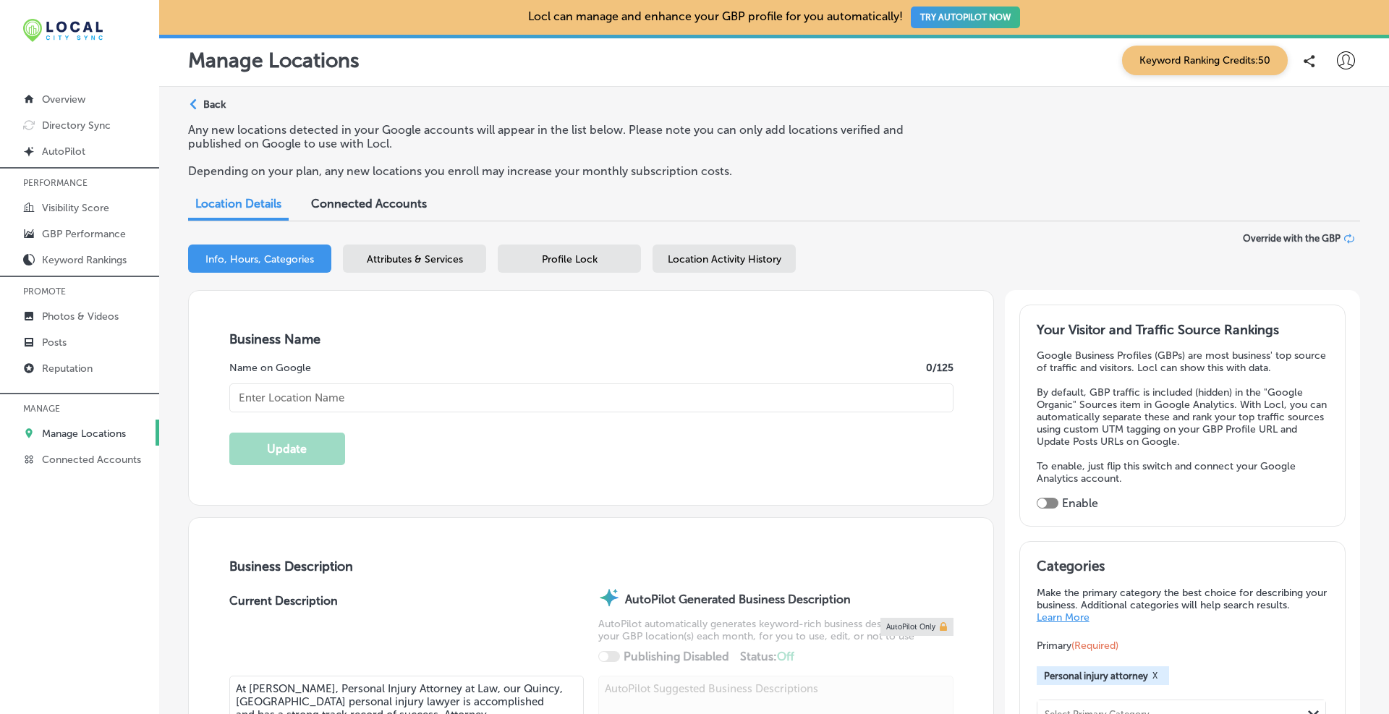
type input "[URL][DOMAIN_NAME][US_STATE]"
type input "[PERSON_NAME], Personal Injury Attorney at Law"
type input "[PHONE_NUMBER]"
click at [549, 260] on span "Profile Lock" at bounding box center [570, 259] width 56 height 12
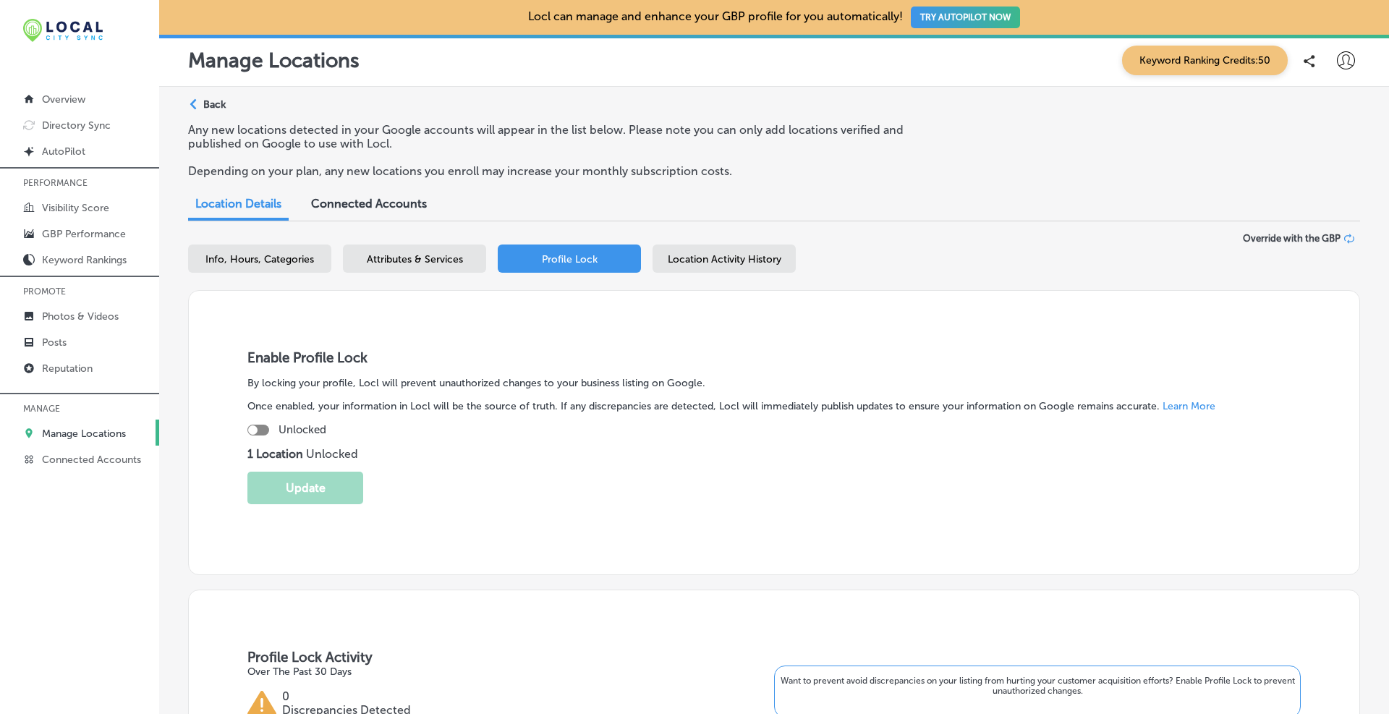
click at [255, 427] on div at bounding box center [252, 429] width 9 height 9
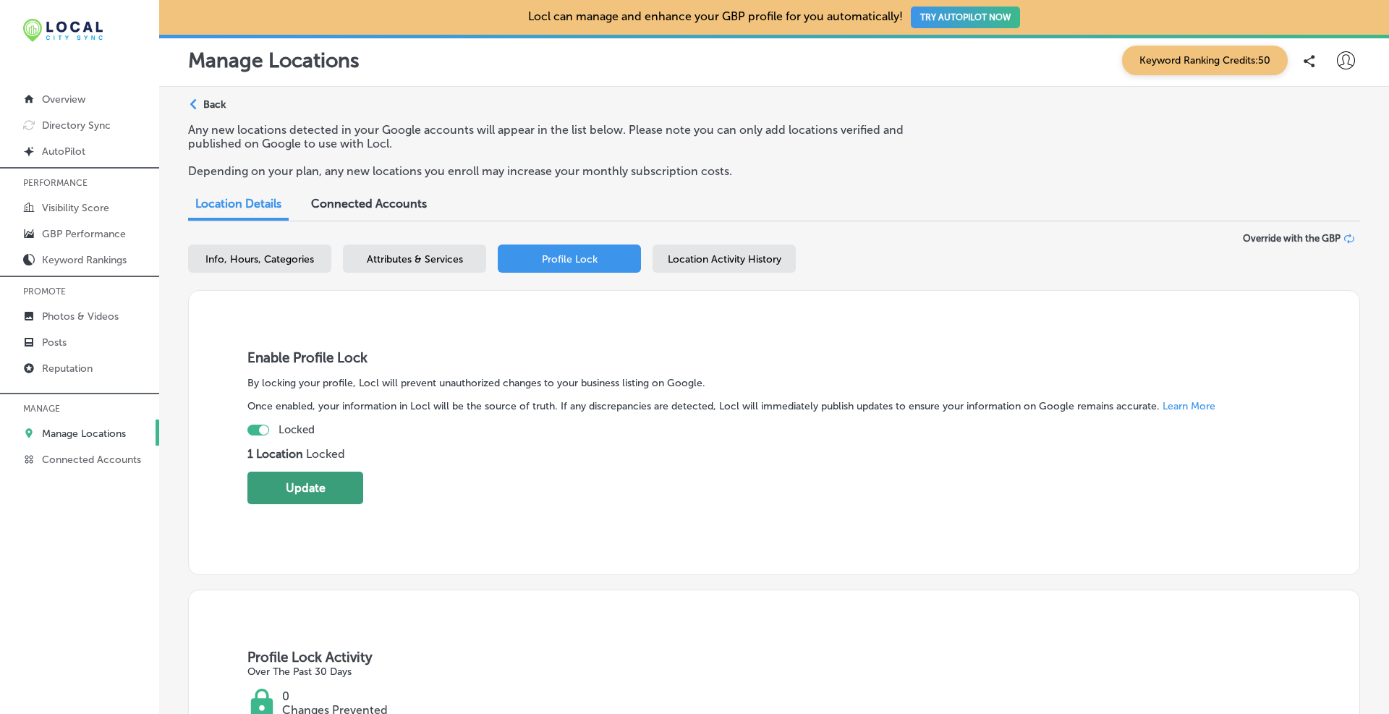
checkbox input "true"
click at [279, 492] on button "Update" at bounding box center [305, 488] width 116 height 33
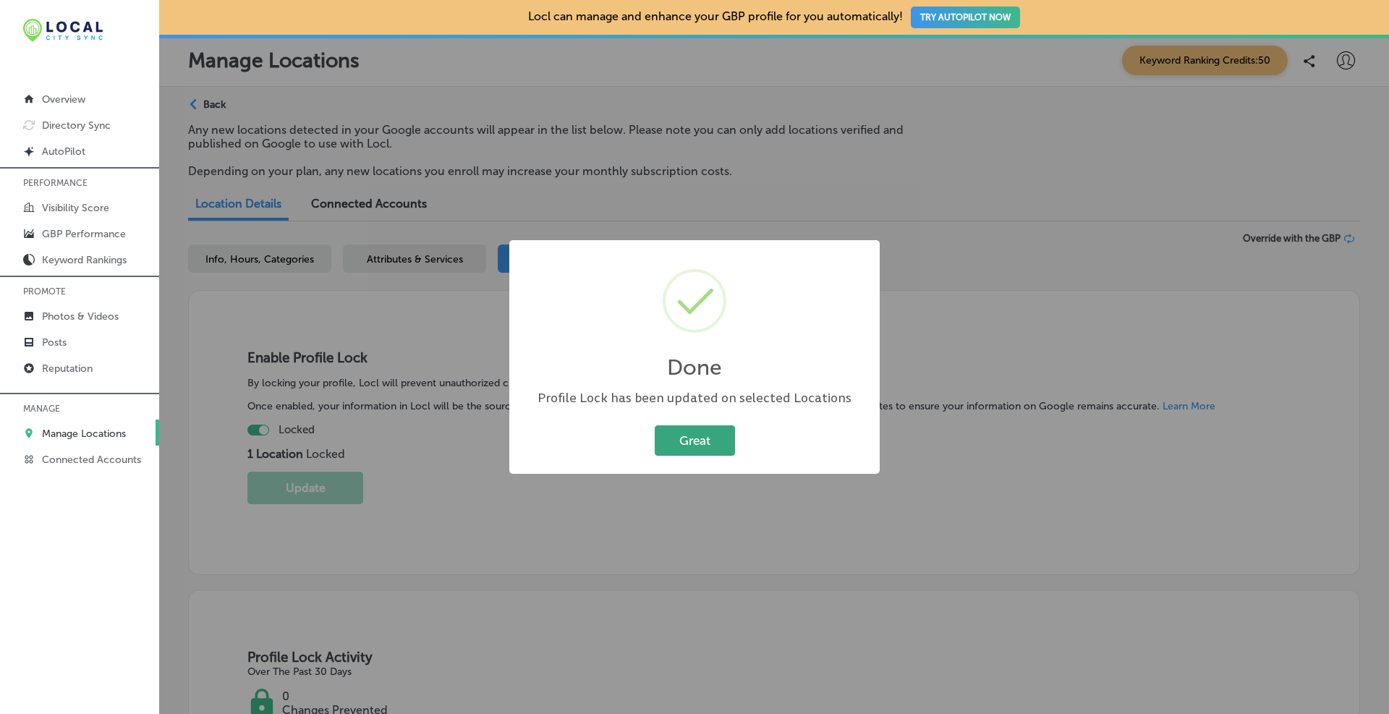
click at [708, 447] on button "Great" at bounding box center [695, 440] width 80 height 30
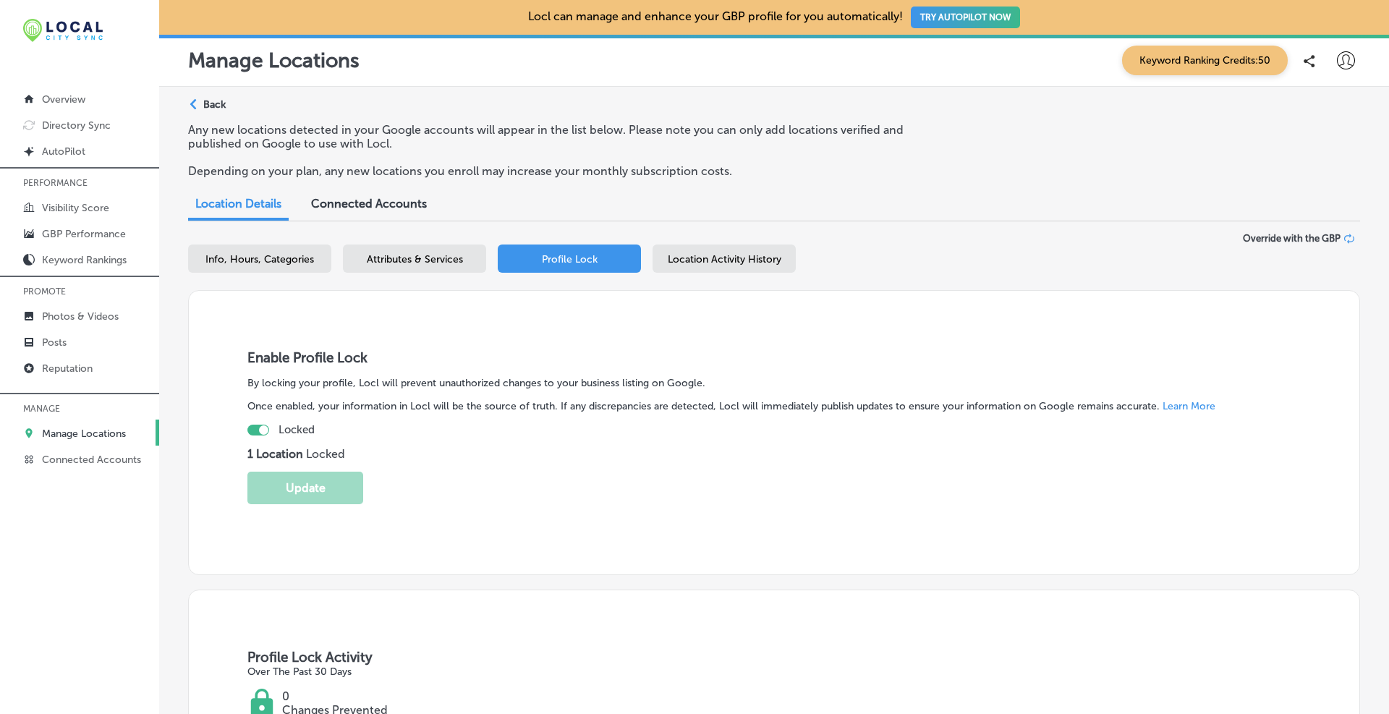
click at [67, 427] on p "Manage Locations" at bounding box center [84, 433] width 84 height 12
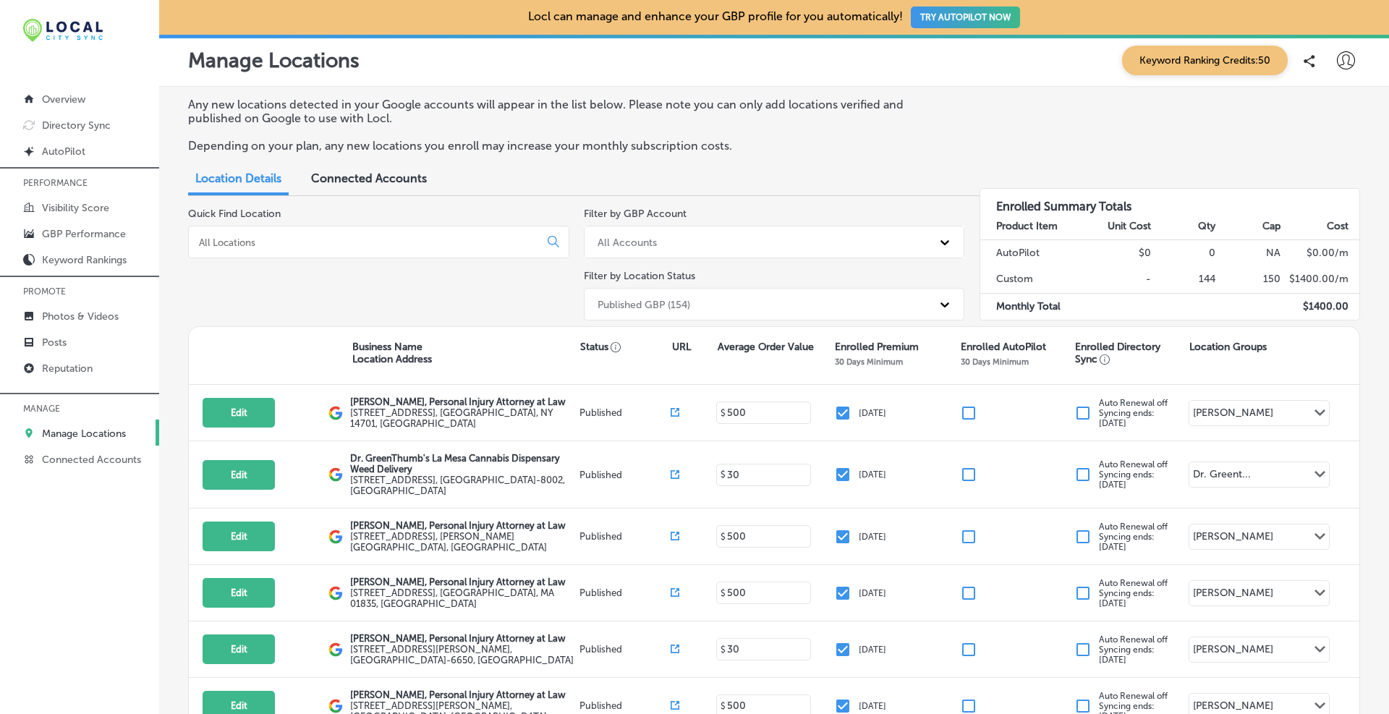
click at [344, 242] on input at bounding box center [366, 242] width 338 height 13
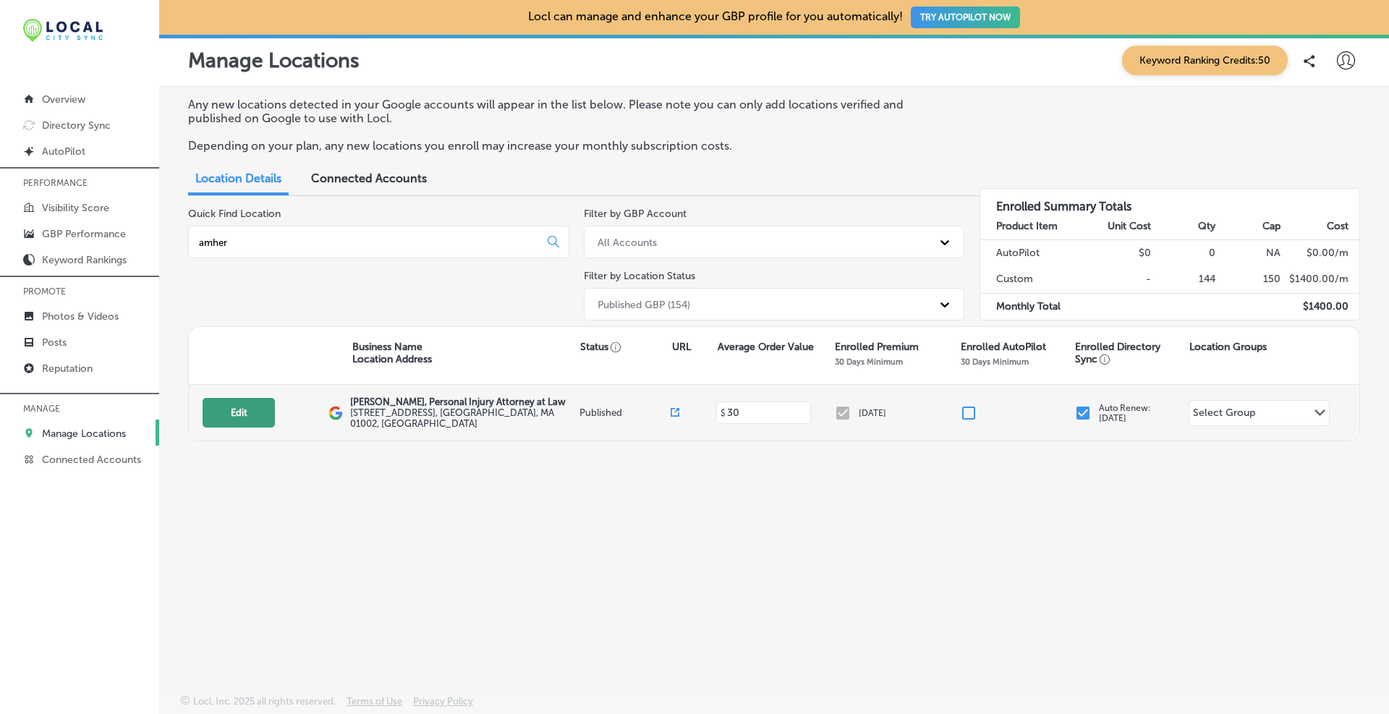
type input "amher"
click at [250, 422] on button "Edit" at bounding box center [238, 413] width 72 height 30
select select "US"
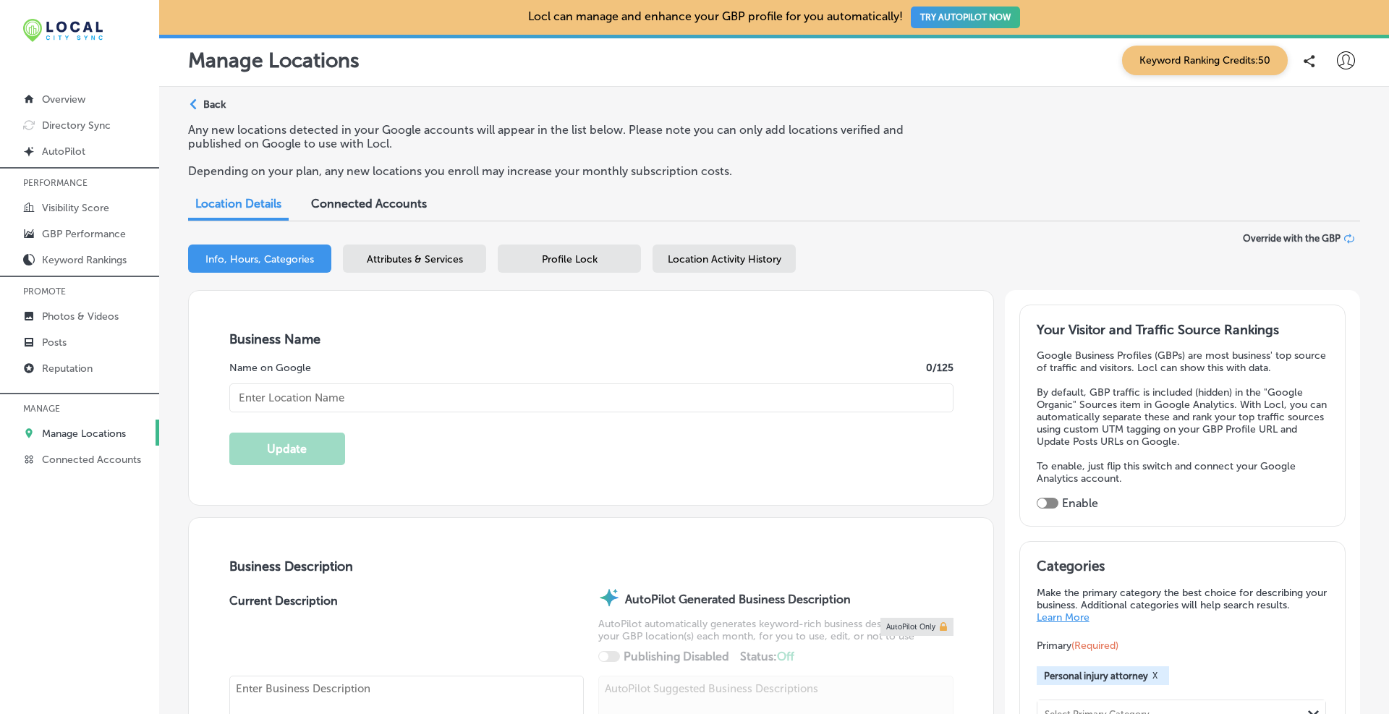
type input "[PERSON_NAME], Personal Injury Attorney at Law"
click at [583, 262] on span "Profile Lock" at bounding box center [570, 259] width 56 height 12
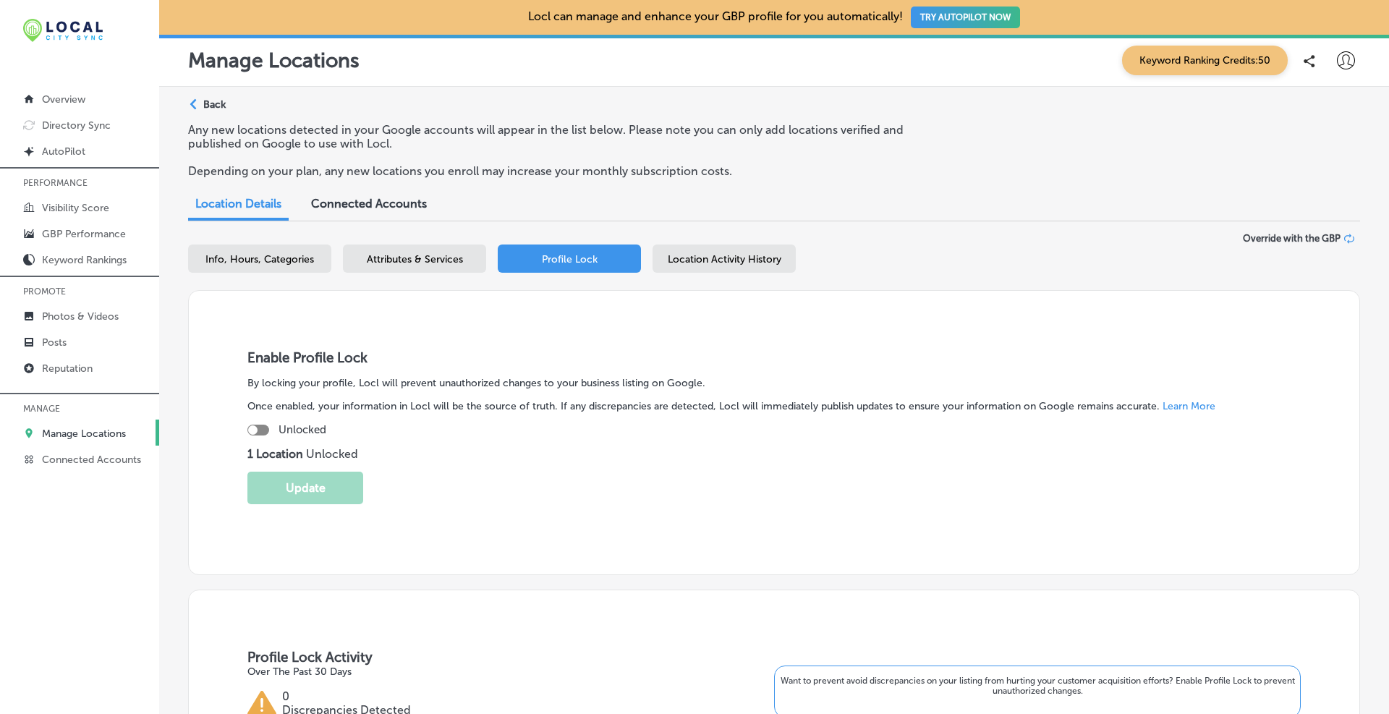
click at [247, 432] on div "Unlocked" at bounding box center [773, 429] width 1053 height 13
click at [248, 430] on div at bounding box center [252, 429] width 9 height 9
checkbox input "true"
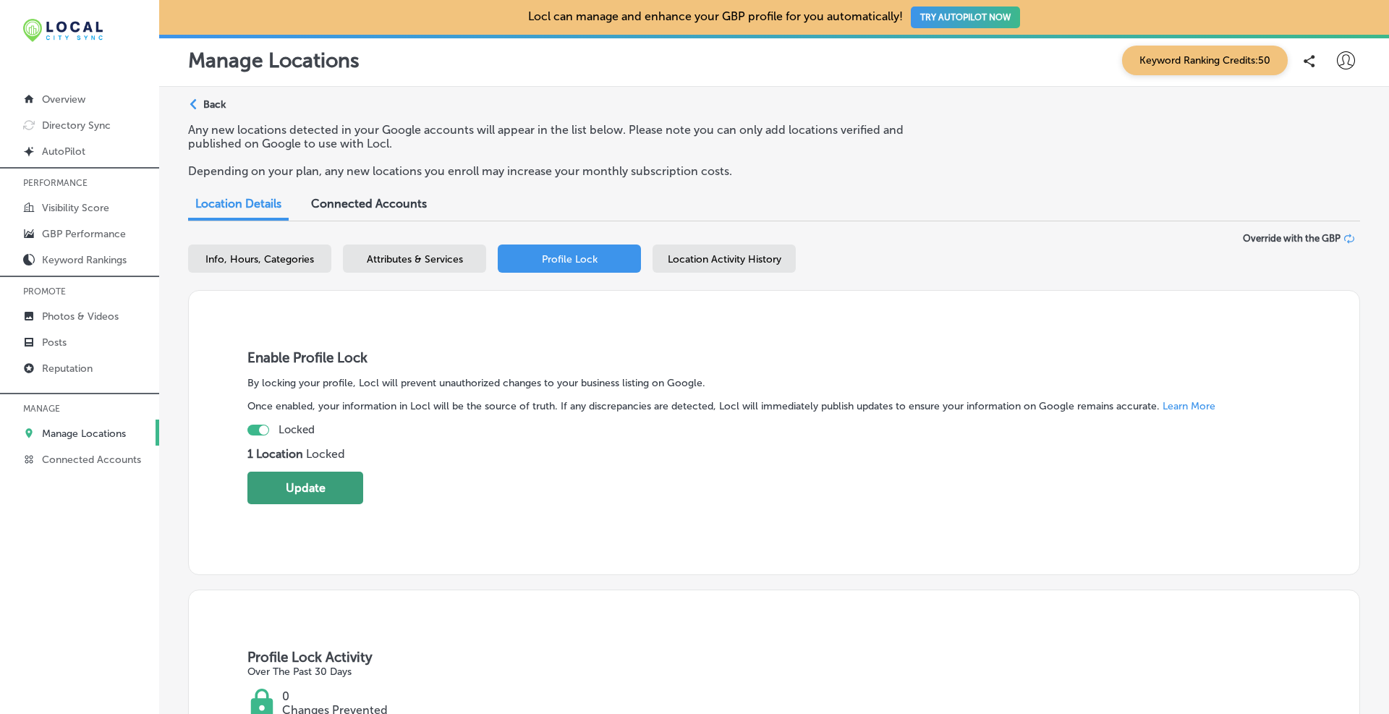
click at [300, 487] on button "Update" at bounding box center [305, 488] width 116 height 33
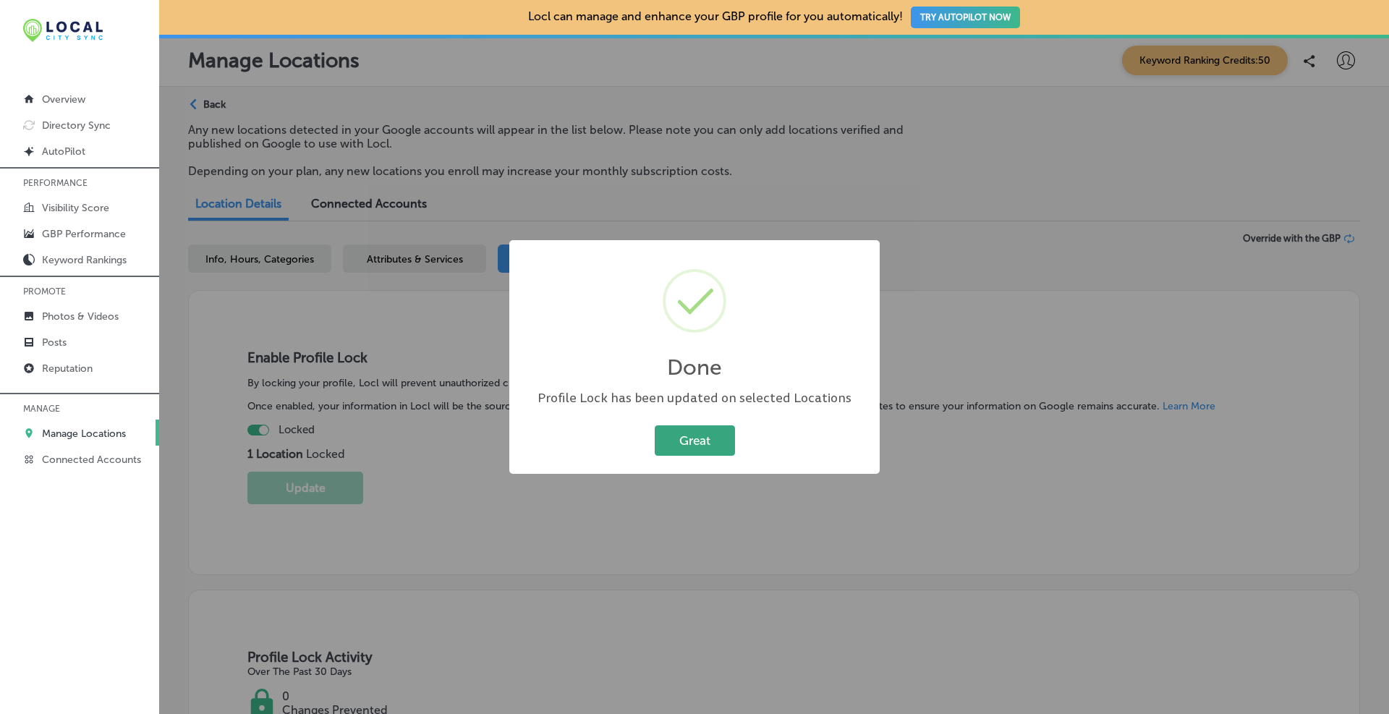
click at [669, 445] on button "Great" at bounding box center [695, 440] width 80 height 30
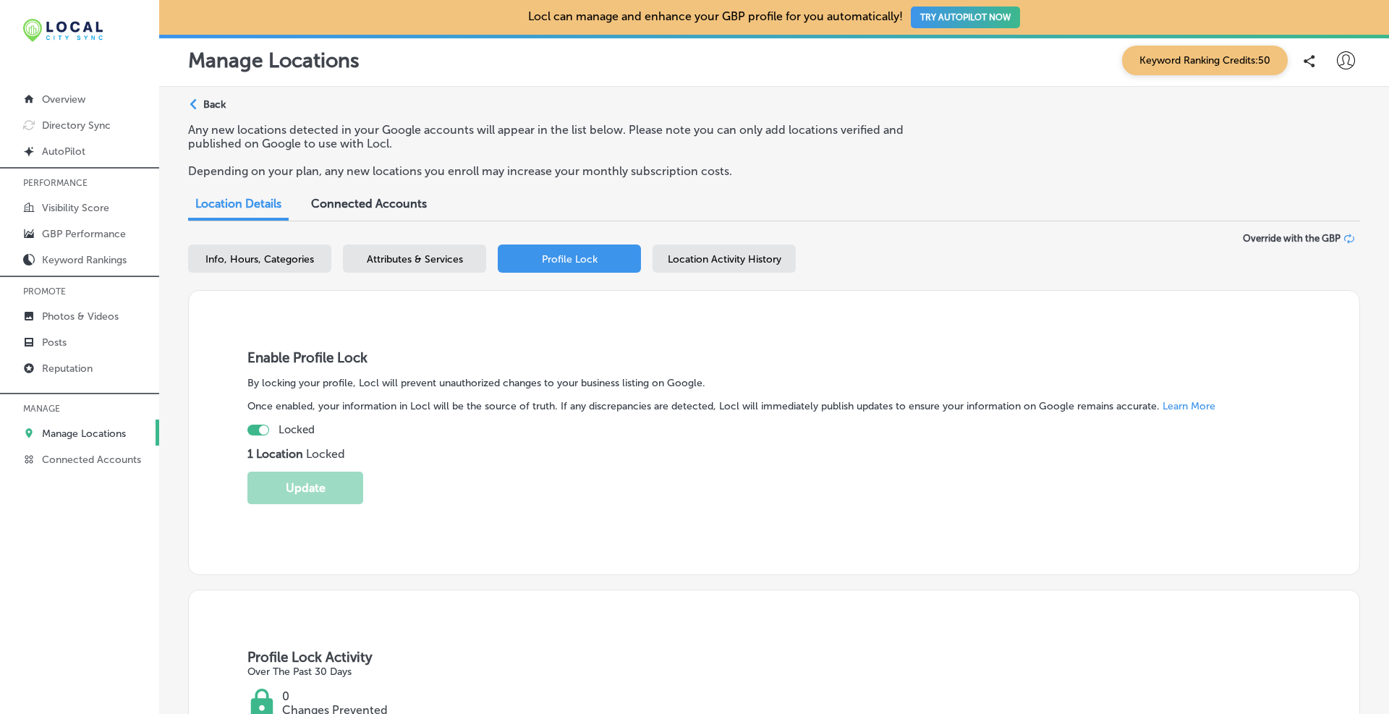
click at [201, 110] on div "Path Created with Sketch. Back" at bounding box center [207, 110] width 38 height 25
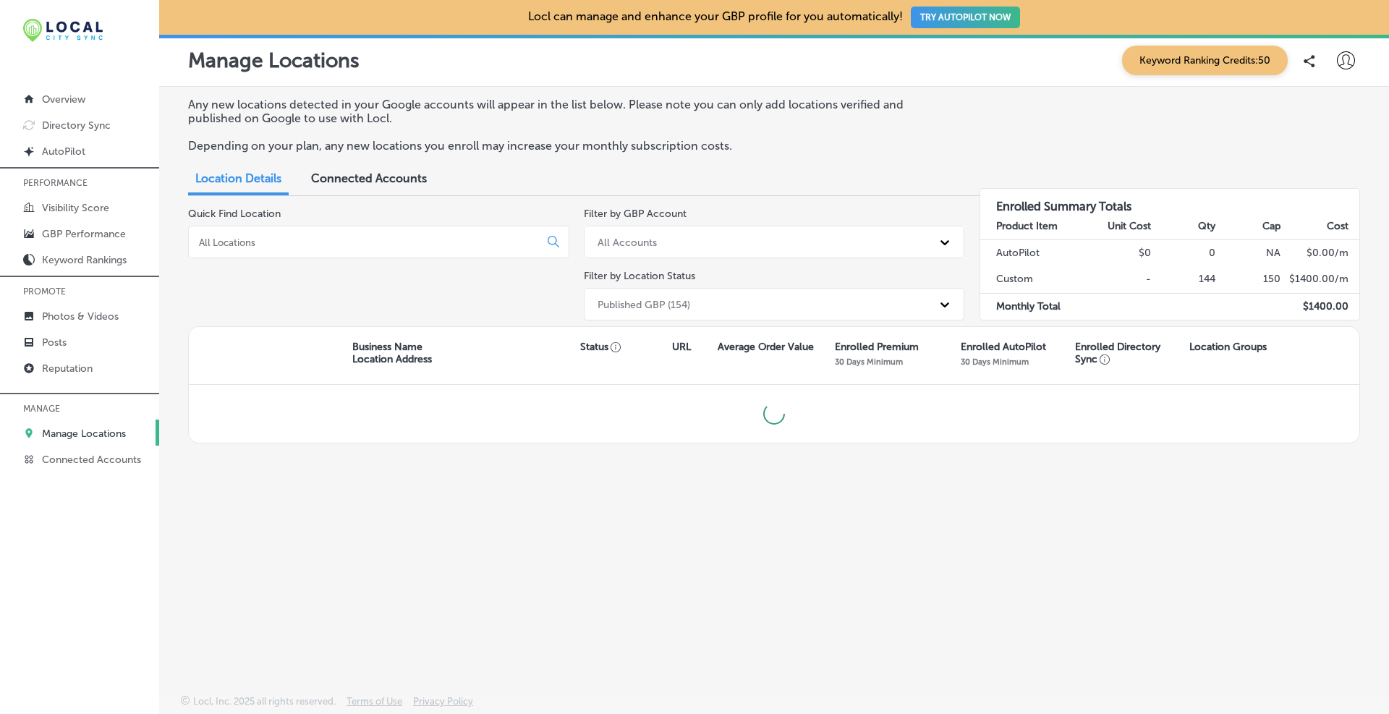
click at [316, 232] on div at bounding box center [378, 242] width 381 height 33
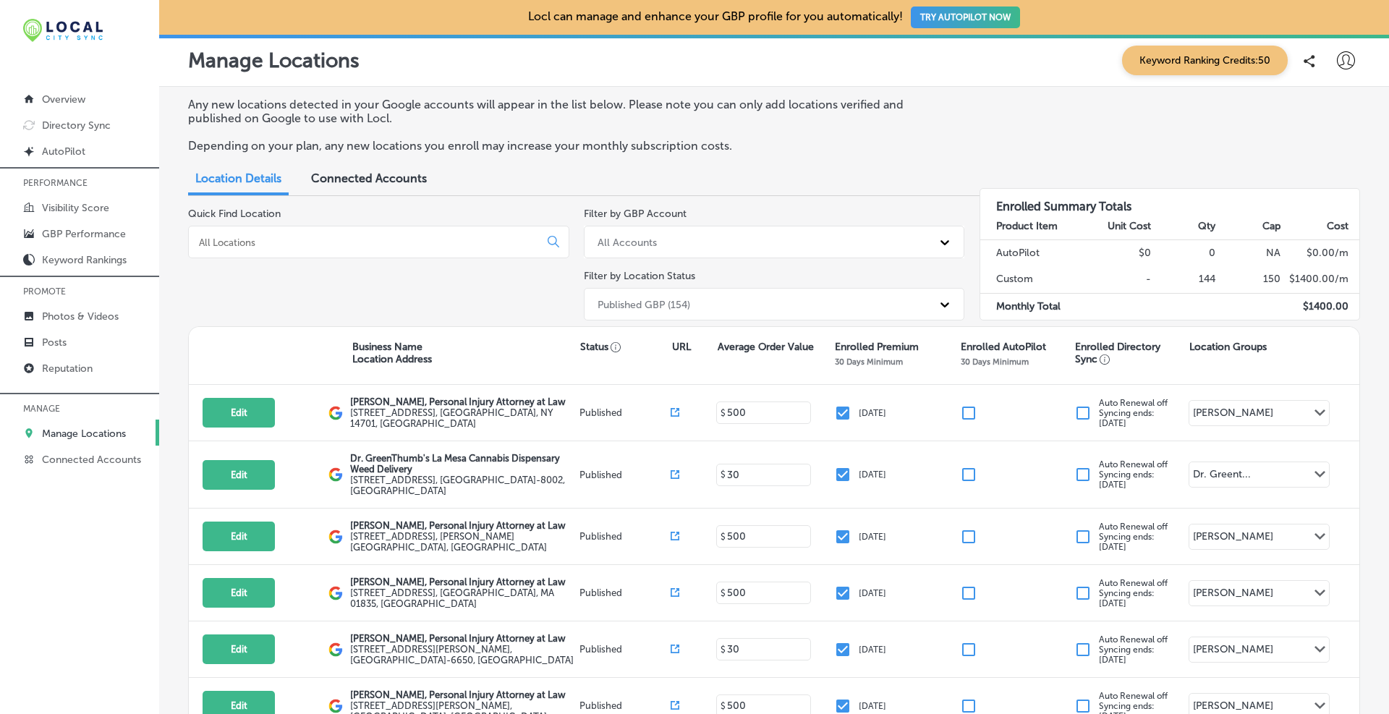
click at [340, 244] on input at bounding box center [366, 242] width 338 height 13
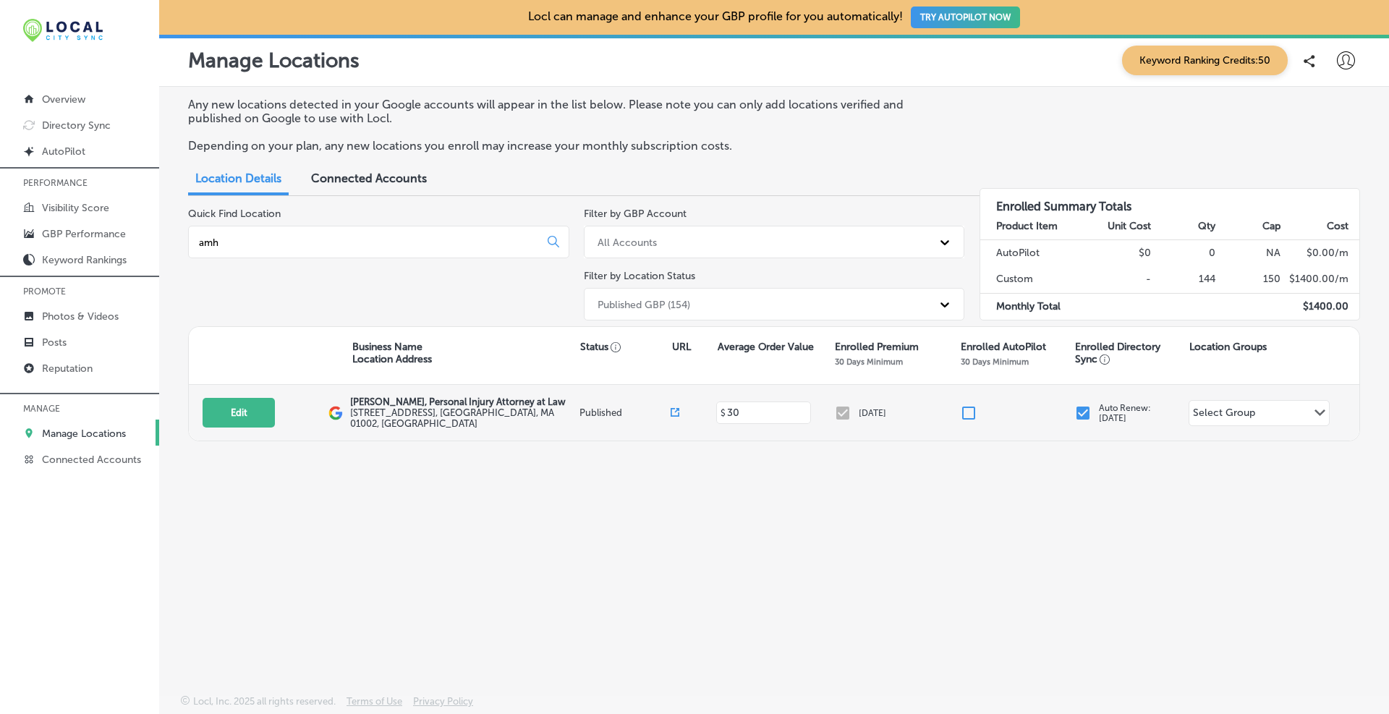
type input "amh"
click at [1080, 417] on input "checkbox" at bounding box center [1082, 412] width 17 height 17
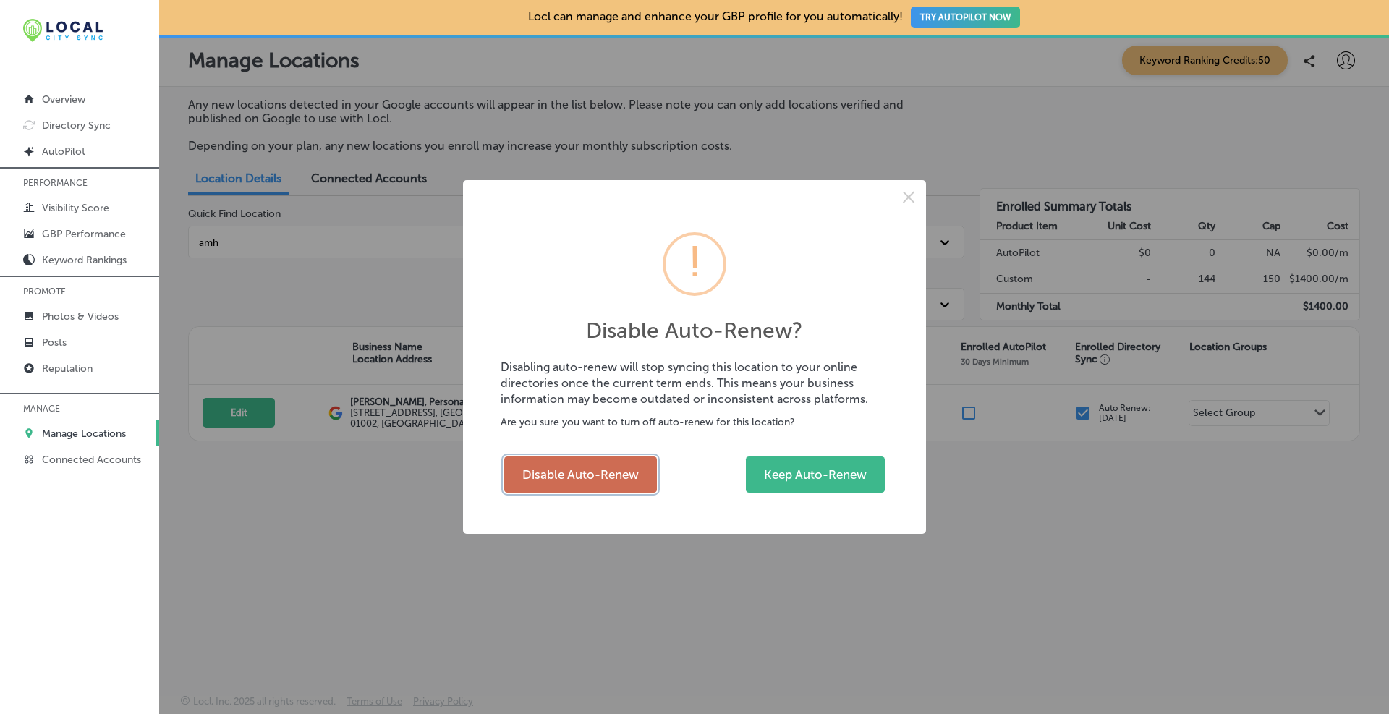
click at [613, 464] on button "Disable Auto-Renew" at bounding box center [580, 474] width 153 height 36
checkbox input "false"
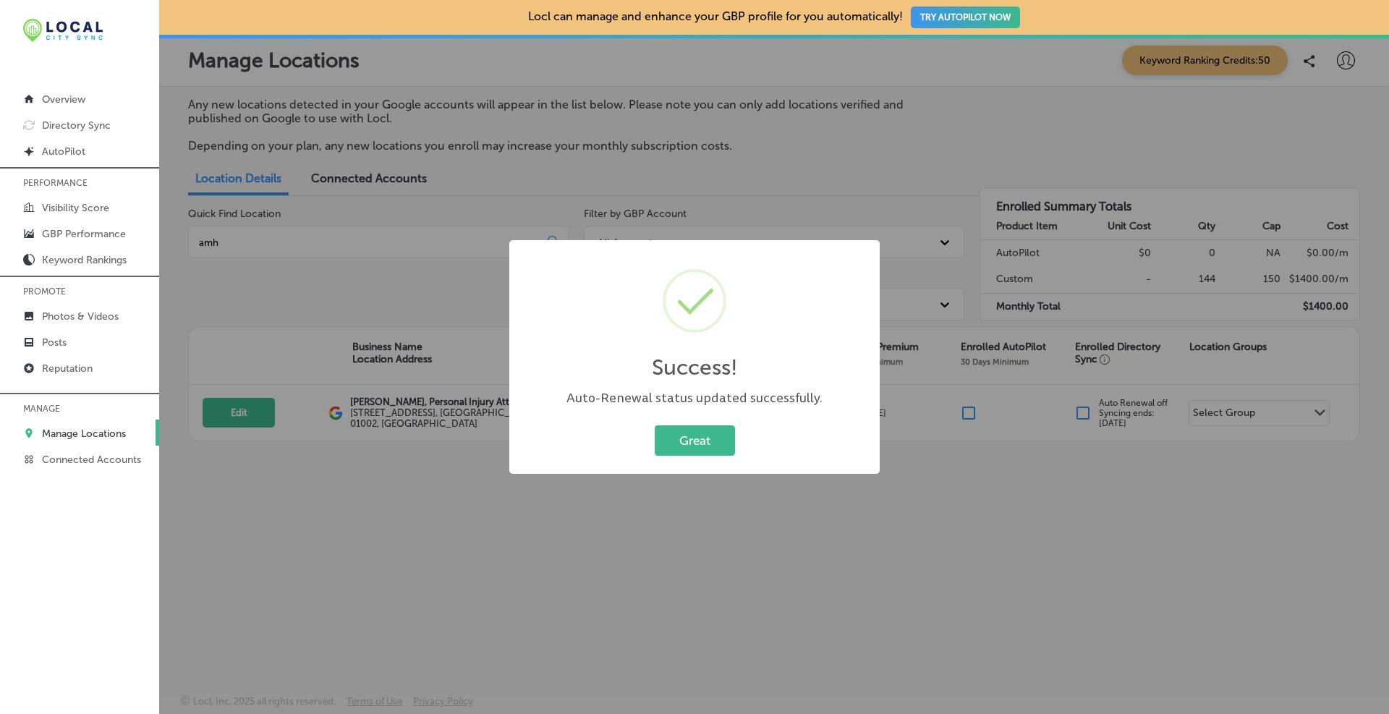
click at [689, 458] on div "Success! × Auto-Renewal status updated successfully. Great Cancel" at bounding box center [694, 357] width 370 height 234
click at [679, 446] on button "Great" at bounding box center [695, 440] width 80 height 30
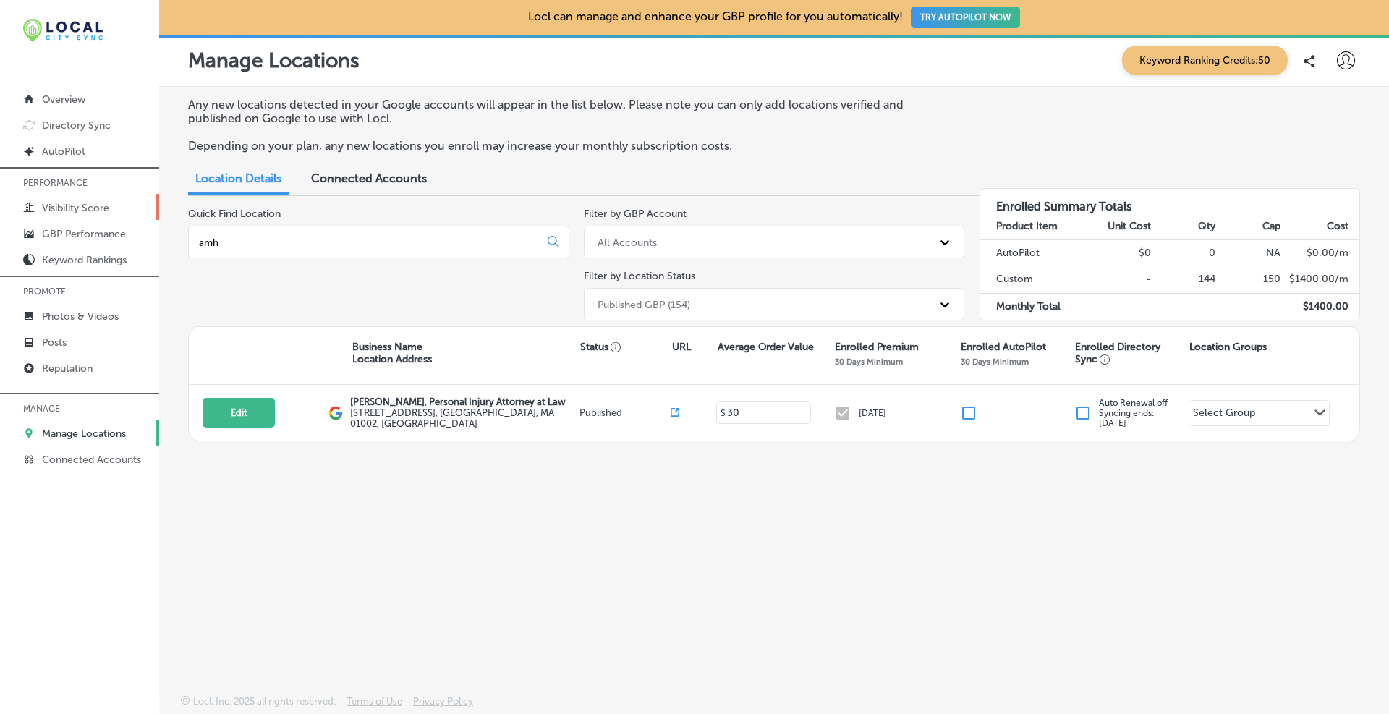
drag, startPoint x: 234, startPoint y: 245, endPoint x: 151, endPoint y: 206, distance: 91.2
click at [156, 239] on div "iconmonstr-menu-thin copy Created with Sketch. Overview Directory Sync Created …" at bounding box center [694, 357] width 1389 height 714
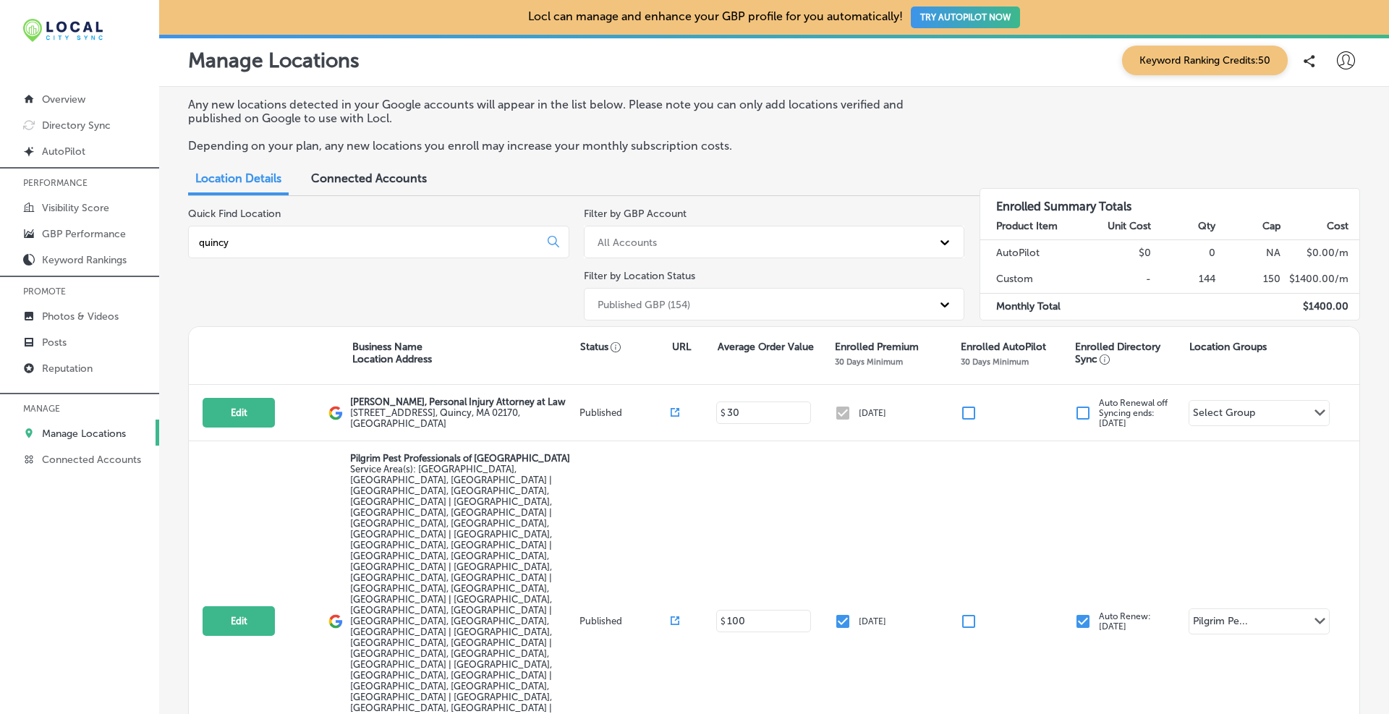
drag, startPoint x: 313, startPoint y: 233, endPoint x: 256, endPoint y: 233, distance: 57.1
click at [260, 233] on div "quincy" at bounding box center [378, 242] width 381 height 33
drag, startPoint x: 249, startPoint y: 238, endPoint x: 195, endPoint y: 239, distance: 54.3
click at [199, 239] on input "quincy" at bounding box center [366, 242] width 338 height 13
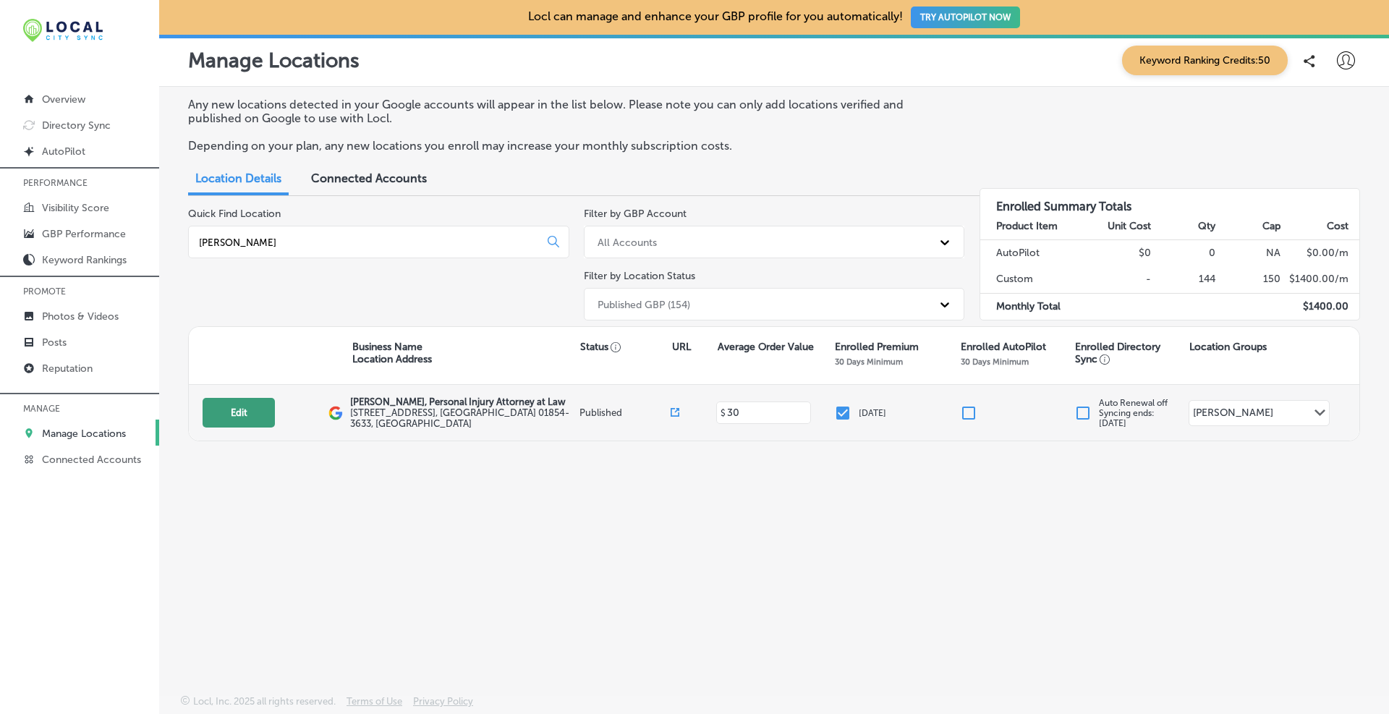
type input "[PERSON_NAME]"
click at [238, 416] on button "Edit" at bounding box center [238, 413] width 72 height 30
select select "US"
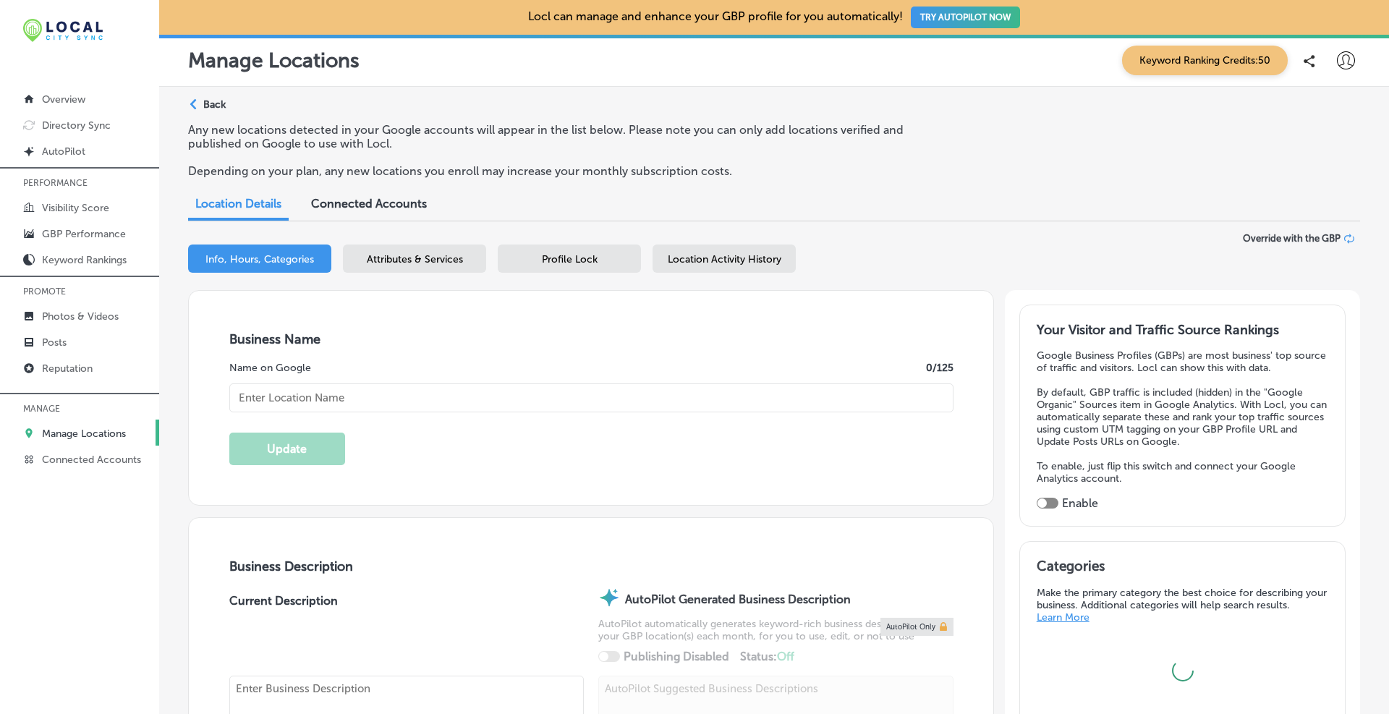
type input "[PERSON_NAME], Personal Injury Attorney at Law"
click at [545, 260] on span "Profile Lock" at bounding box center [570, 259] width 56 height 12
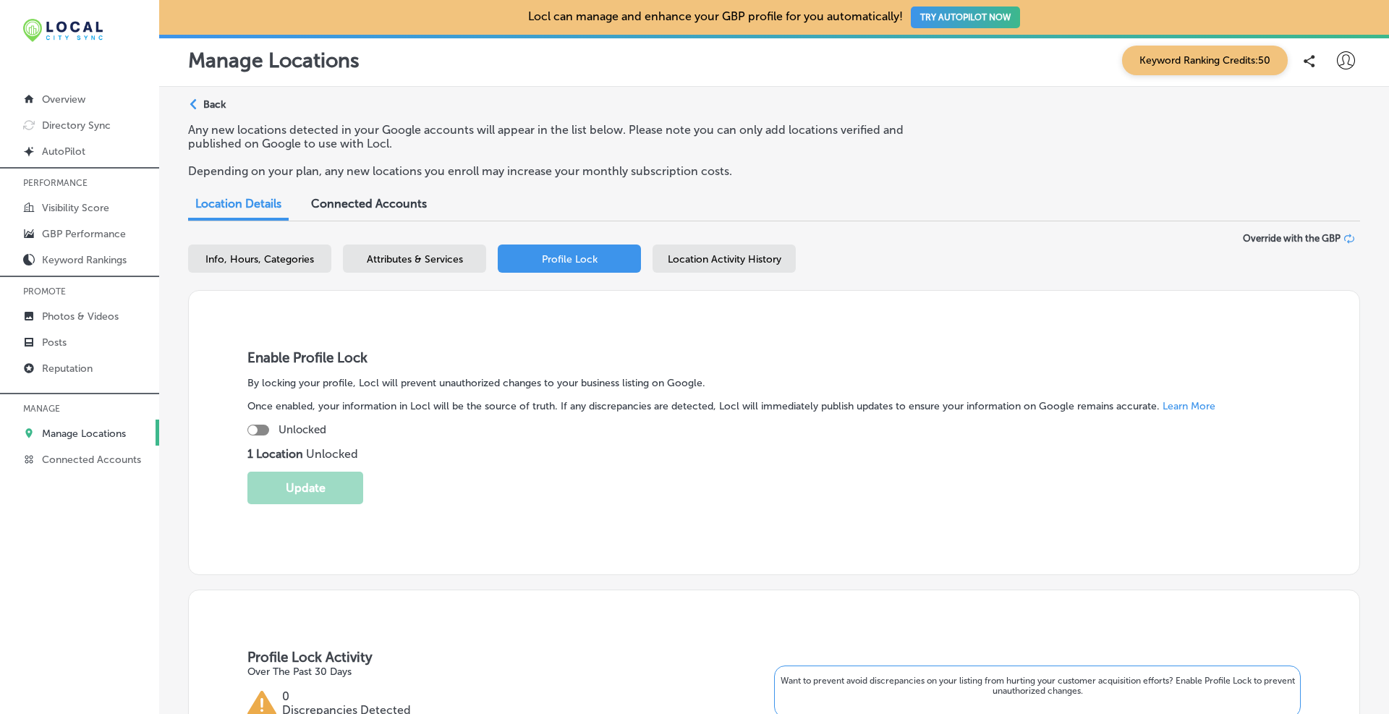
click at [245, 242] on div "Business + Location [PERSON_NAME], Personal Injury Attorney at Law Path Created…" at bounding box center [774, 261] width 1172 height 57
click at [673, 269] on div "Location Activity History" at bounding box center [723, 258] width 143 height 28
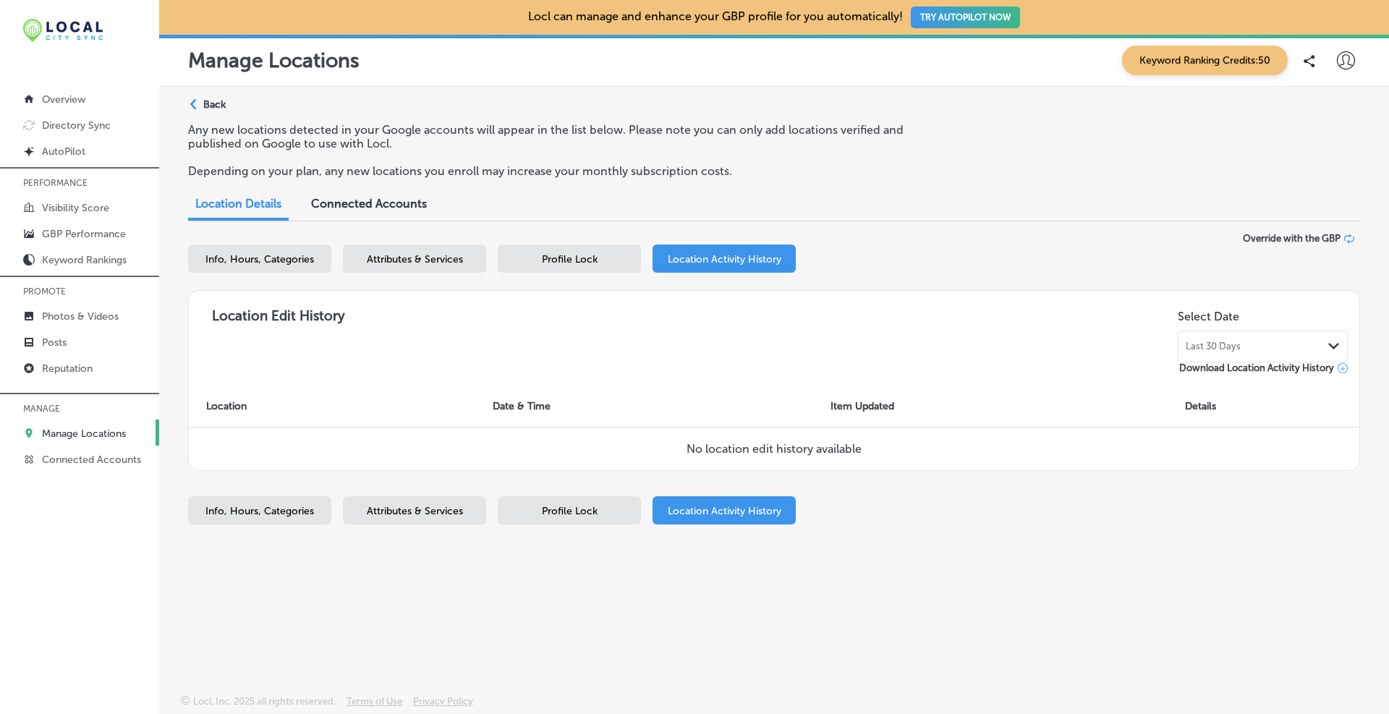
click at [542, 264] on span "Profile Lock" at bounding box center [570, 259] width 56 height 12
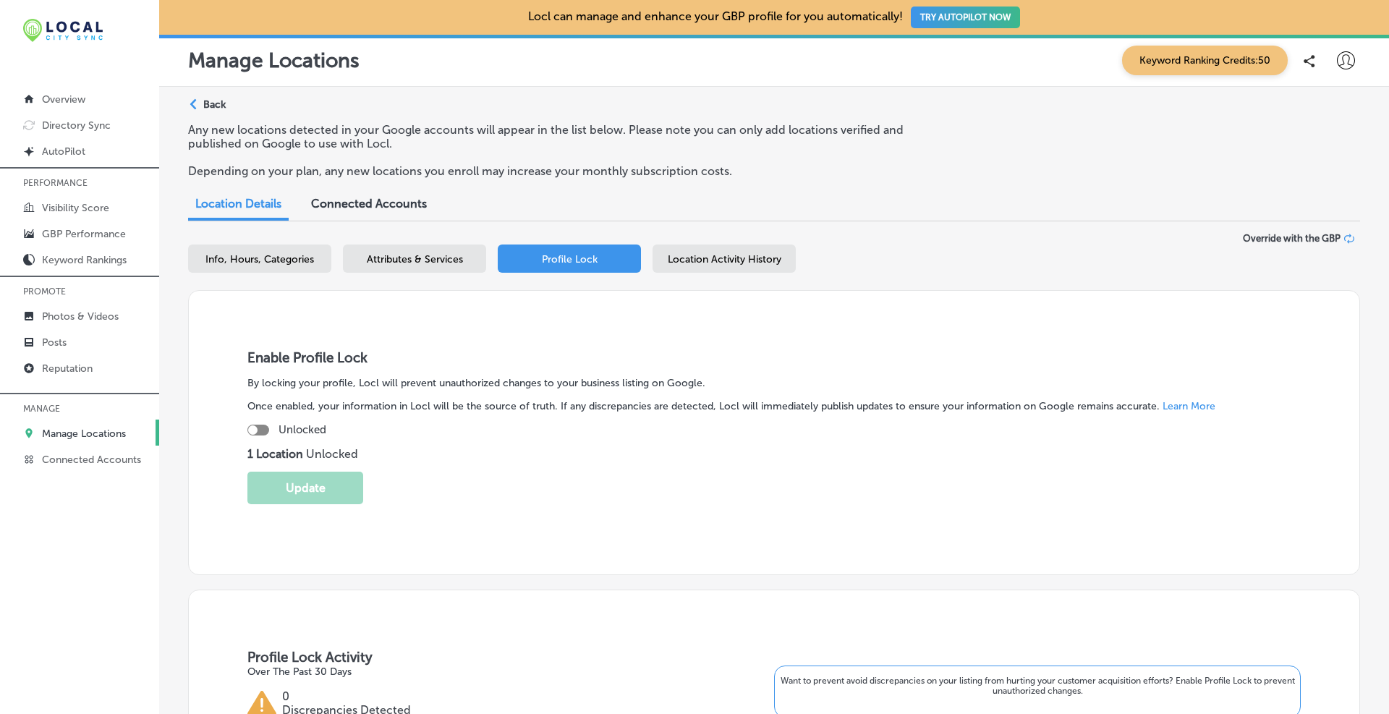
click at [243, 263] on span "Info, Hours, Categories" at bounding box center [259, 259] width 108 height 12
select select "US"
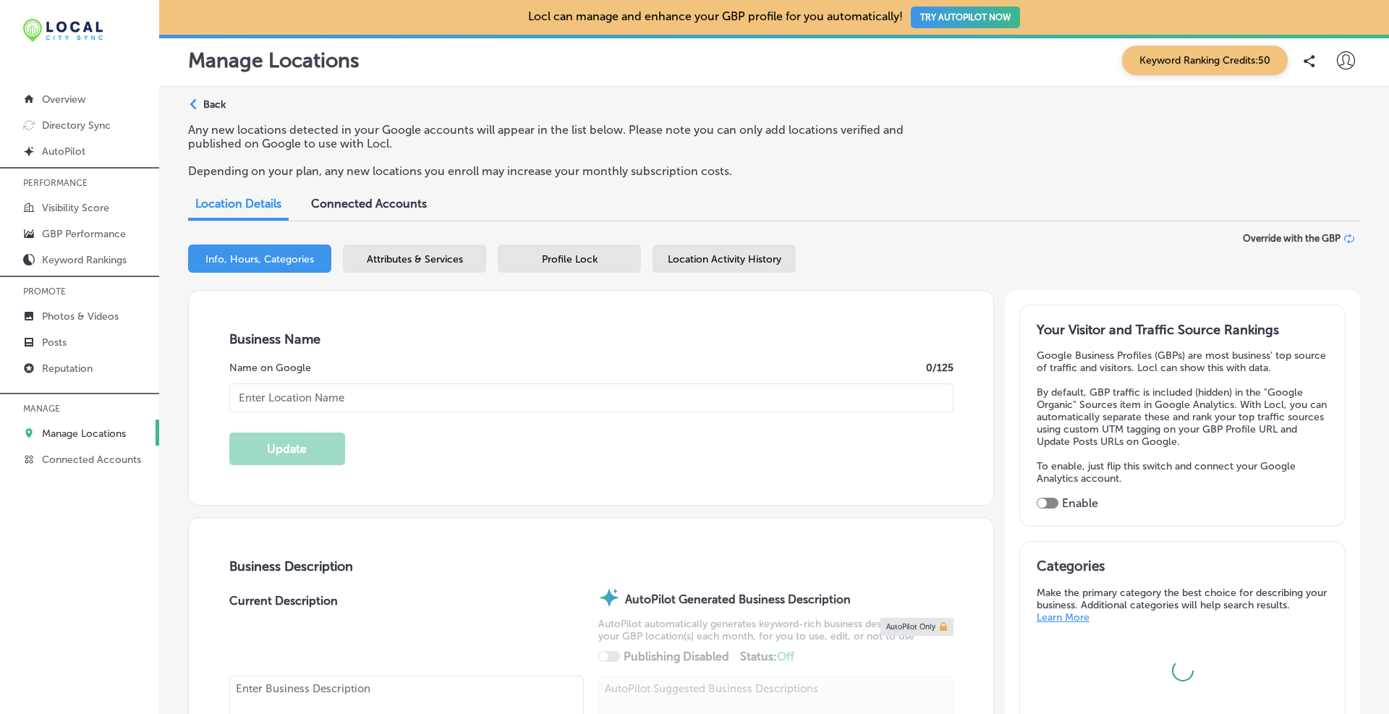
type input "[PERSON_NAME], Personal Injury Attorney at Law"
type input "[STREET_ADDRESS]"
type input "[PERSON_NAME]"
type input "01854-3633"
type input "US"
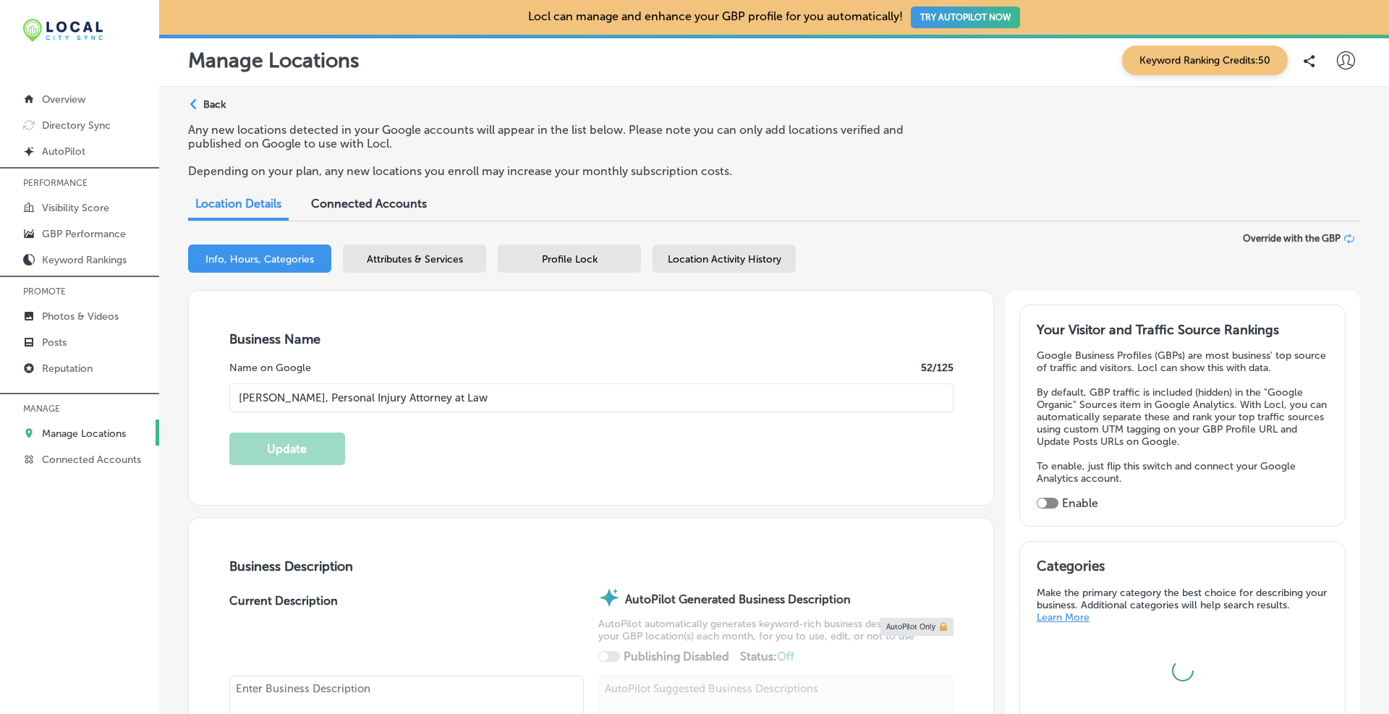
type input "[URL][DOMAIN_NAME][US_STATE][PERSON_NAME]"
type textarea "At [PERSON_NAME], Attorney at Law, our [GEOGRAPHIC_DATA], [GEOGRAPHIC_DATA], pe…"
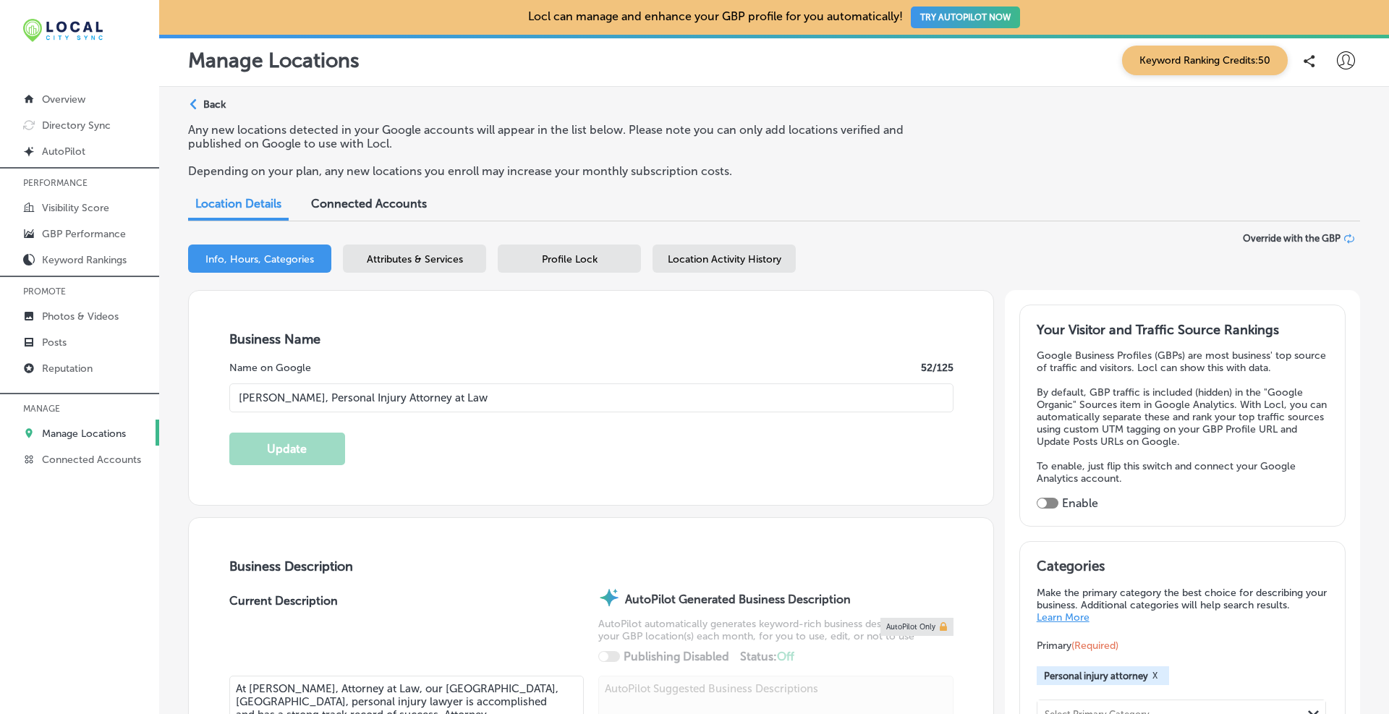
type input "[PHONE_NUMBER]"
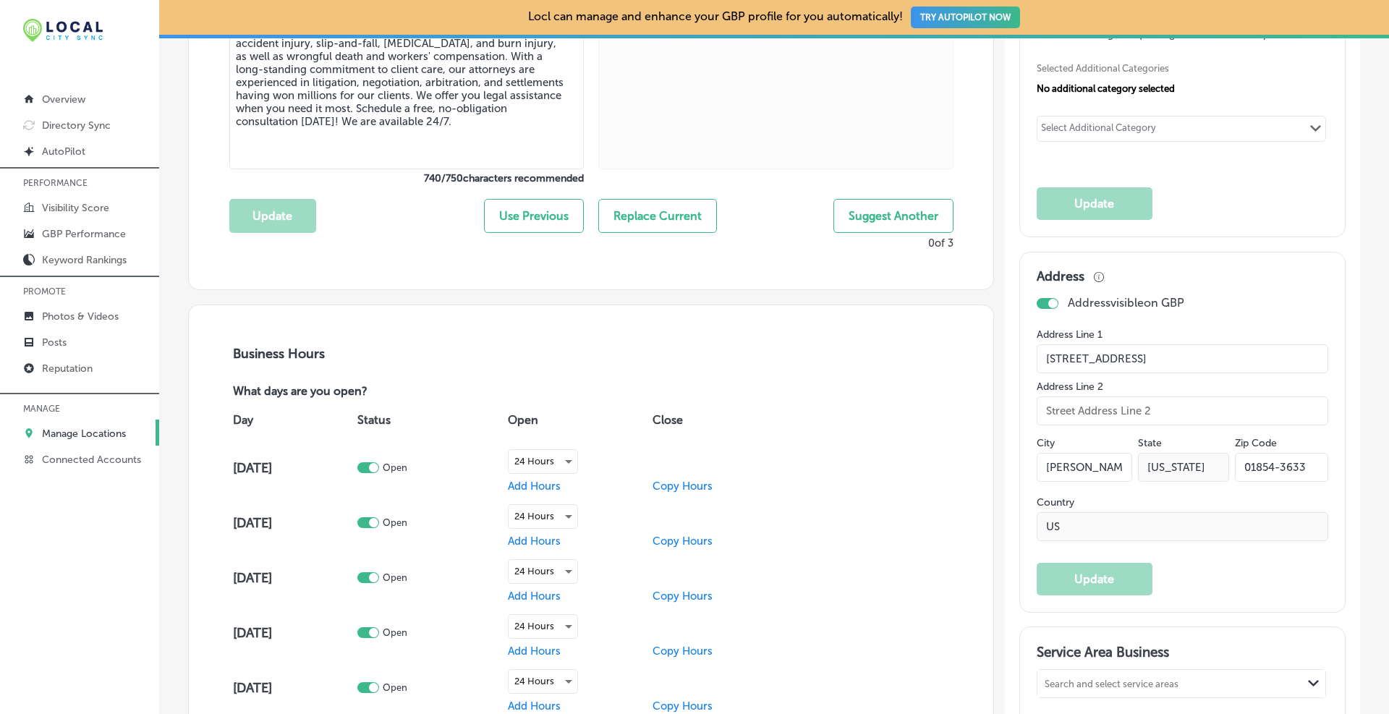
scroll to position [1326, 0]
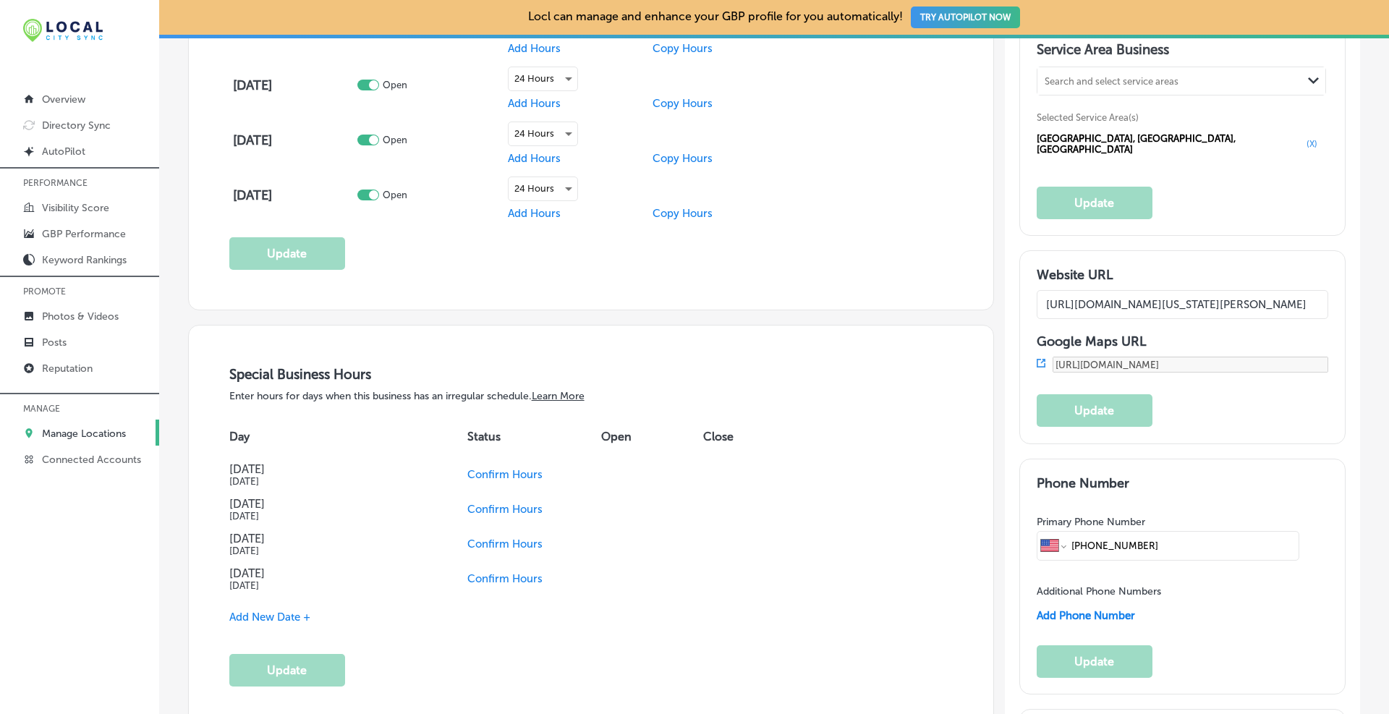
drag, startPoint x: 1177, startPoint y: 273, endPoint x: 1203, endPoint y: 273, distance: 25.3
click at [1203, 273] on div "Website URL [URL][DOMAIN_NAME][US_STATE][PERSON_NAME] Google Maps URL [URL][DOM…" at bounding box center [1182, 347] width 292 height 160
drag, startPoint x: 1242, startPoint y: 287, endPoint x: 1399, endPoint y: 297, distance: 157.2
click at [1388, 297] on html "iconmonstr-menu-thin copy Created with Sketch. Overview Directory Sync Created …" at bounding box center [694, 357] width 1389 height 714
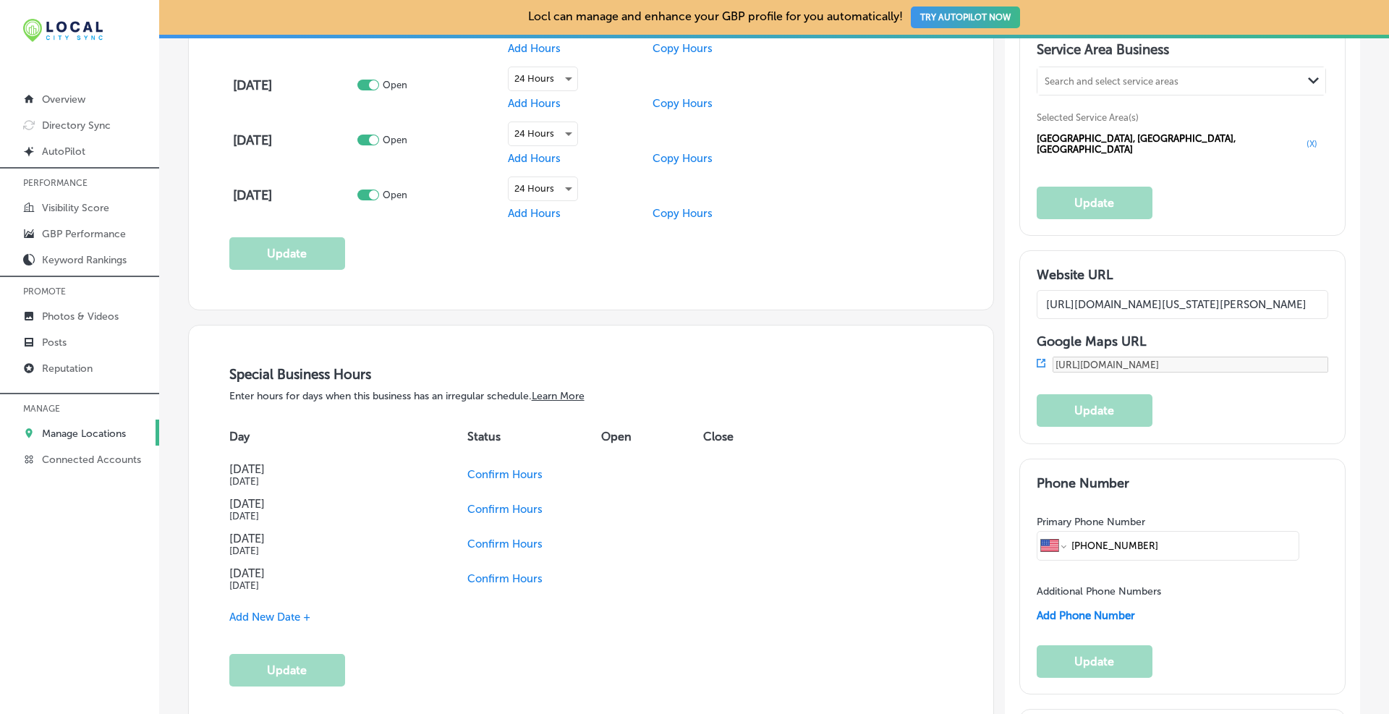
click at [1241, 290] on input "[URL][DOMAIN_NAME][US_STATE][PERSON_NAME]" at bounding box center [1182, 304] width 292 height 29
click at [1225, 308] on div "Website URL [URL][DOMAIN_NAME][US_STATE][PERSON_NAME] Google Maps URL [URL][DOM…" at bounding box center [1182, 347] width 292 height 160
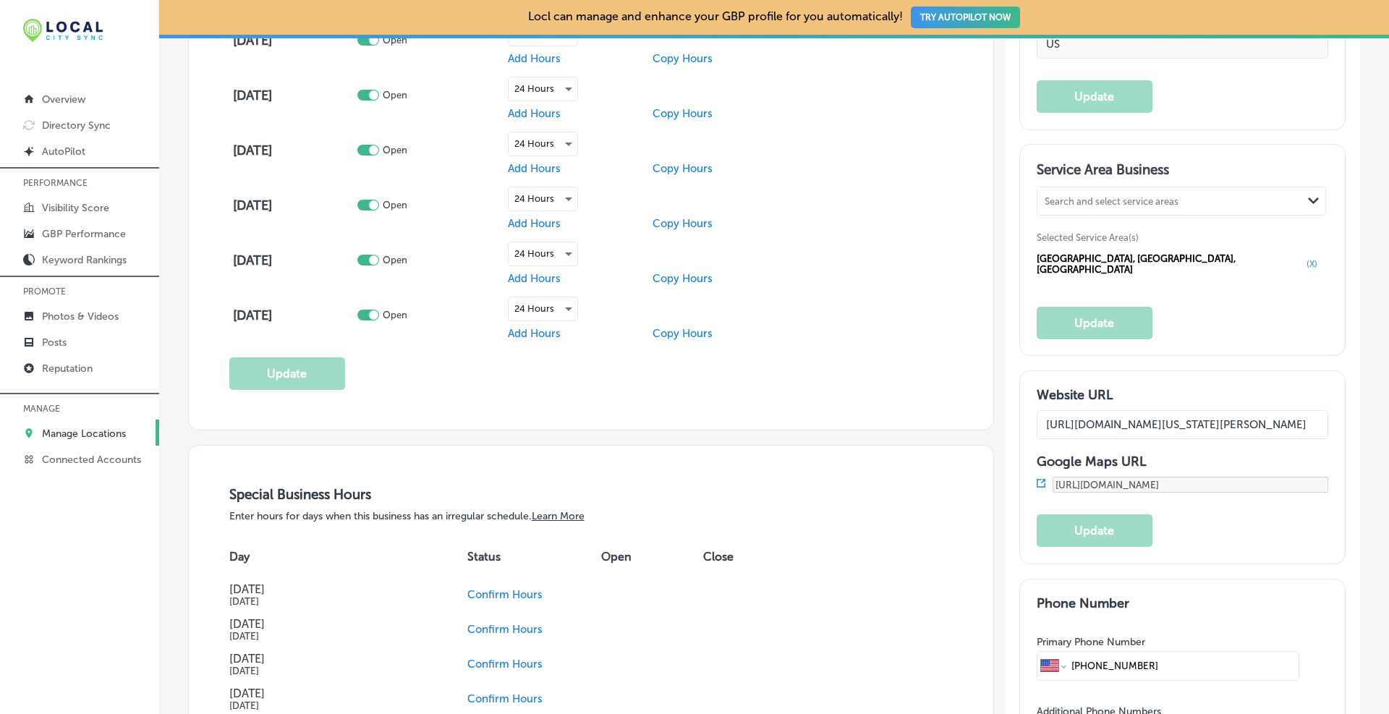
drag, startPoint x: 1292, startPoint y: 416, endPoint x: 1392, endPoint y: 415, distance: 100.5
click at [1388, 415] on html "iconmonstr-menu-thin copy Created with Sketch. Overview Directory Sync Created …" at bounding box center [694, 357] width 1389 height 714
click at [1243, 412] on input "[URL][DOMAIN_NAME][US_STATE][PERSON_NAME]" at bounding box center [1182, 424] width 292 height 29
click at [1036, 479] on icon at bounding box center [1040, 483] width 9 height 9
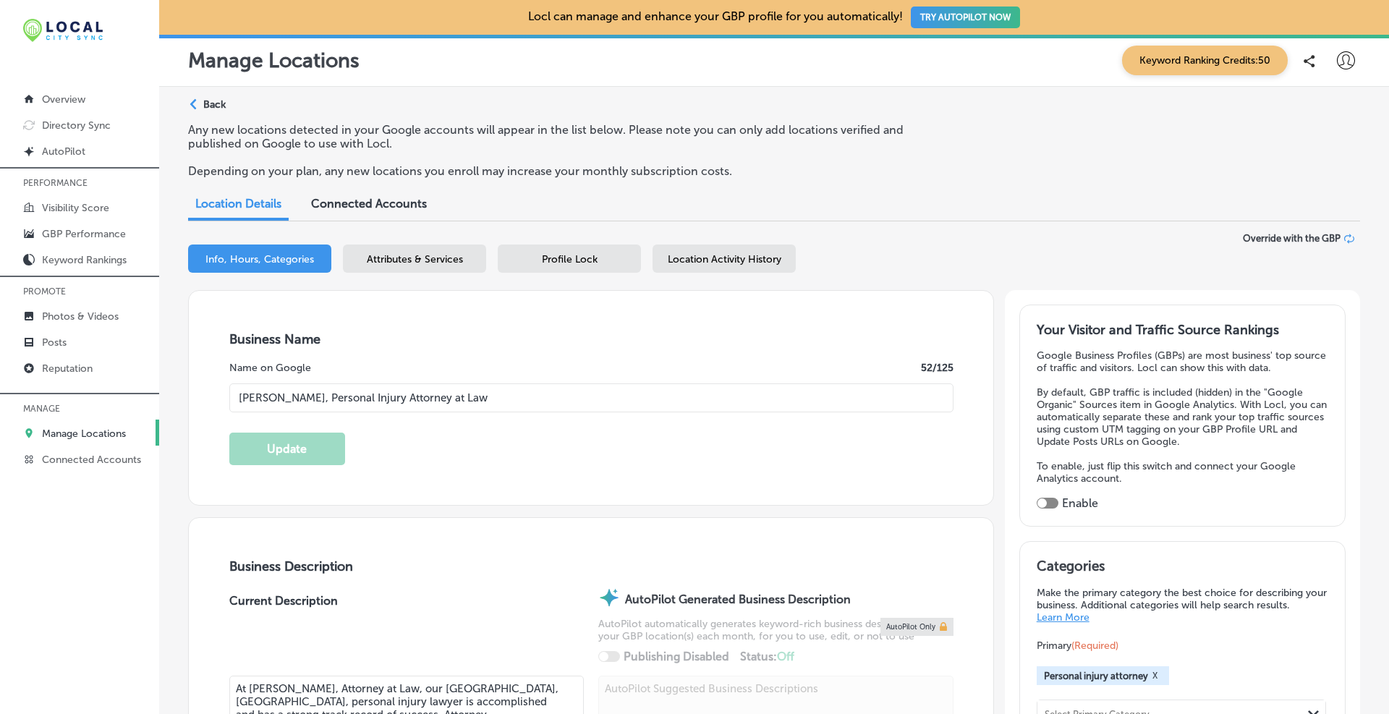
click at [1331, 234] on div "Override with the GBP" at bounding box center [1297, 238] width 111 height 11
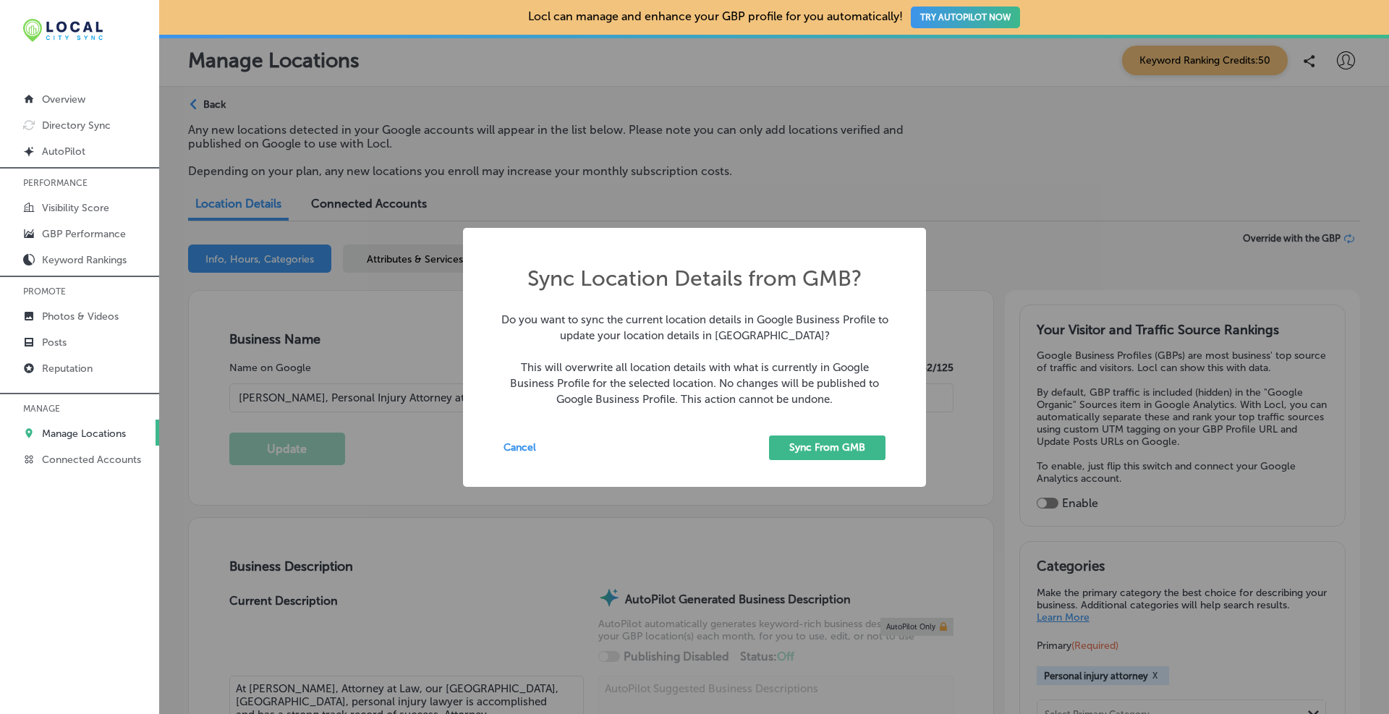
click at [839, 450] on button "Sync From GMB" at bounding box center [827, 447] width 116 height 25
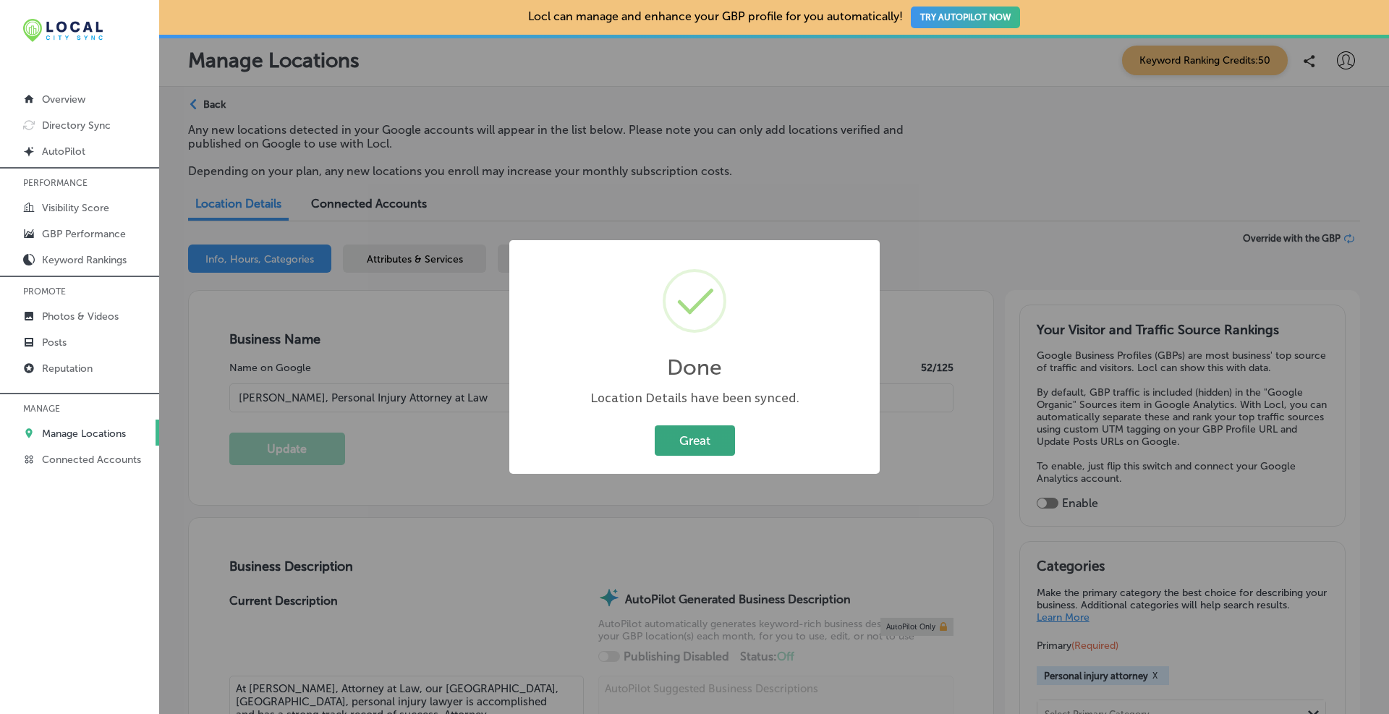
click at [717, 438] on button "Great" at bounding box center [695, 440] width 80 height 30
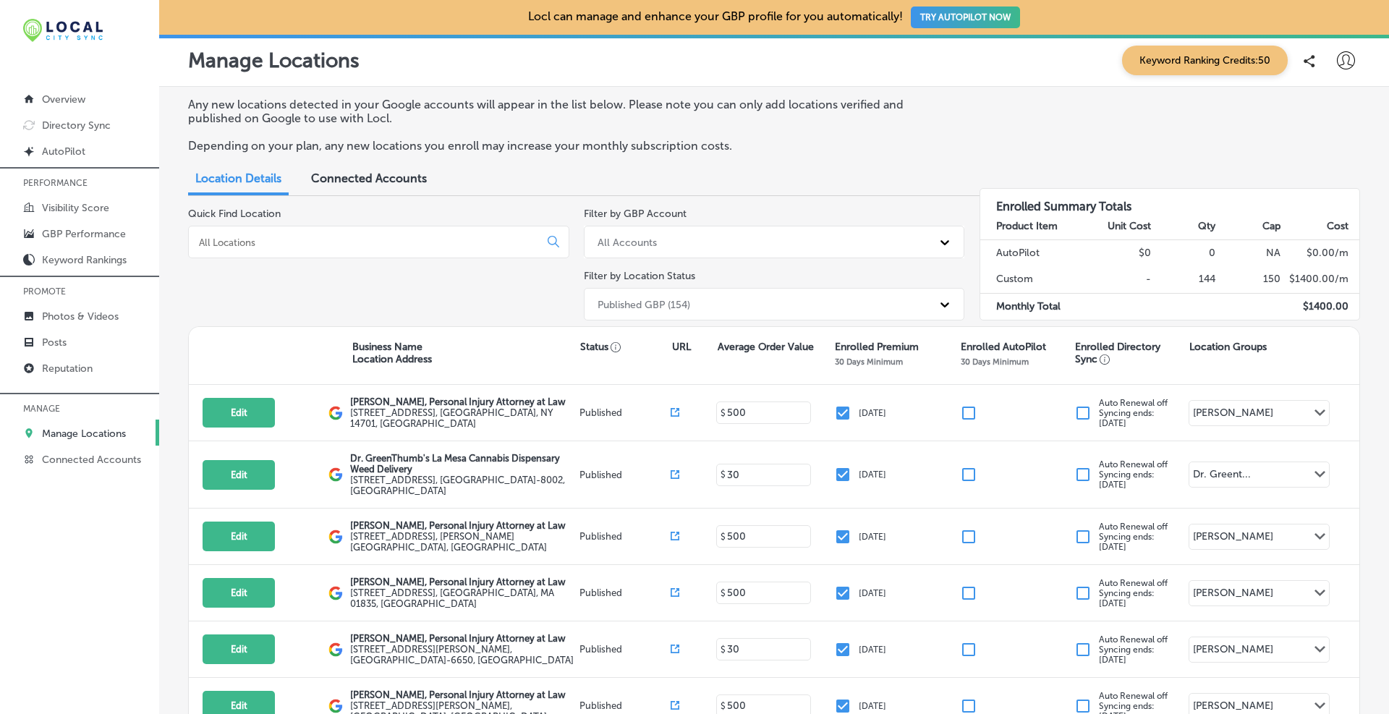
click at [357, 226] on div at bounding box center [378, 242] width 381 height 33
drag, startPoint x: 357, startPoint y: 226, endPoint x: 350, endPoint y: 242, distance: 18.1
click at [350, 242] on div at bounding box center [378, 242] width 381 height 33
click at [350, 242] on input at bounding box center [366, 242] width 338 height 13
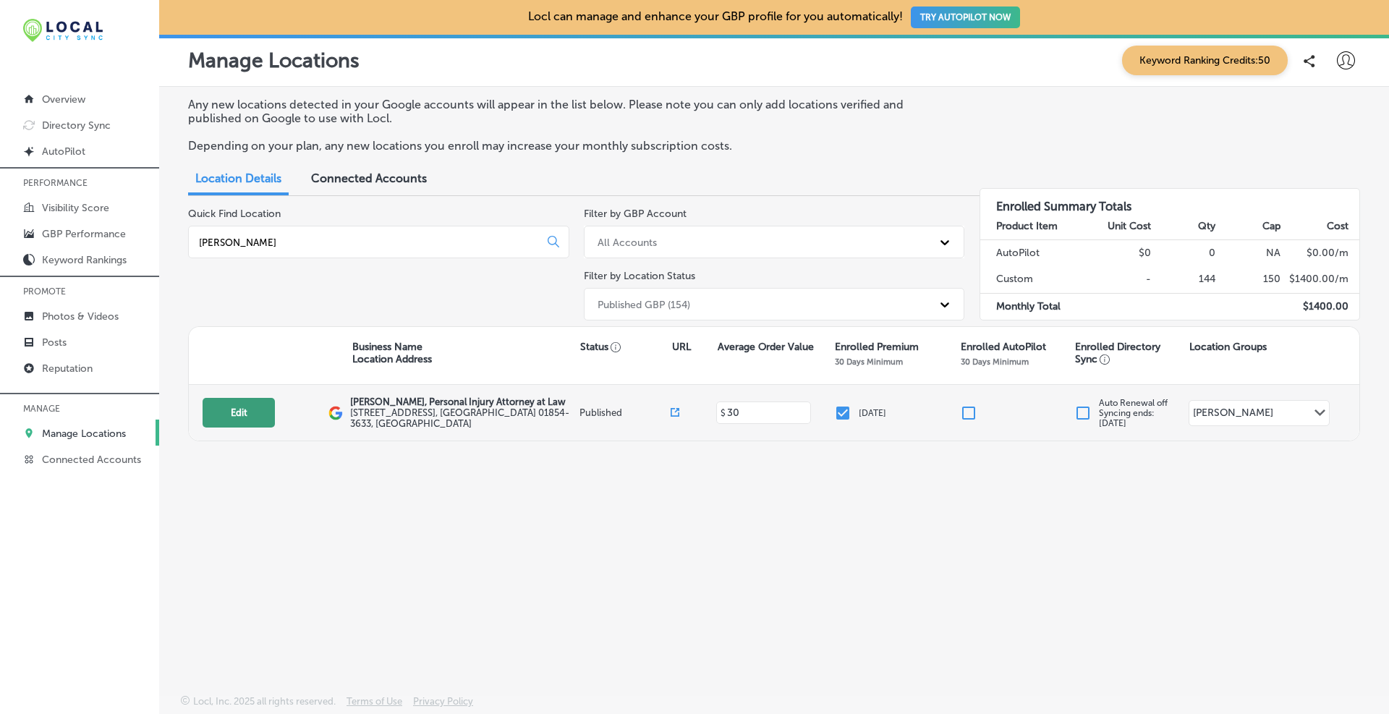
type input "[PERSON_NAME]"
click at [268, 400] on button "Edit" at bounding box center [238, 413] width 72 height 30
select select "US"
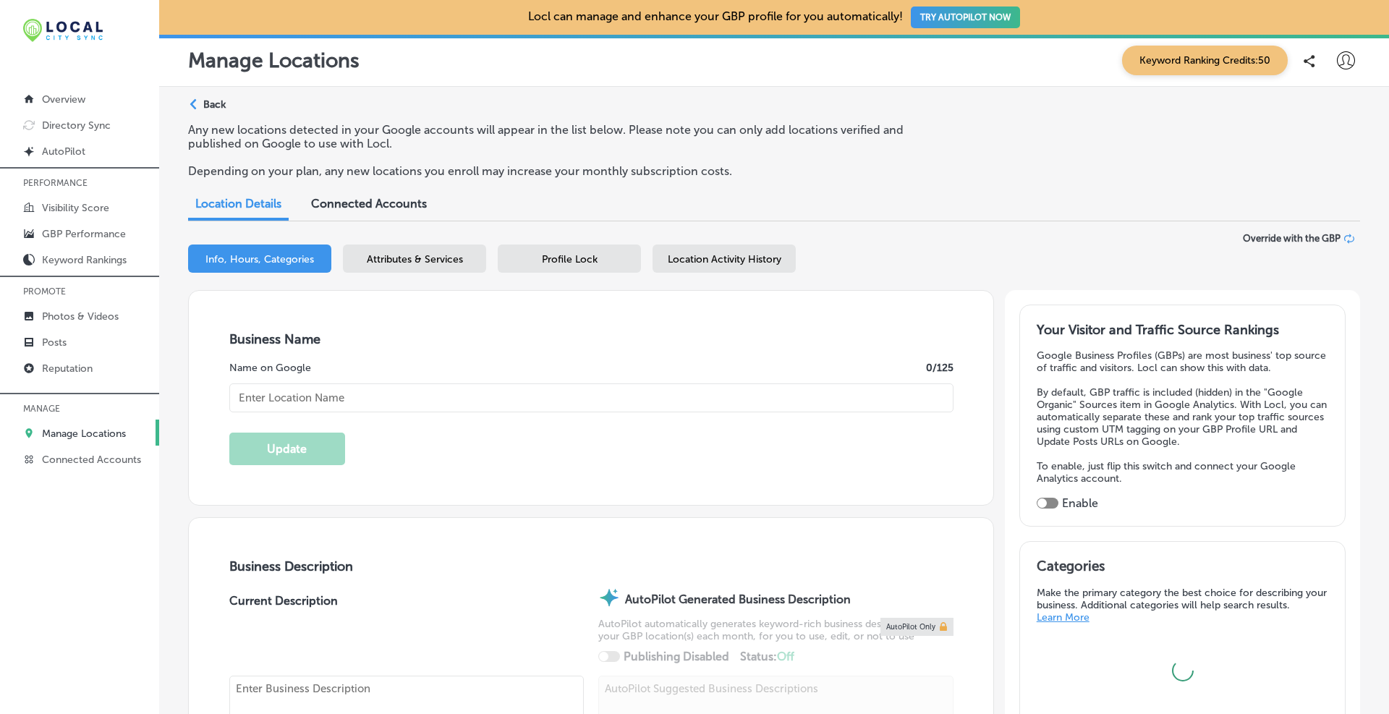
type input "[PERSON_NAME], Personal Injury Attorney at Law"
type input "[STREET_ADDRESS]"
type input "[PERSON_NAME]"
type input "01854-3633"
type input "US"
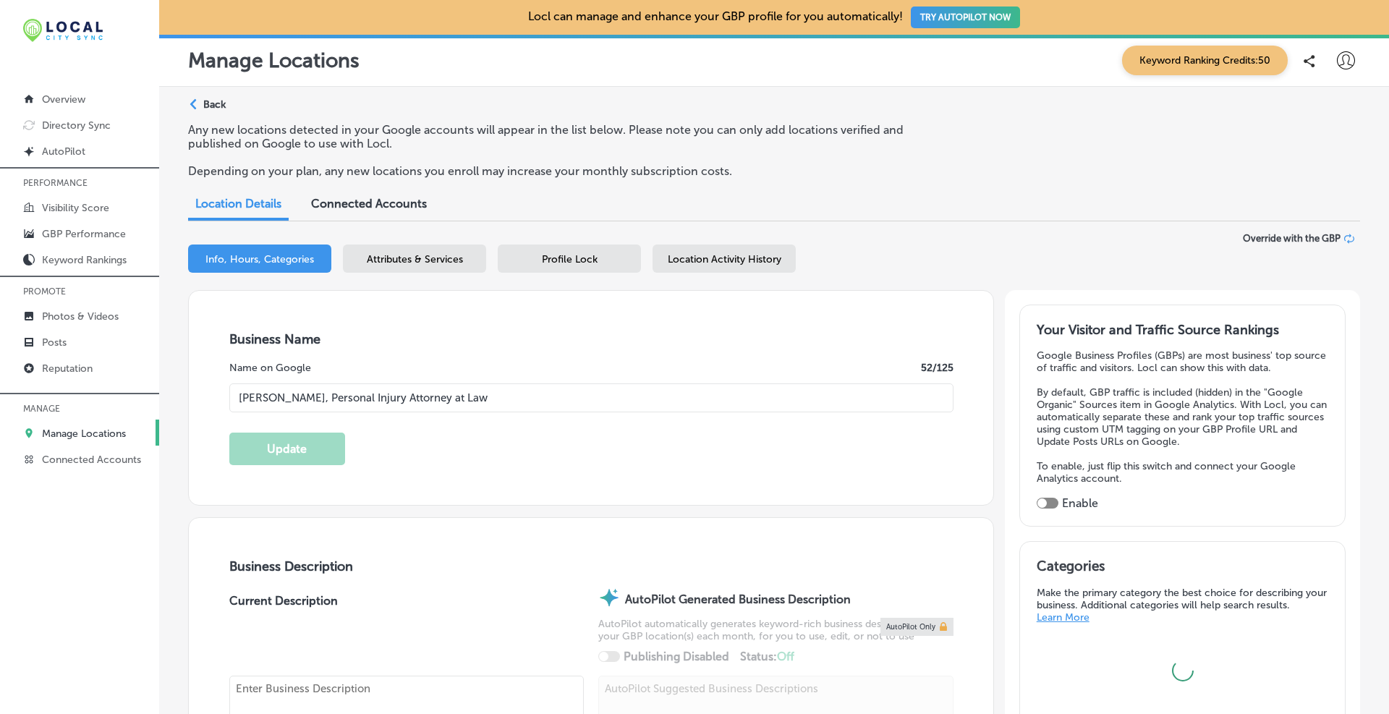
type input "[URL][DOMAIN_NAME][US_STATE][PERSON_NAME]"
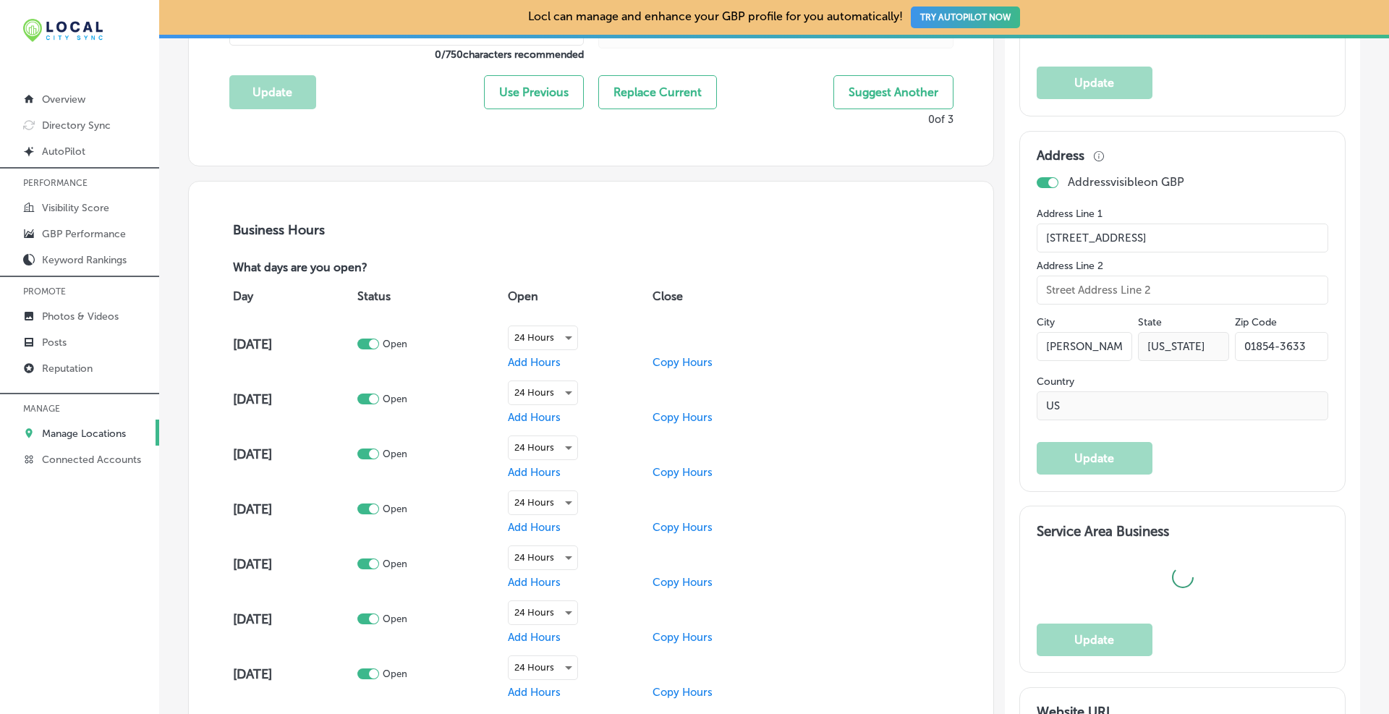
type textarea "At [PERSON_NAME], Attorney at Law, our [GEOGRAPHIC_DATA], [GEOGRAPHIC_DATA], pe…"
type input "[PHONE_NUMBER]"
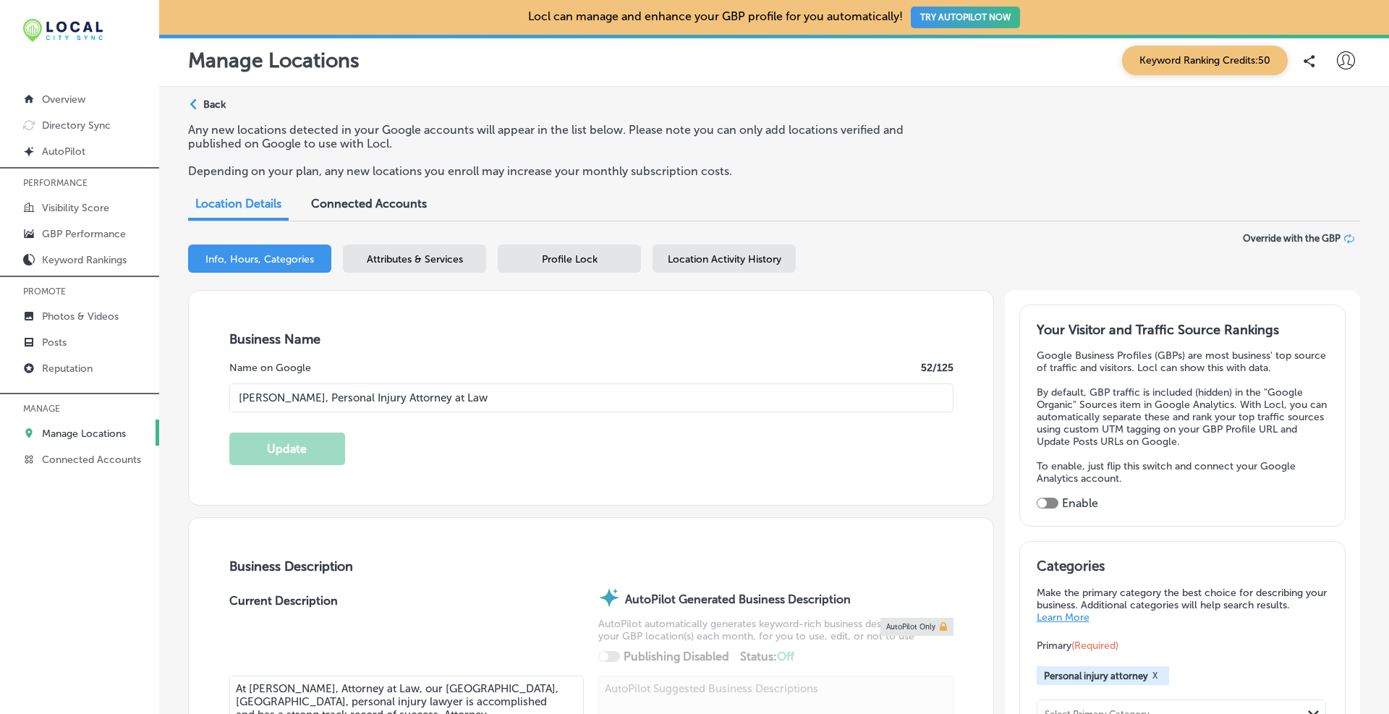
click at [1344, 236] on icon at bounding box center [1349, 239] width 10 height 10
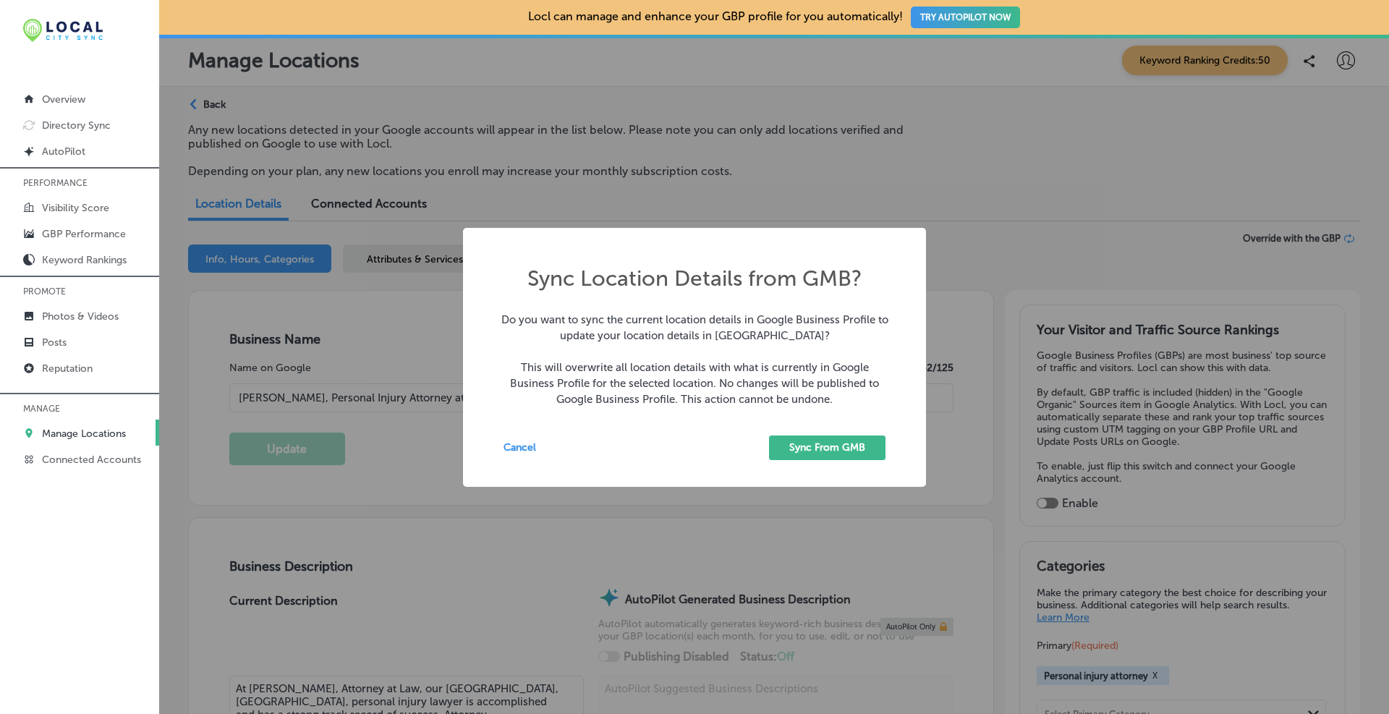
click at [830, 451] on button "Sync From GMB" at bounding box center [827, 447] width 116 height 25
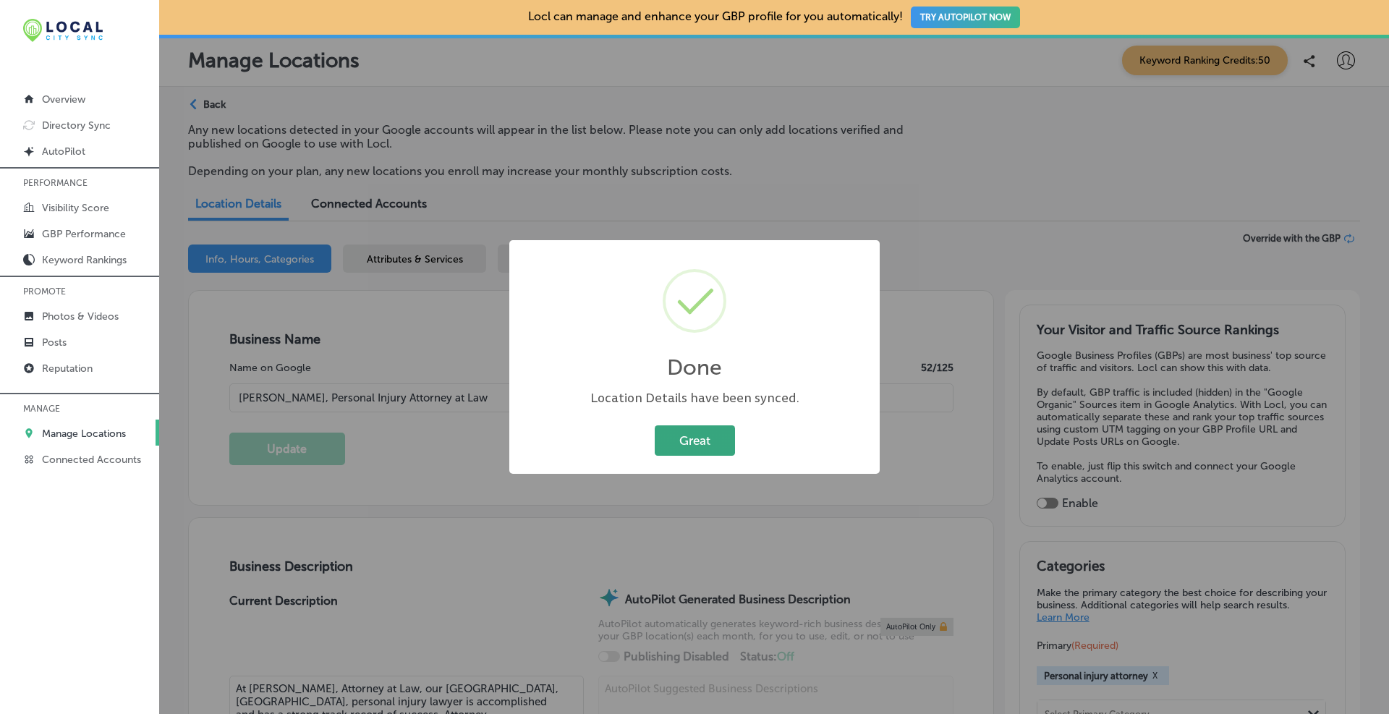
click at [704, 445] on button "Great" at bounding box center [695, 440] width 80 height 30
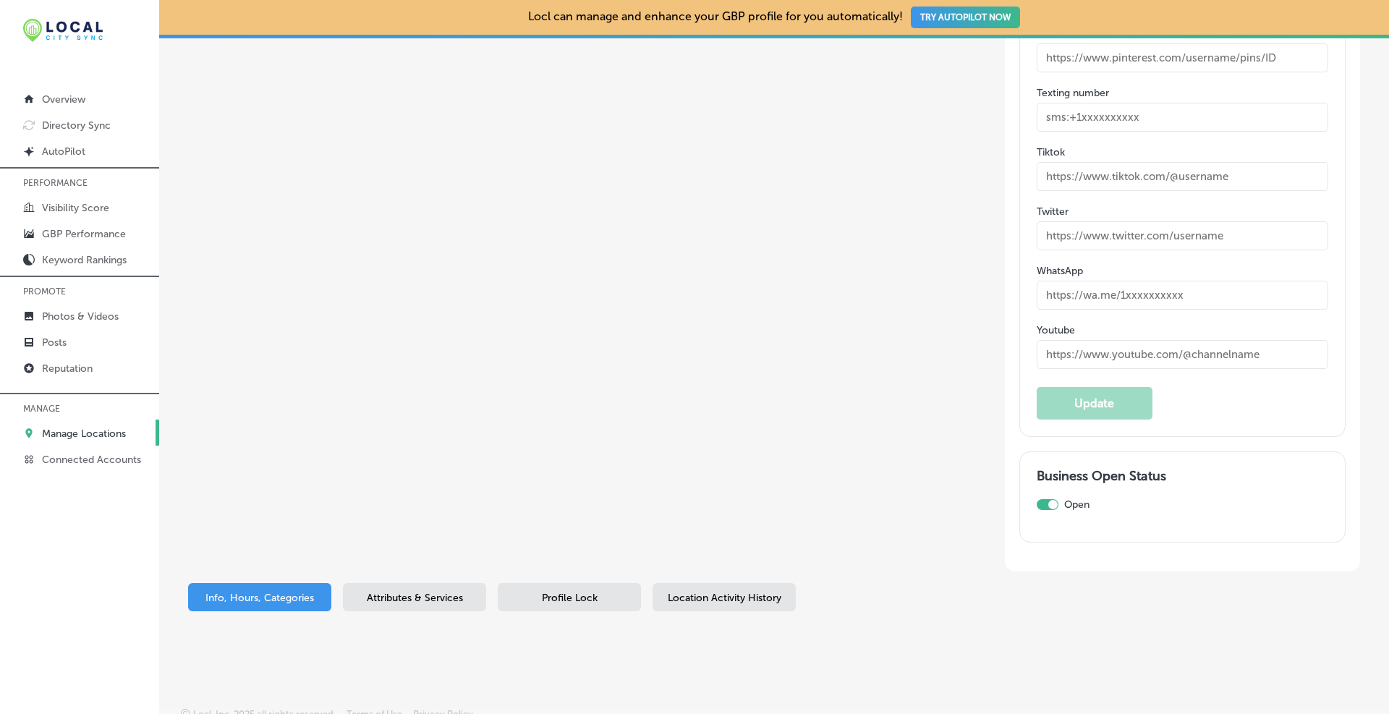
scroll to position [1815, 0]
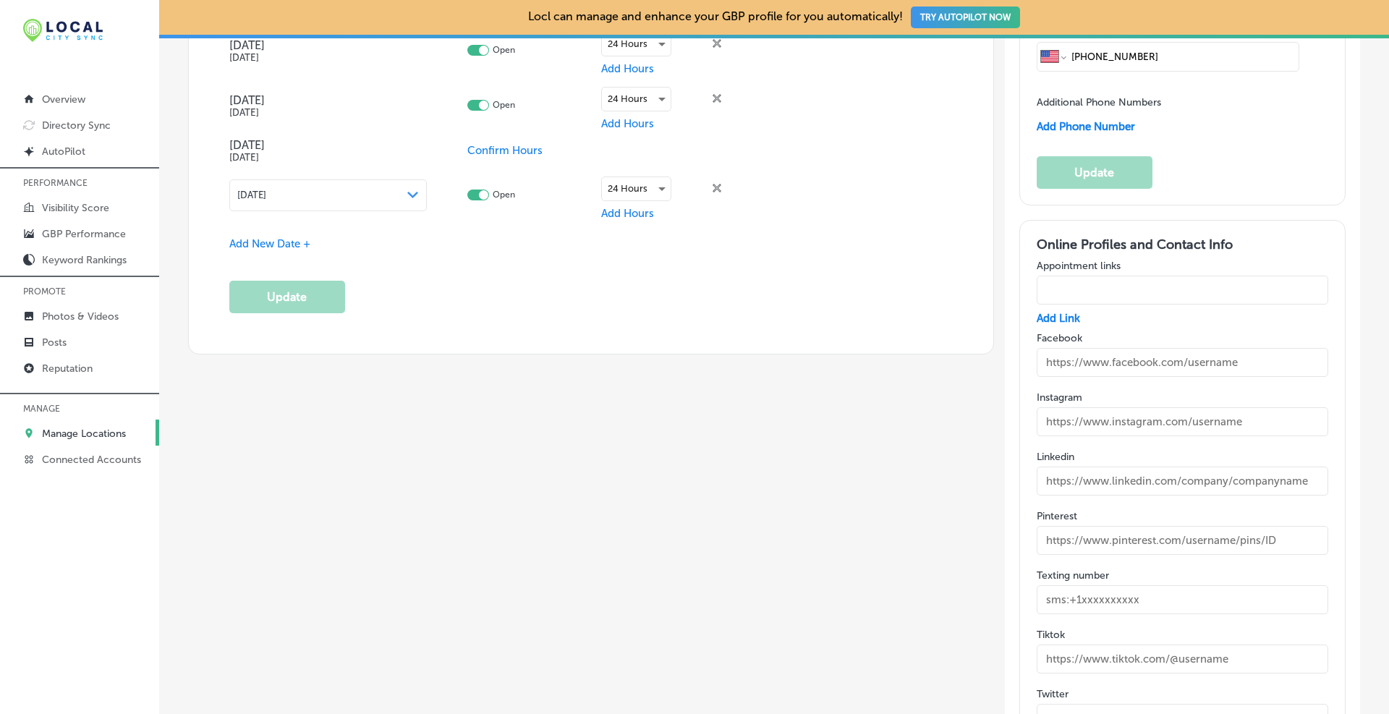
click at [1023, 412] on div "Online Profiles and Contact Info Appointment links Add Link Facebook Instagram …" at bounding box center [1182, 569] width 326 height 699
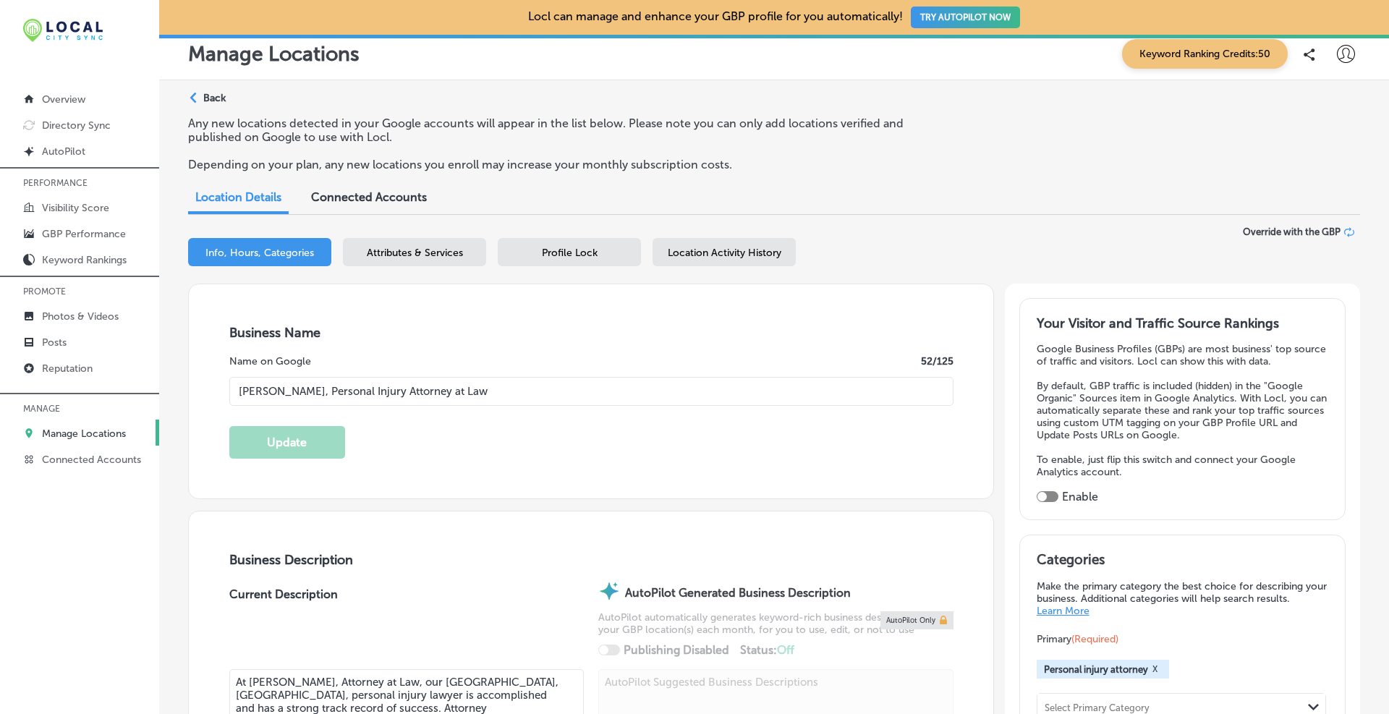
scroll to position [0, 0]
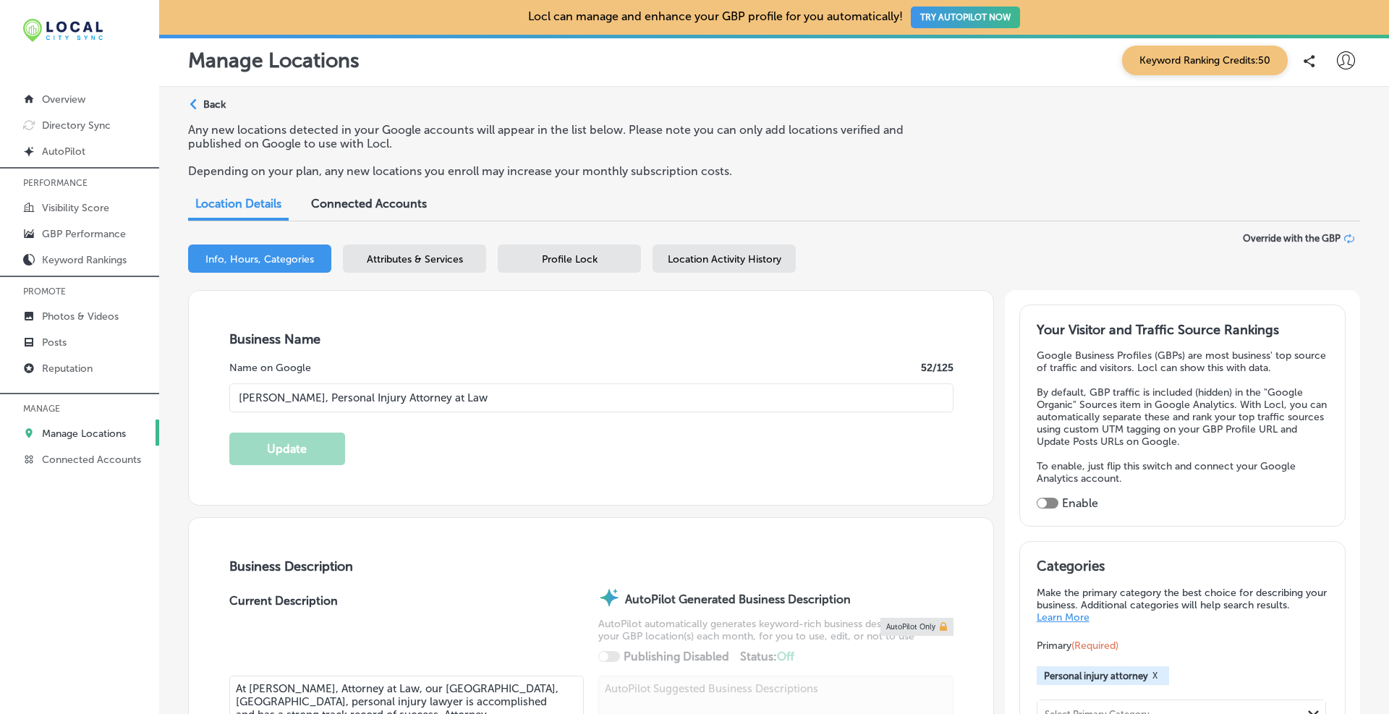
click at [707, 246] on div "Location Activity History" at bounding box center [723, 258] width 143 height 28
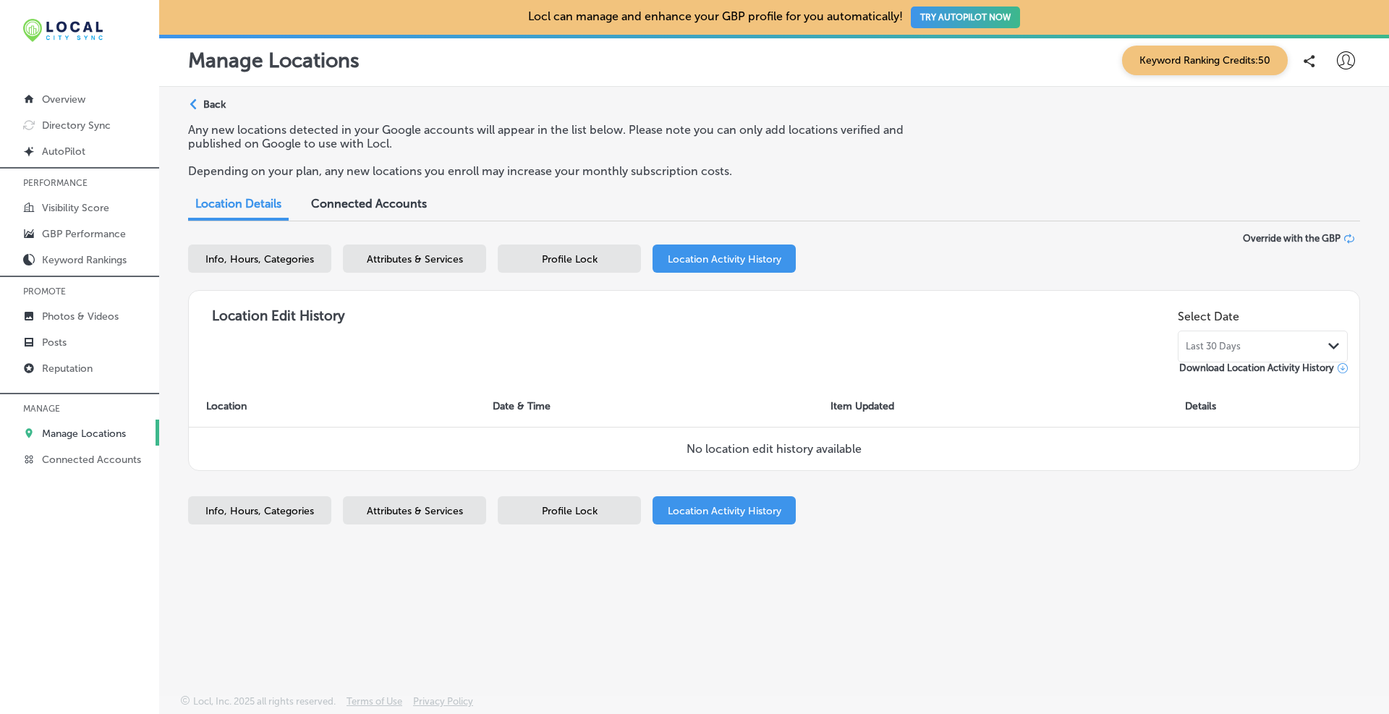
click at [578, 261] on span "Profile Lock" at bounding box center [570, 259] width 56 height 12
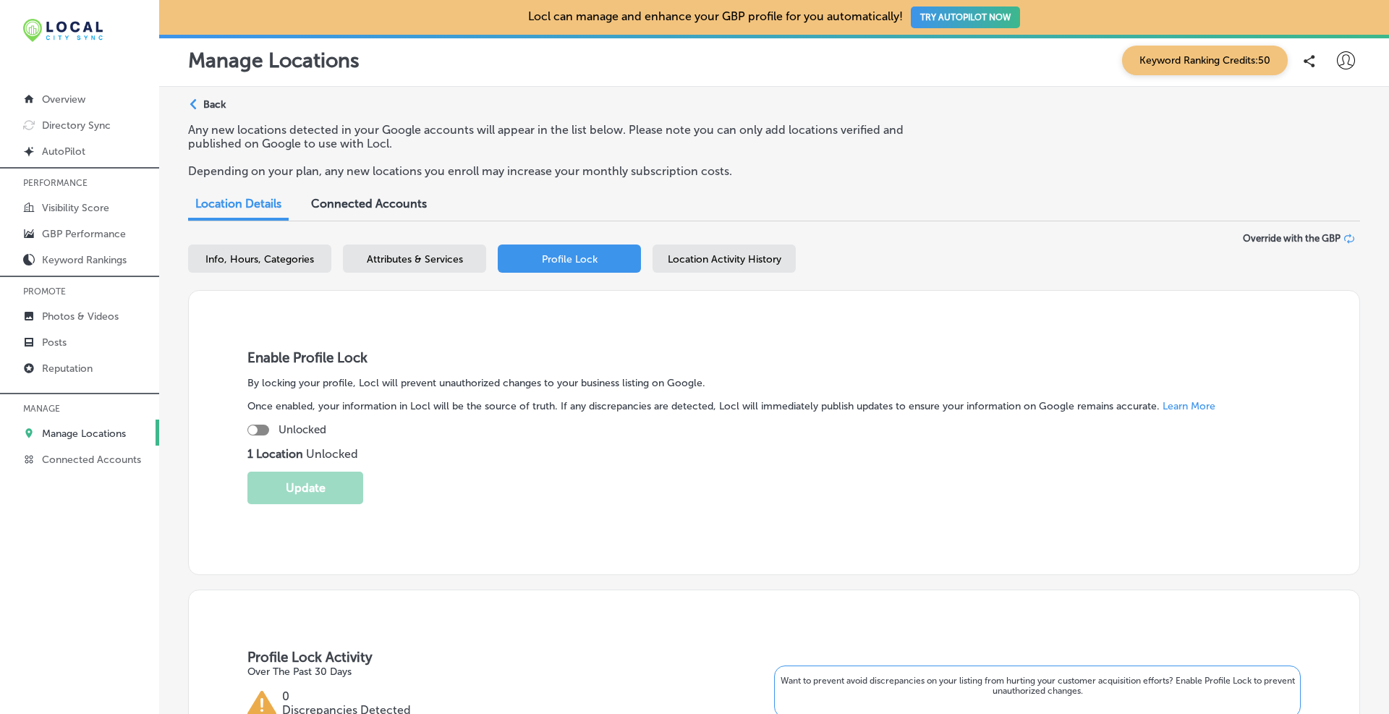
click at [704, 242] on div "Business + Location [PERSON_NAME], Personal Injury Attorney at Law Path Created…" at bounding box center [774, 261] width 1172 height 57
click at [702, 254] on span "Location Activity History" at bounding box center [725, 259] width 114 height 12
